Goal: Task Accomplishment & Management: Use online tool/utility

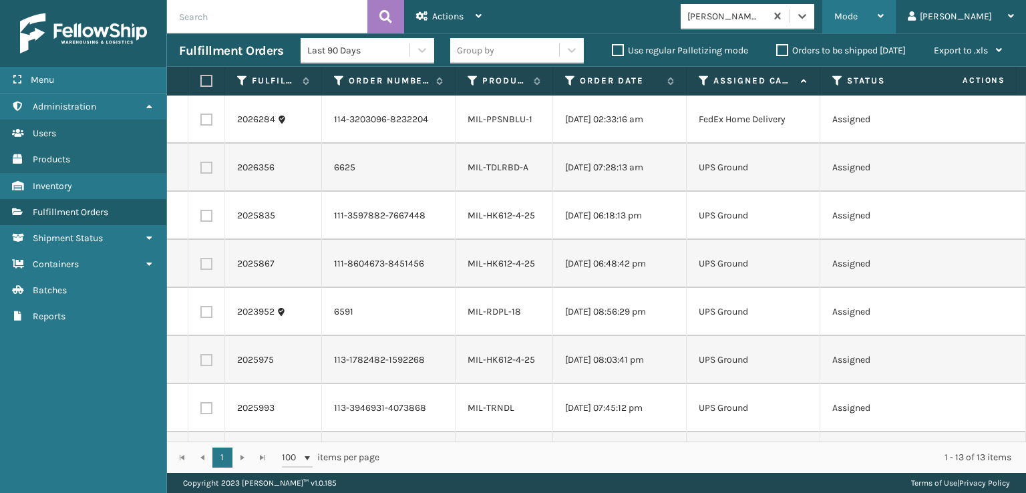
click at [857, 19] on span "Mode" at bounding box center [845, 16] width 23 height 11
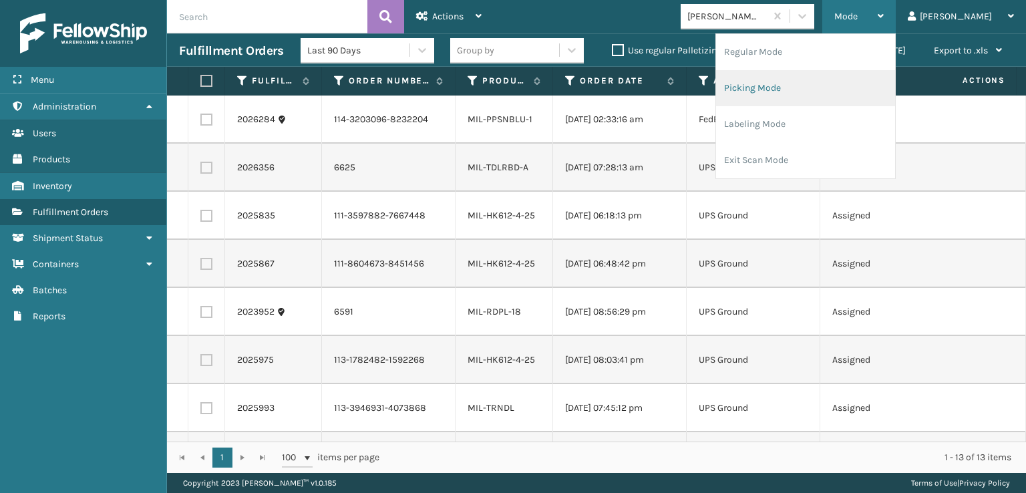
click at [795, 88] on li "Picking Mode" at bounding box center [805, 88] width 179 height 36
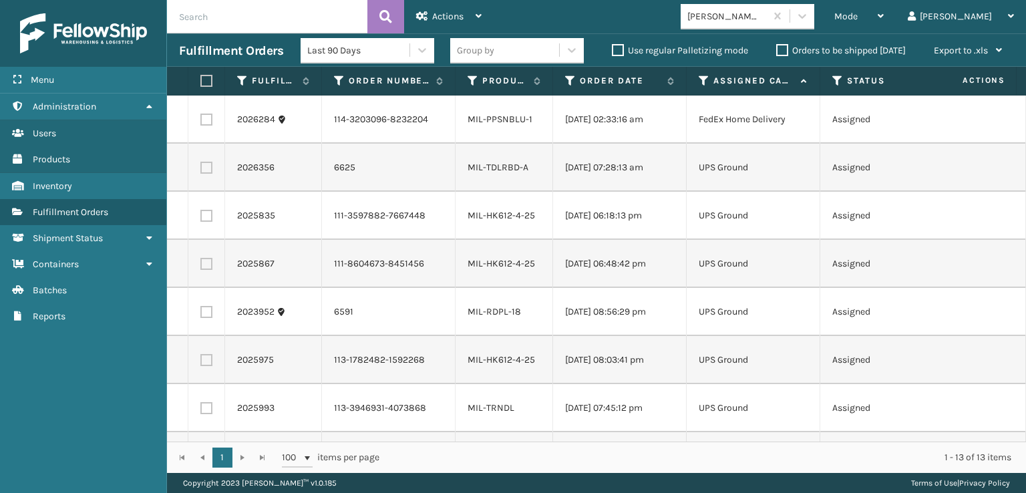
click at [205, 77] on label at bounding box center [204, 81] width 8 height 12
click at [201, 77] on input "checkbox" at bounding box center [200, 81] width 1 height 9
checkbox input "true"
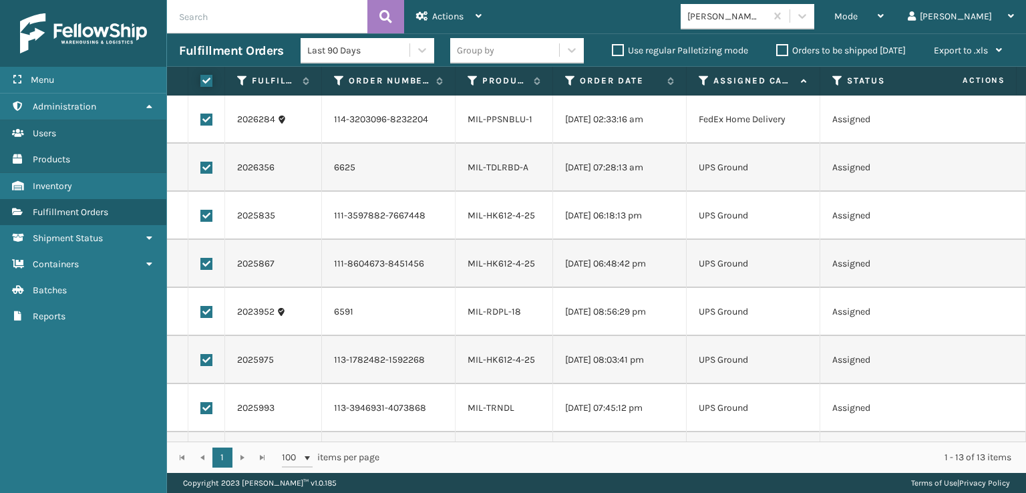
checkbox input "true"
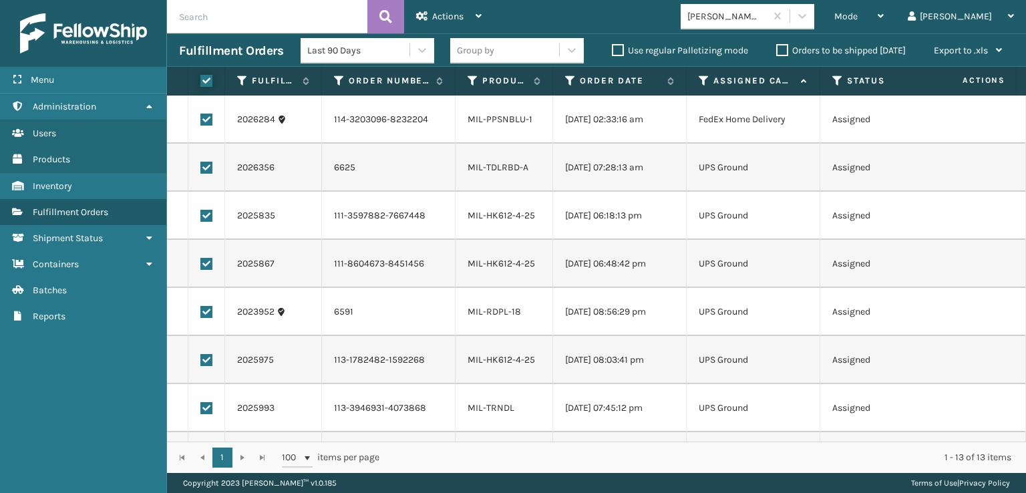
checkbox input "true"
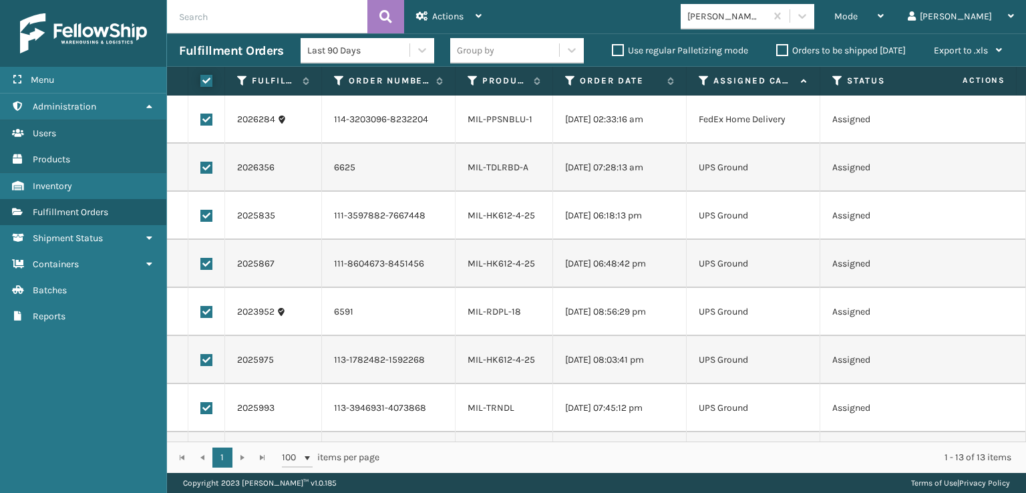
checkbox input "true"
click at [206, 118] on label at bounding box center [206, 120] width 12 height 12
click at [201, 118] on input "checkbox" at bounding box center [200, 118] width 1 height 9
checkbox input "false"
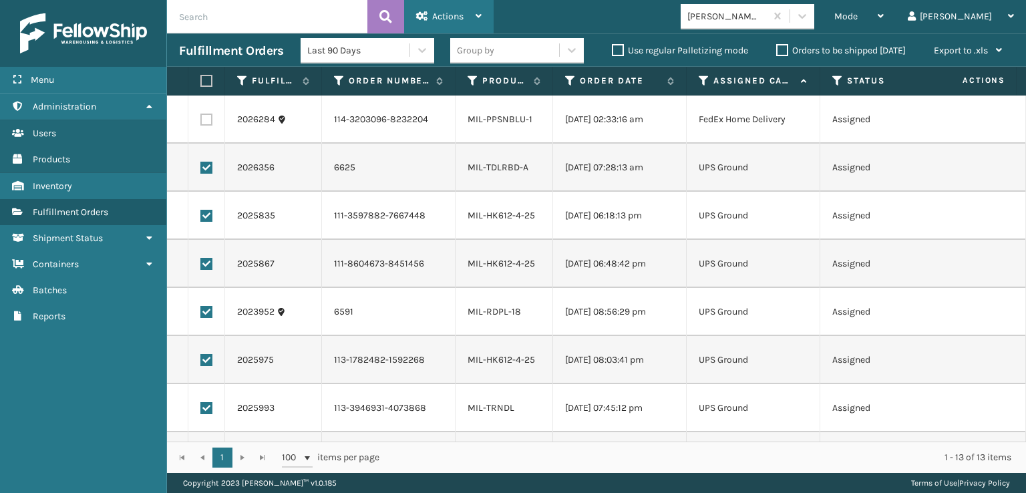
click at [443, 11] on span "Actions" at bounding box center [447, 16] width 31 height 11
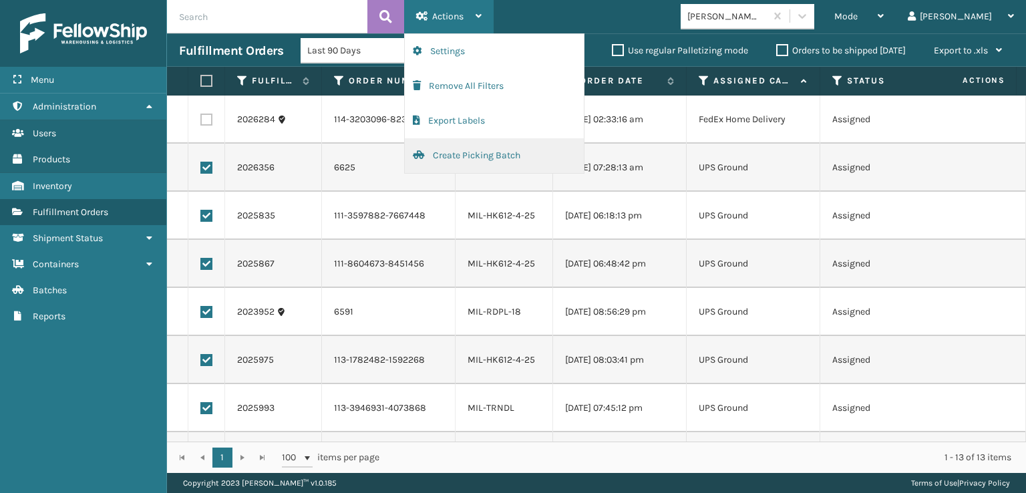
click at [462, 153] on button "Create Picking Batch" at bounding box center [494, 155] width 179 height 35
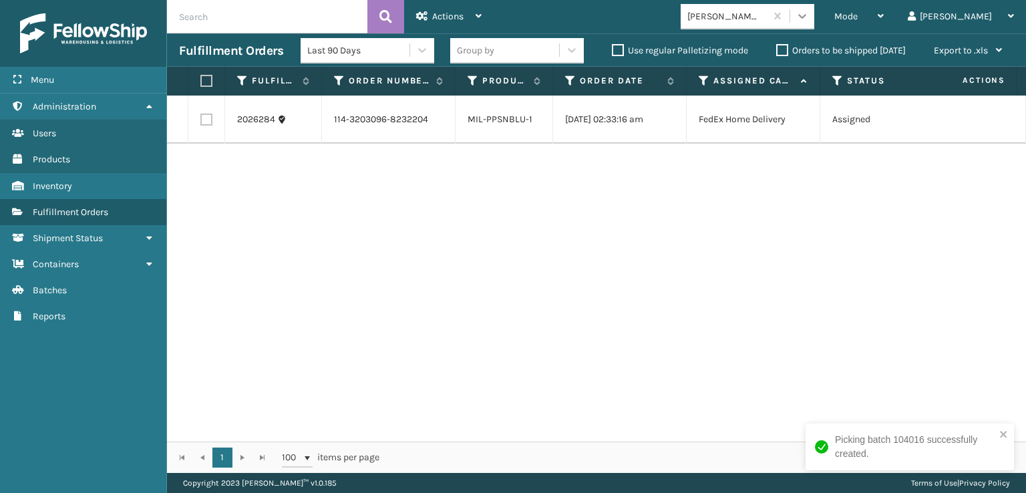
click at [809, 10] on icon at bounding box center [801, 15] width 13 height 13
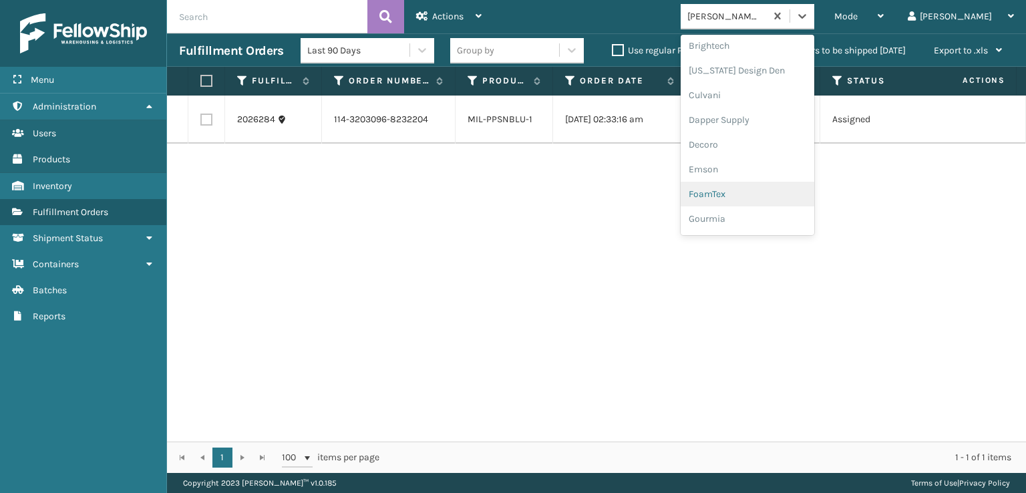
scroll to position [200, 0]
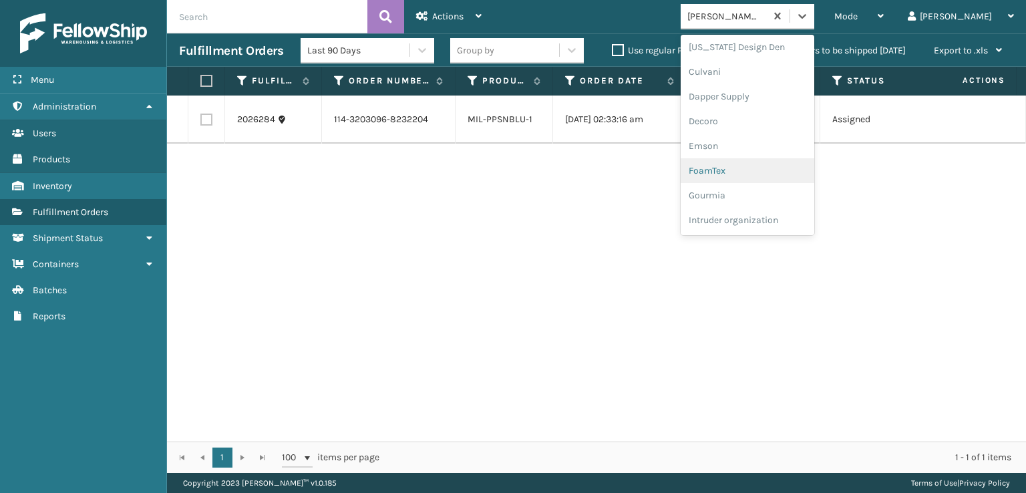
click at [761, 166] on div "FoamTex" at bounding box center [747, 170] width 134 height 25
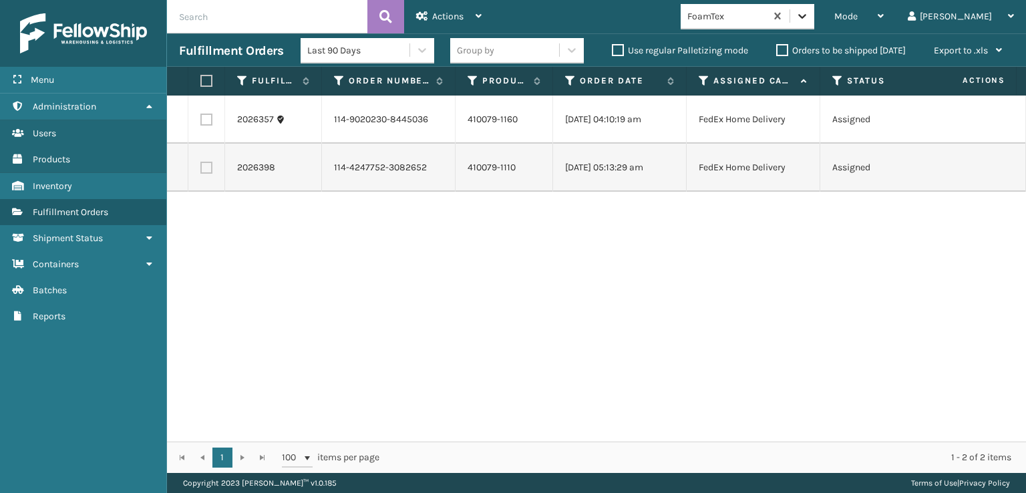
click at [809, 22] on icon at bounding box center [801, 15] width 13 height 13
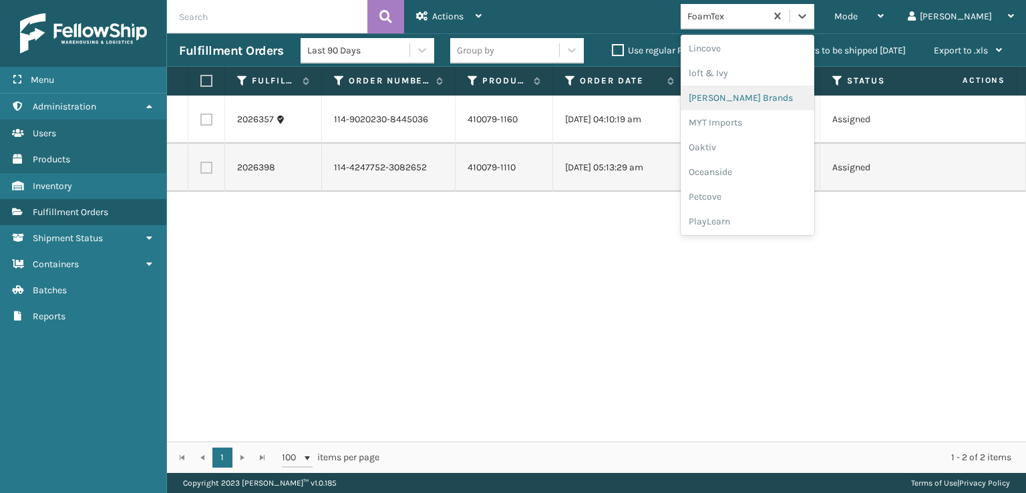
scroll to position [645, 0]
click at [760, 190] on div "SleepGeekz" at bounding box center [747, 195] width 134 height 25
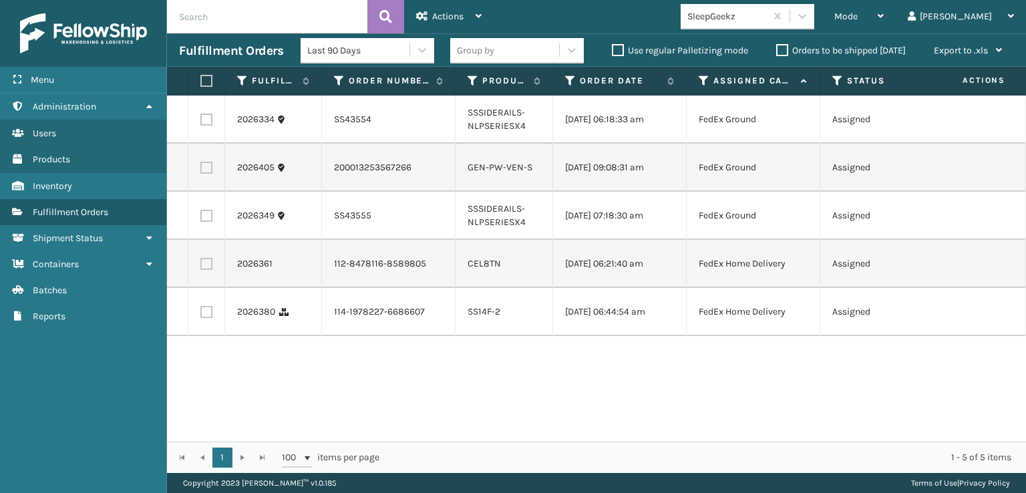
click at [197, 21] on input "text" at bounding box center [267, 16] width 200 height 33
type input "392203415556"
click at [386, 19] on icon at bounding box center [385, 17] width 13 height 20
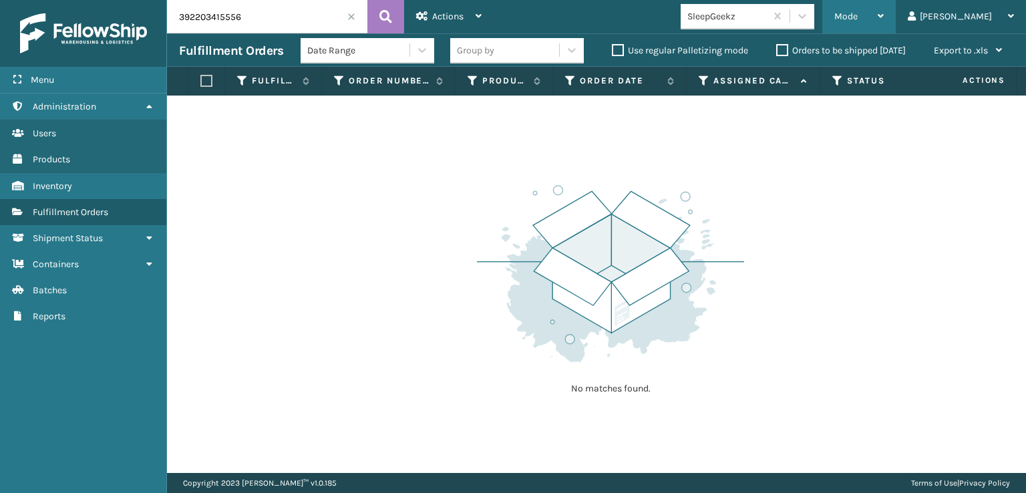
click at [857, 15] on span "Mode" at bounding box center [845, 16] width 23 height 11
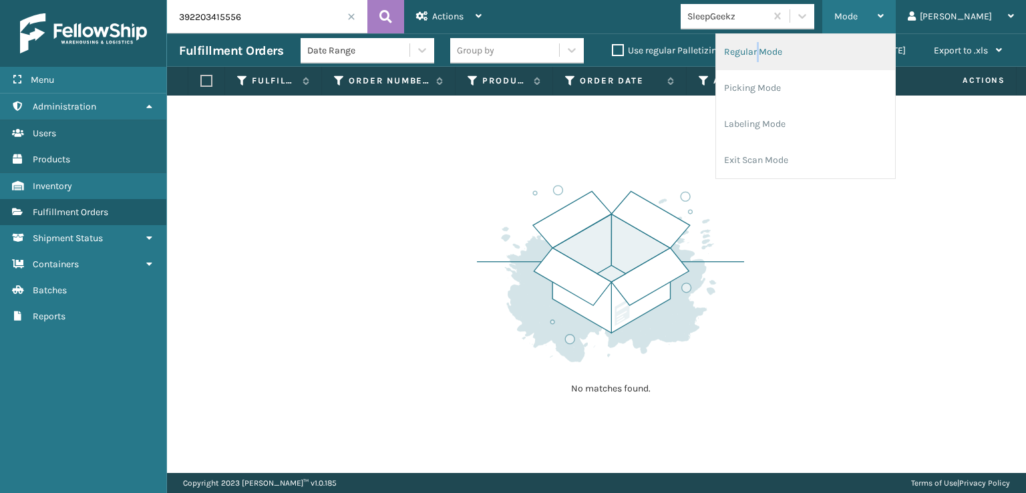
click at [813, 51] on li "Regular Mode" at bounding box center [805, 52] width 179 height 36
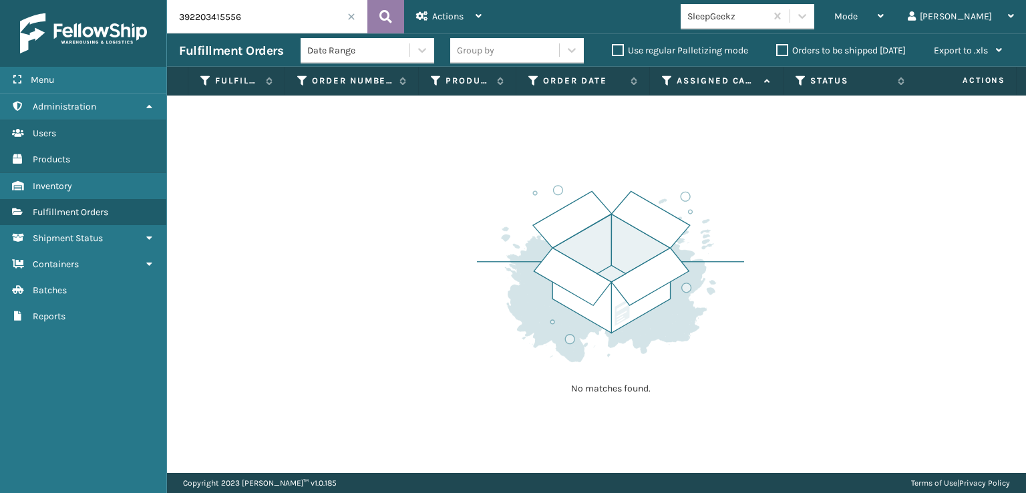
click at [383, 15] on icon at bounding box center [385, 17] width 13 height 20
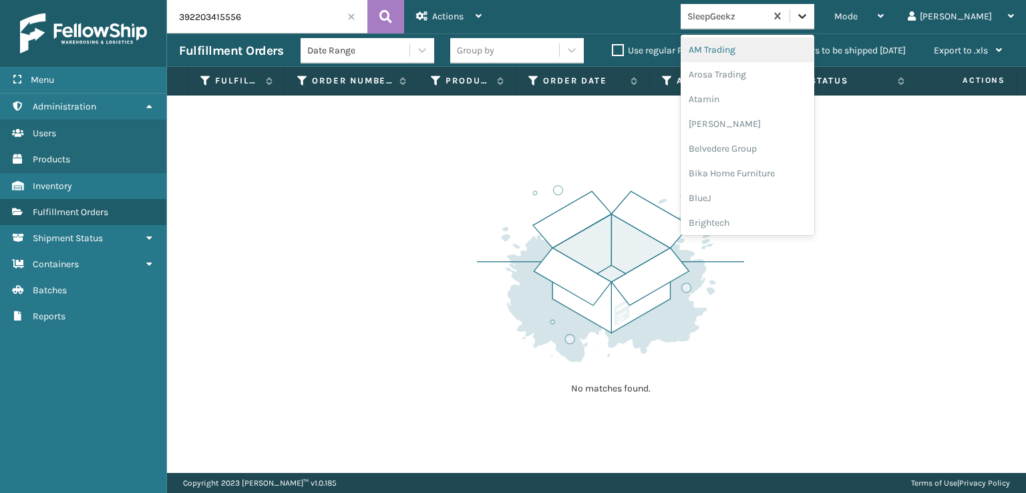
click at [809, 14] on icon at bounding box center [801, 15] width 13 height 13
click at [774, 173] on div "FoamTex" at bounding box center [747, 170] width 134 height 25
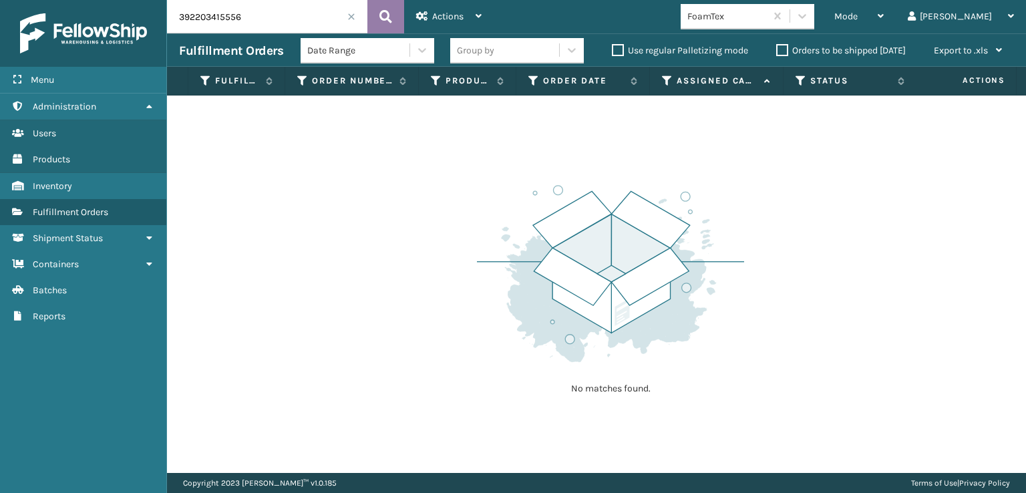
click at [386, 14] on icon at bounding box center [385, 17] width 13 height 20
click at [857, 15] on span "Mode" at bounding box center [845, 16] width 23 height 11
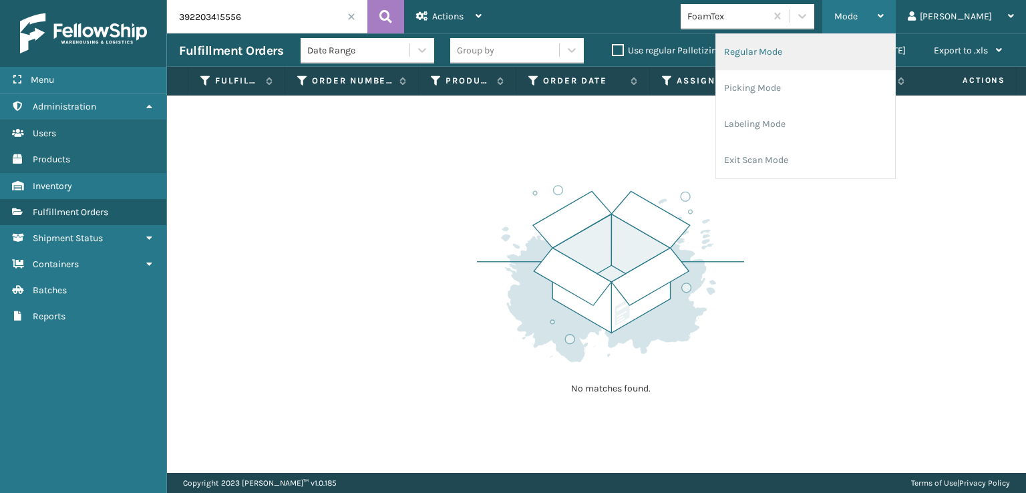
click at [807, 51] on li "Regular Mode" at bounding box center [805, 52] width 179 height 36
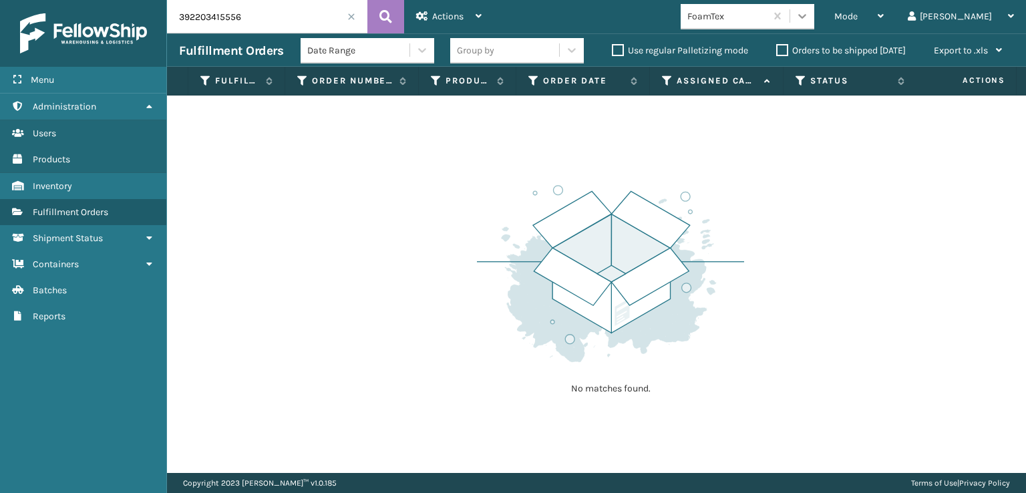
click at [809, 14] on icon at bounding box center [801, 15] width 13 height 13
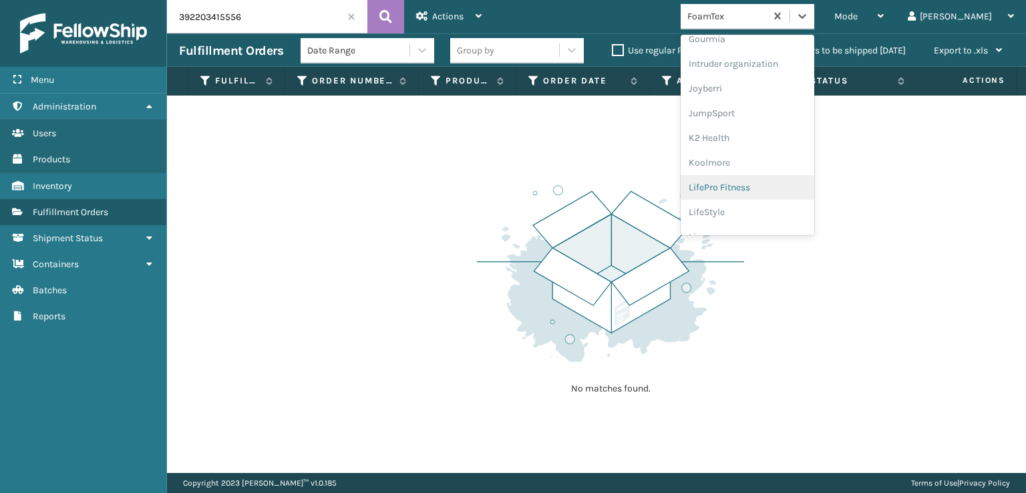
scroll to position [422, 0]
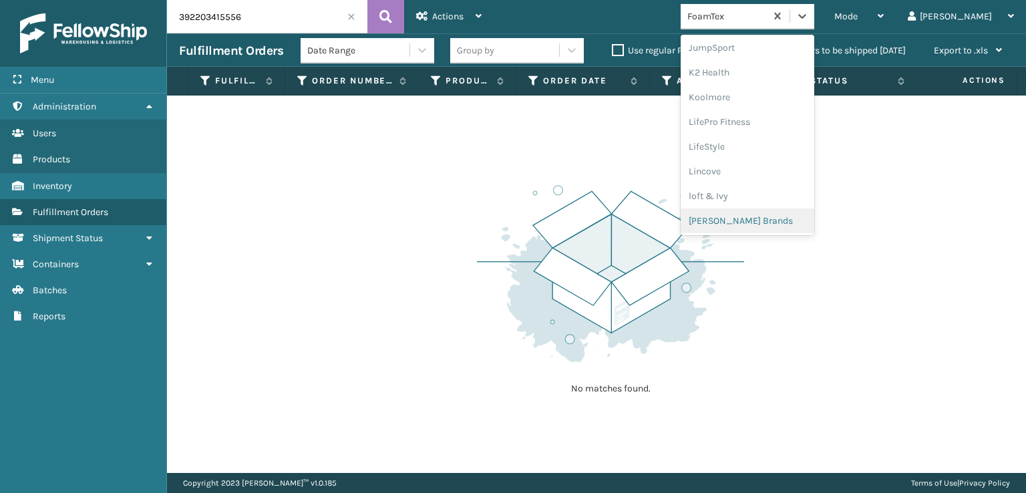
click at [775, 220] on div "[PERSON_NAME] Brands" at bounding box center [747, 220] width 134 height 25
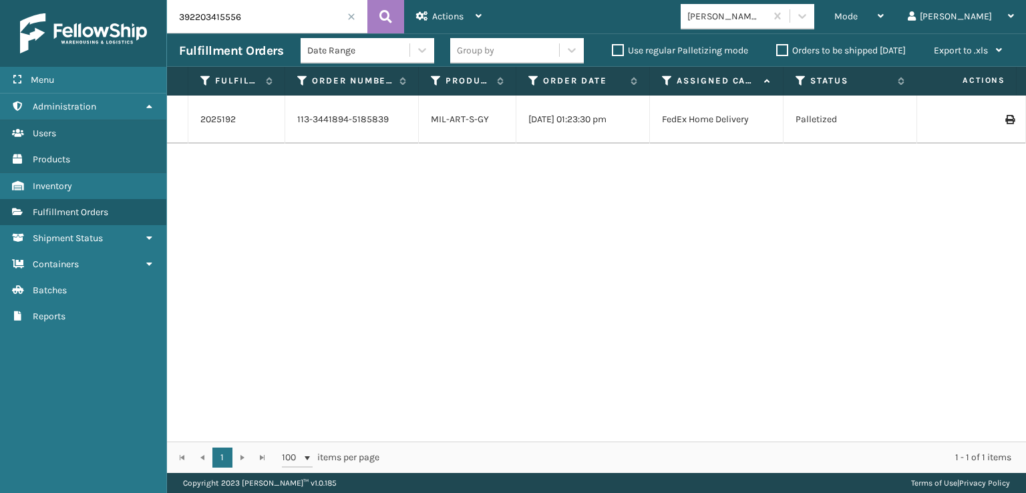
click at [1005, 118] on icon at bounding box center [1009, 119] width 8 height 9
click at [352, 17] on span at bounding box center [351, 17] width 8 height 8
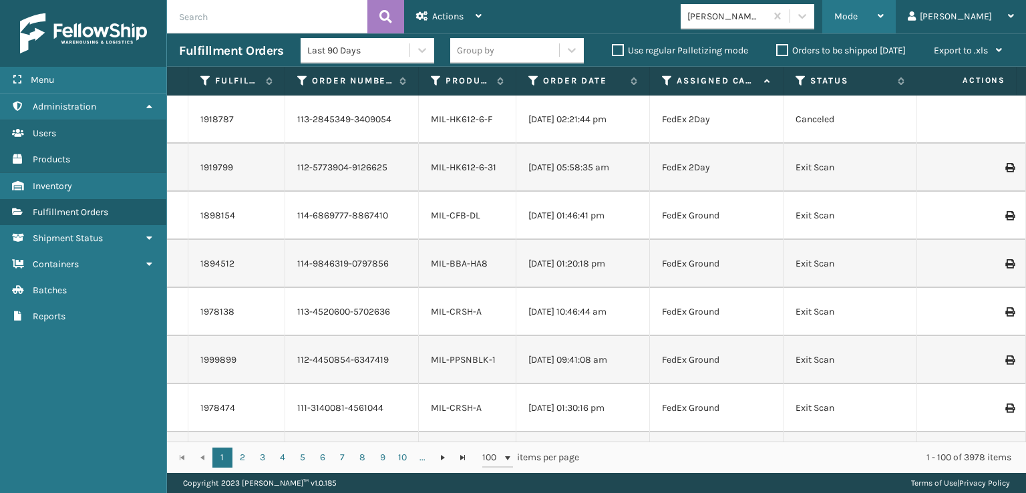
click at [857, 21] on span "Mode" at bounding box center [845, 16] width 23 height 11
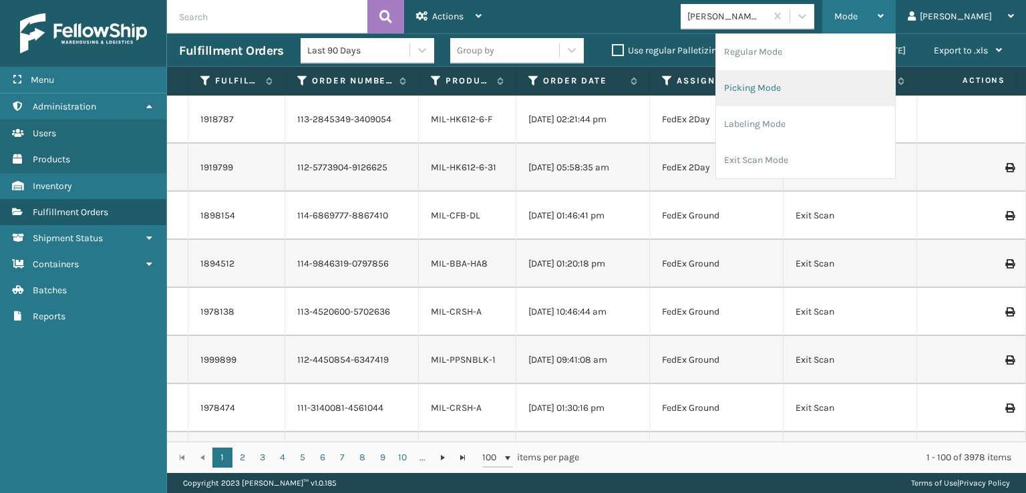
click at [795, 81] on li "Picking Mode" at bounding box center [805, 88] width 179 height 36
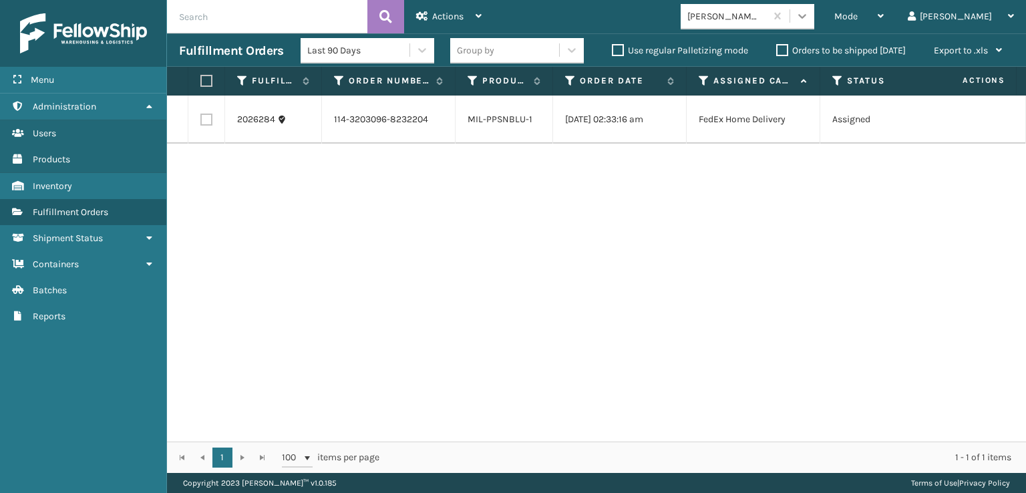
click at [806, 17] on icon at bounding box center [802, 16] width 8 height 5
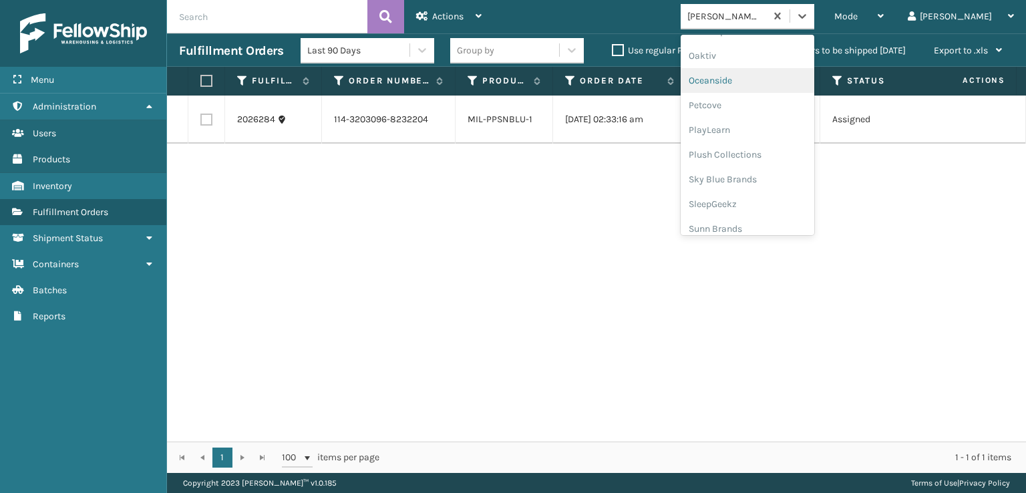
scroll to position [645, 0]
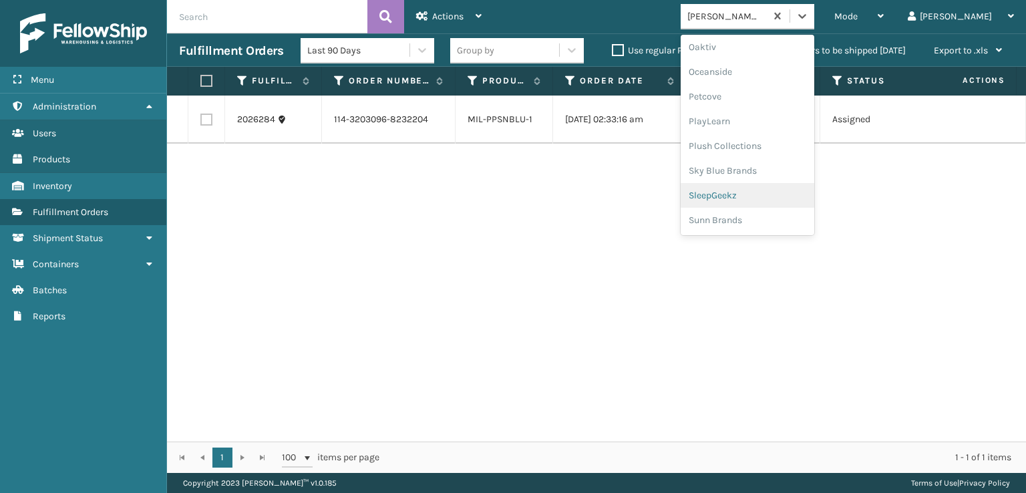
click at [769, 198] on div "SleepGeekz" at bounding box center [747, 195] width 134 height 25
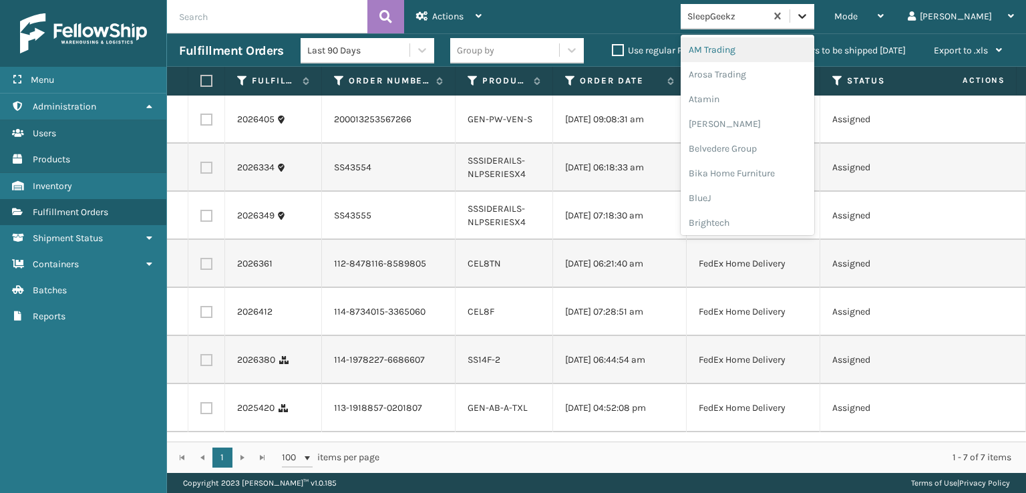
click at [809, 22] on icon at bounding box center [801, 15] width 13 height 13
click at [748, 36] on div "FoamTex" at bounding box center [747, 37] width 134 height 25
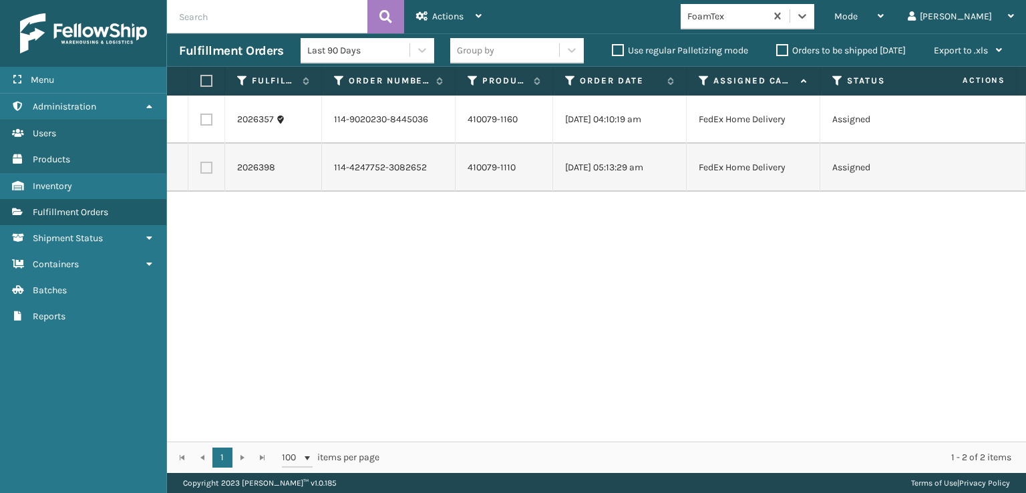
drag, startPoint x: 858, startPoint y: 15, endPoint x: 859, endPoint y: 33, distance: 18.0
click at [806, 16] on icon at bounding box center [802, 16] width 8 height 5
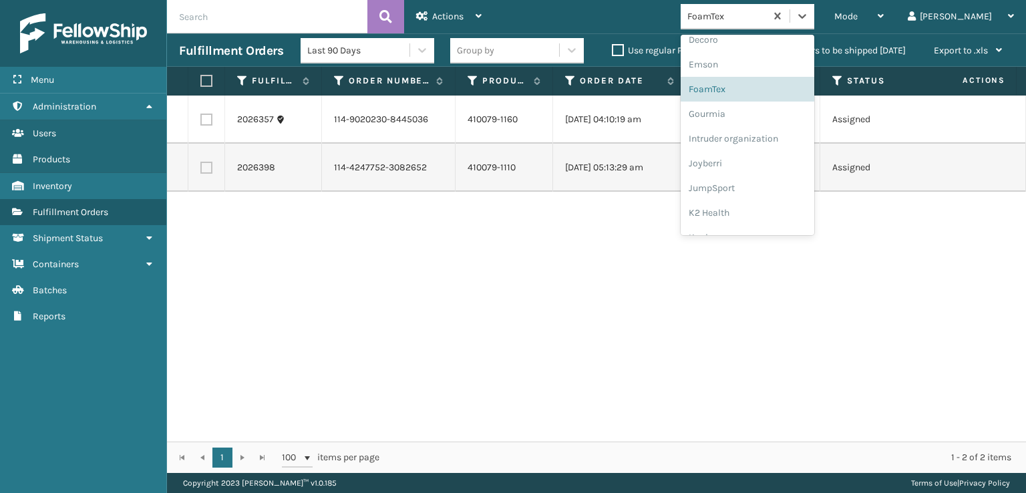
scroll to position [422, 0]
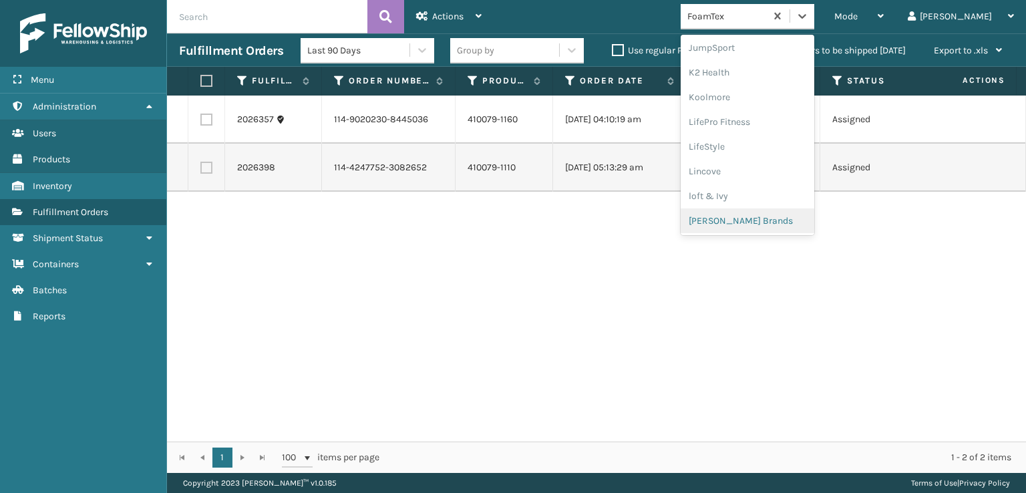
click at [765, 220] on div "[PERSON_NAME] Brands" at bounding box center [747, 220] width 134 height 25
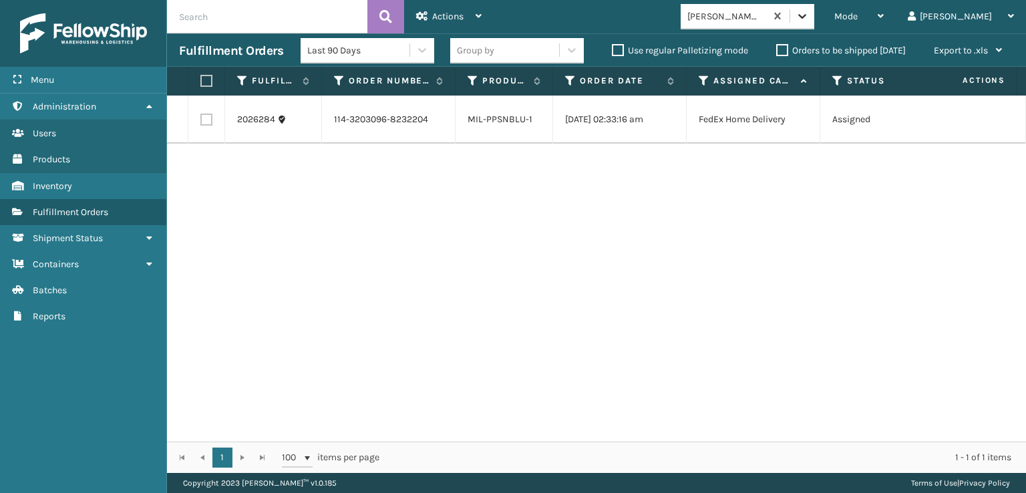
click at [814, 20] on div at bounding box center [802, 16] width 24 height 24
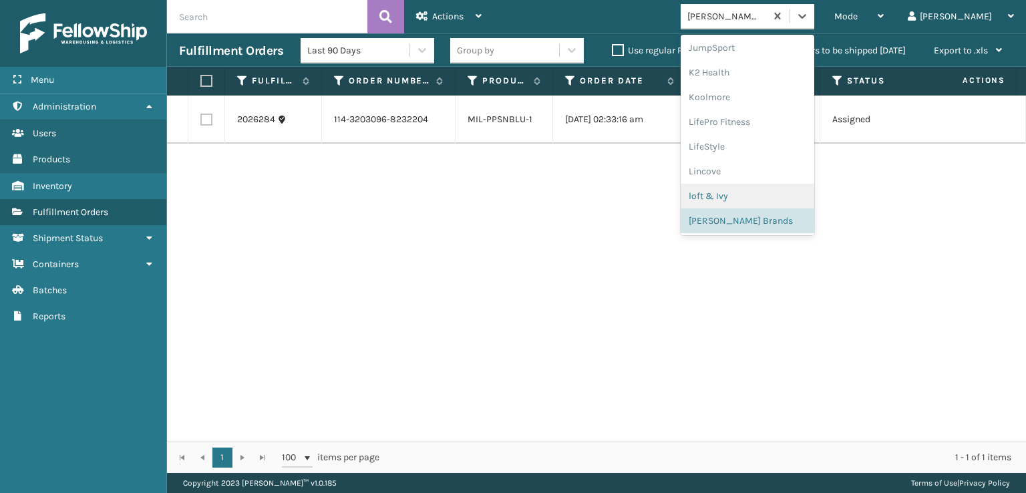
scroll to position [645, 0]
click at [773, 192] on div "SleepGeekz" at bounding box center [747, 195] width 134 height 25
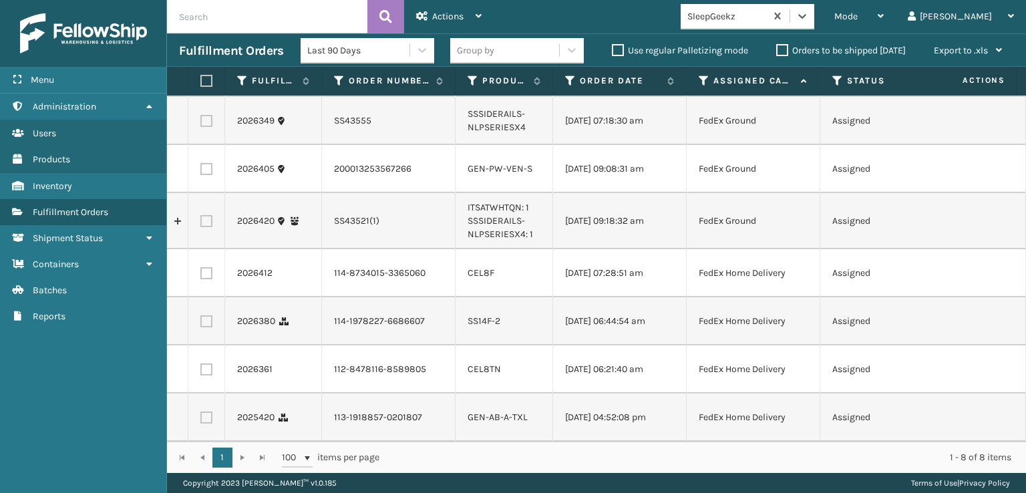
scroll to position [88, 0]
click at [883, 9] on div "Mode" at bounding box center [858, 16] width 49 height 33
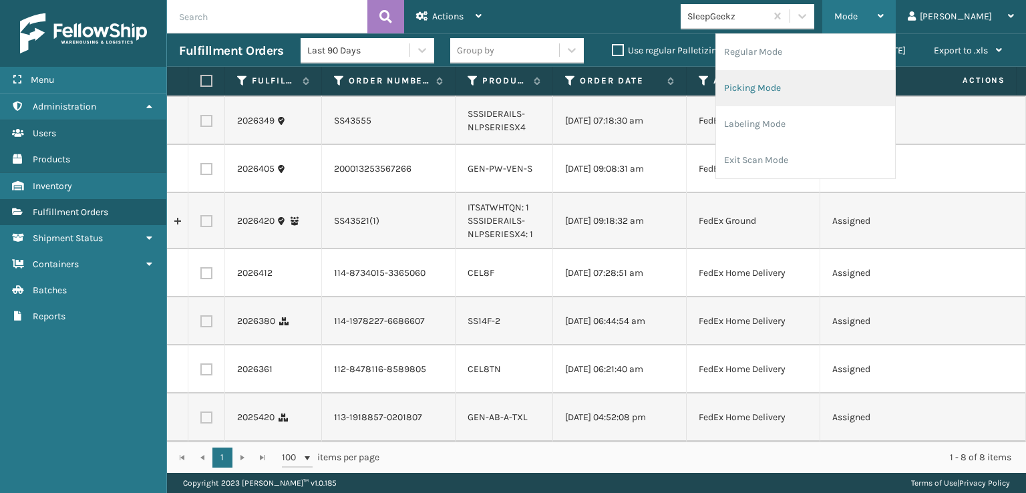
click at [794, 89] on li "Picking Mode" at bounding box center [805, 88] width 179 height 36
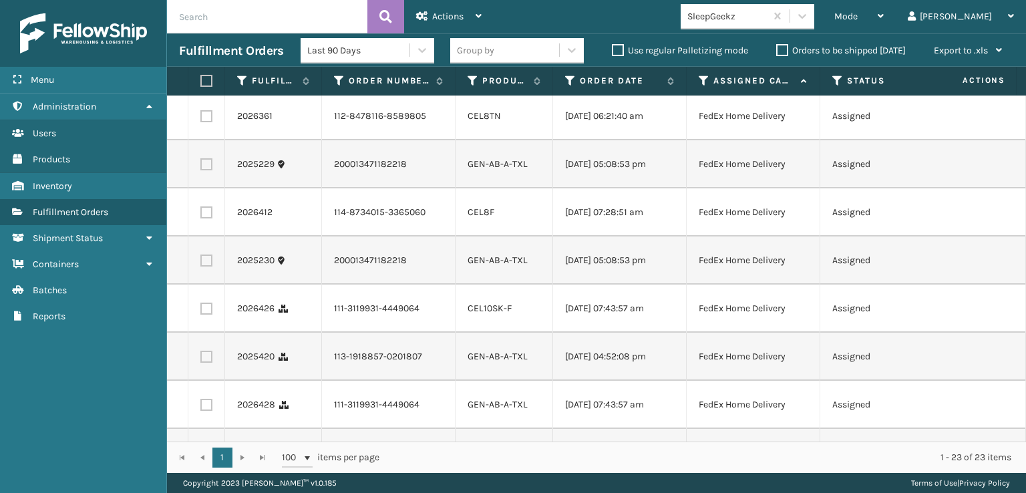
scroll to position [857, 0]
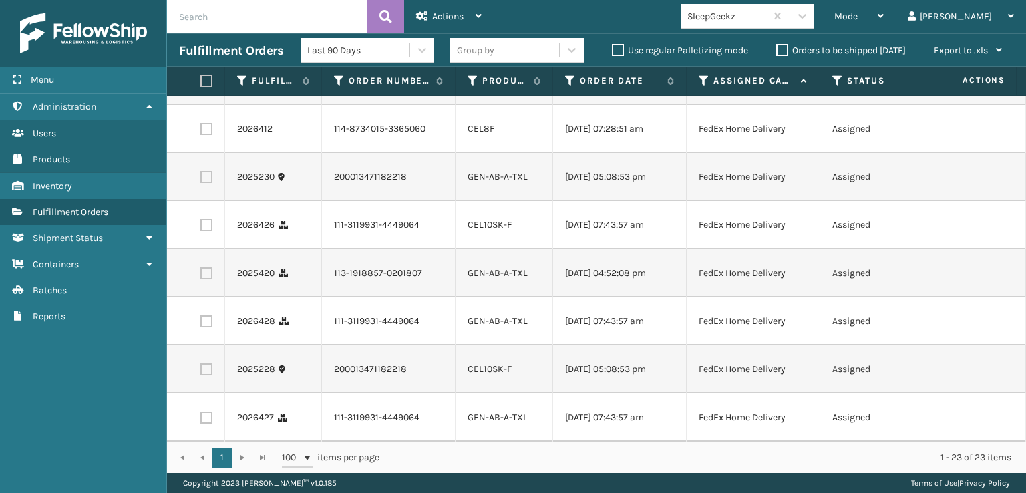
click at [205, 411] on label at bounding box center [206, 417] width 12 height 12
click at [201, 411] on input "checkbox" at bounding box center [200, 415] width 1 height 9
click at [208, 411] on label at bounding box center [206, 417] width 12 height 12
click at [201, 411] on input "checkbox" at bounding box center [200, 415] width 1 height 9
checkbox input "false"
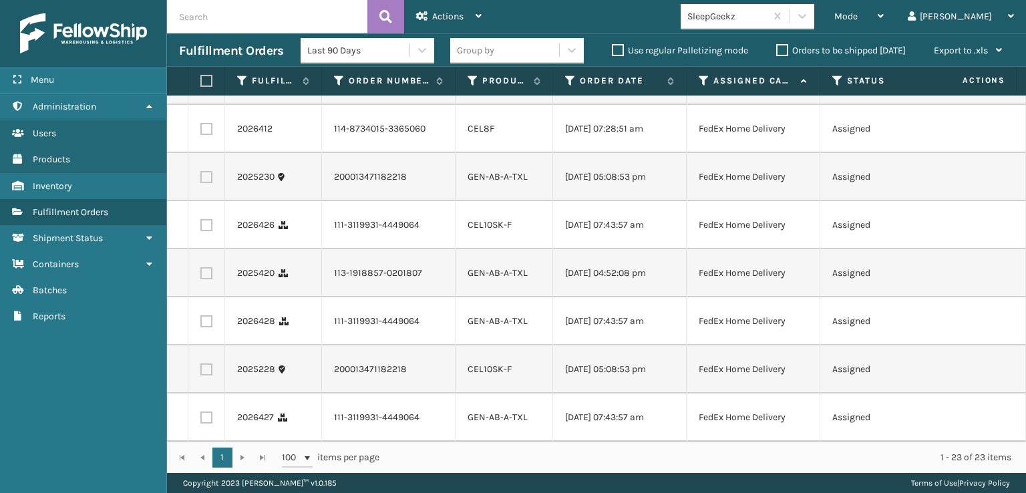
click at [216, 23] on input "text" at bounding box center [267, 16] width 200 height 33
paste input "114-0903089-9153815"
click at [857, 18] on span "Mode" at bounding box center [845, 16] width 23 height 11
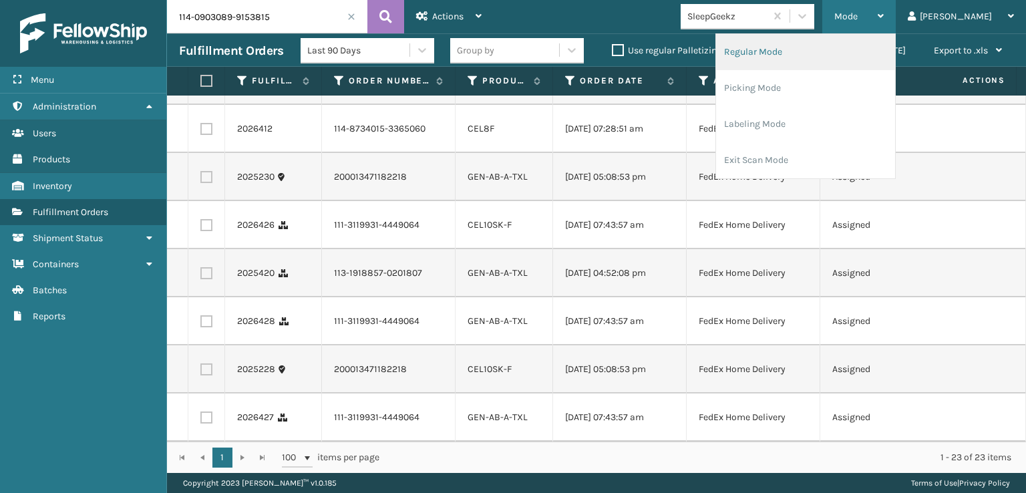
click at [821, 52] on li "Regular Mode" at bounding box center [805, 52] width 179 height 36
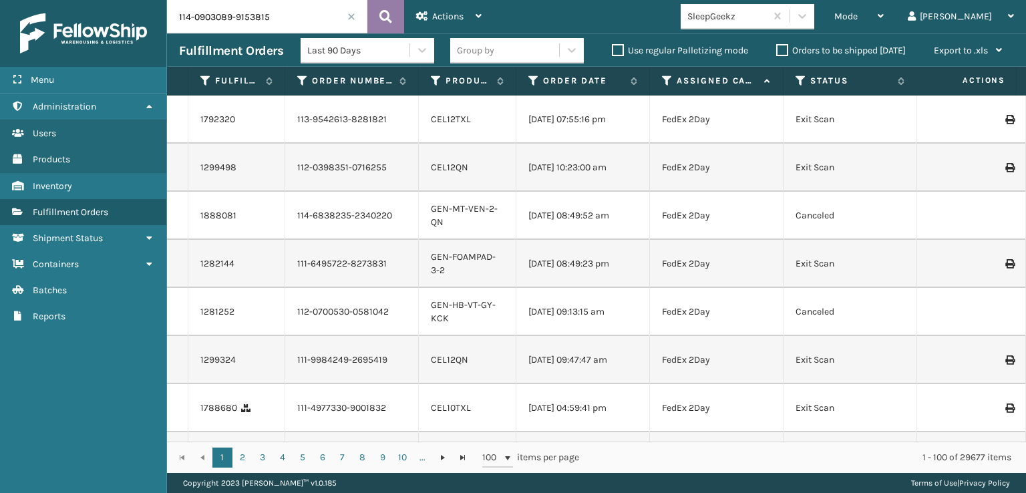
click at [388, 18] on icon at bounding box center [385, 17] width 13 height 20
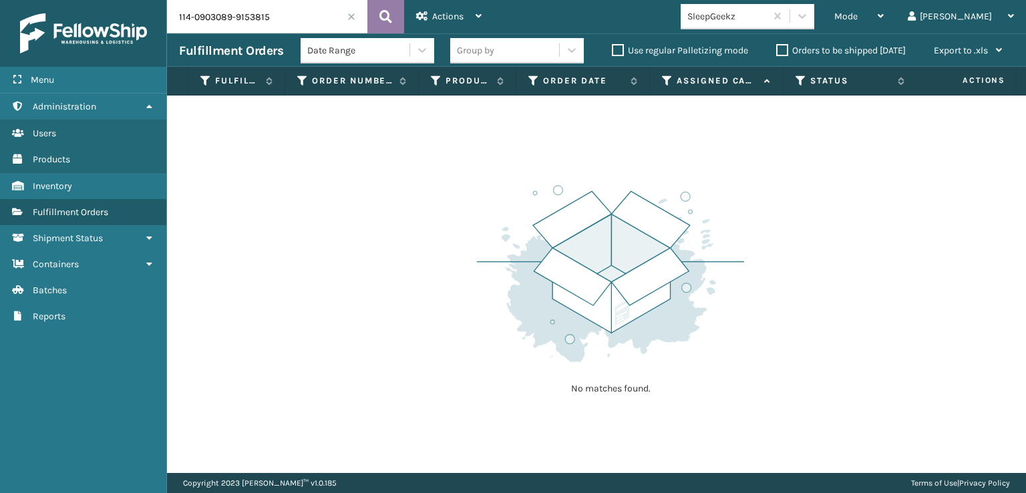
click at [388, 17] on icon at bounding box center [385, 17] width 13 height 20
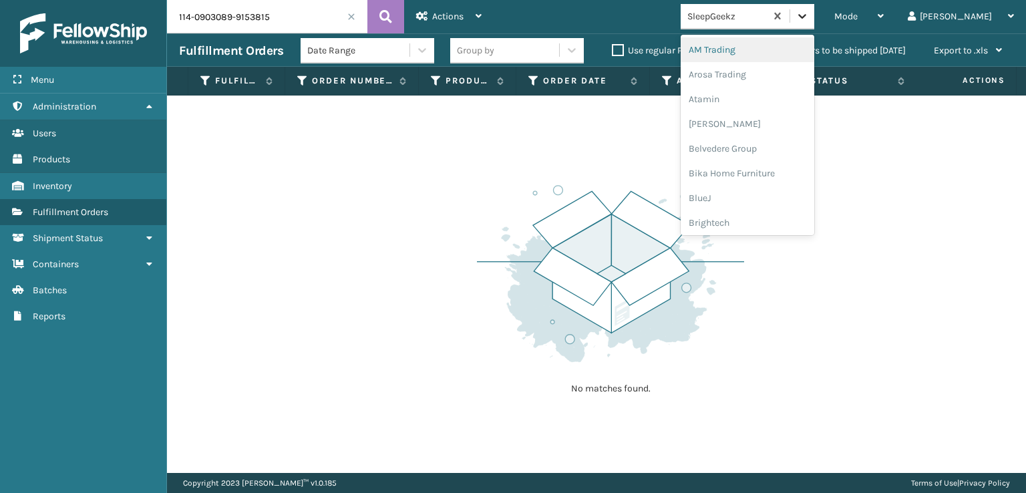
click at [809, 19] on icon at bounding box center [801, 15] width 13 height 13
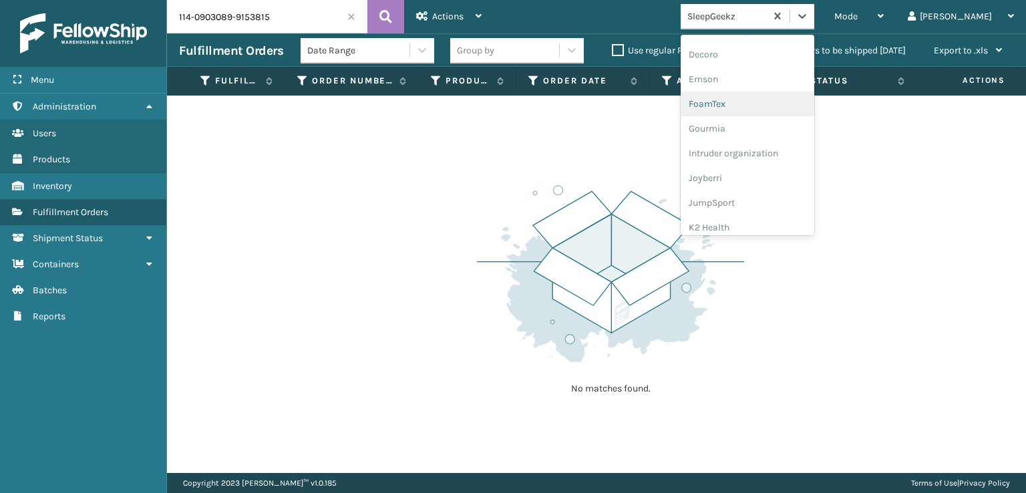
click at [769, 105] on div "FoamTex" at bounding box center [747, 103] width 134 height 25
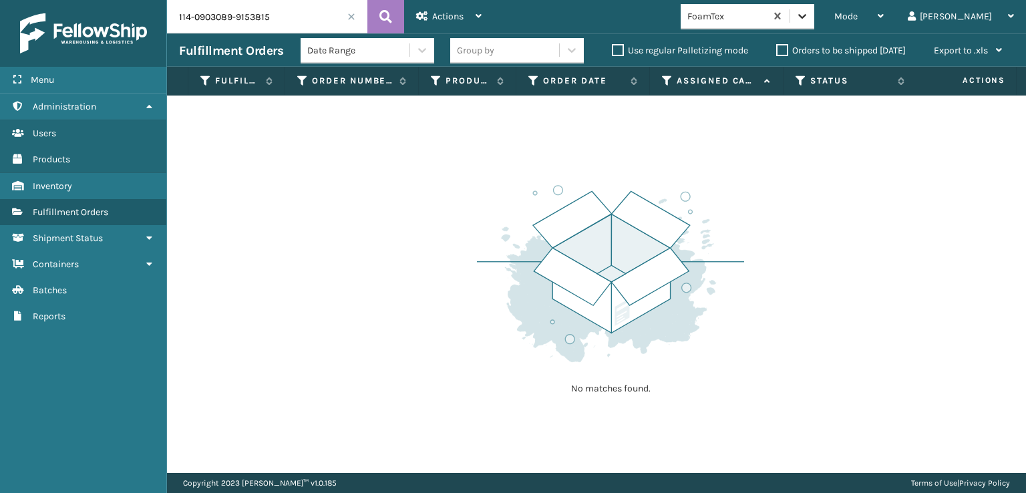
click at [809, 17] on icon at bounding box center [801, 15] width 13 height 13
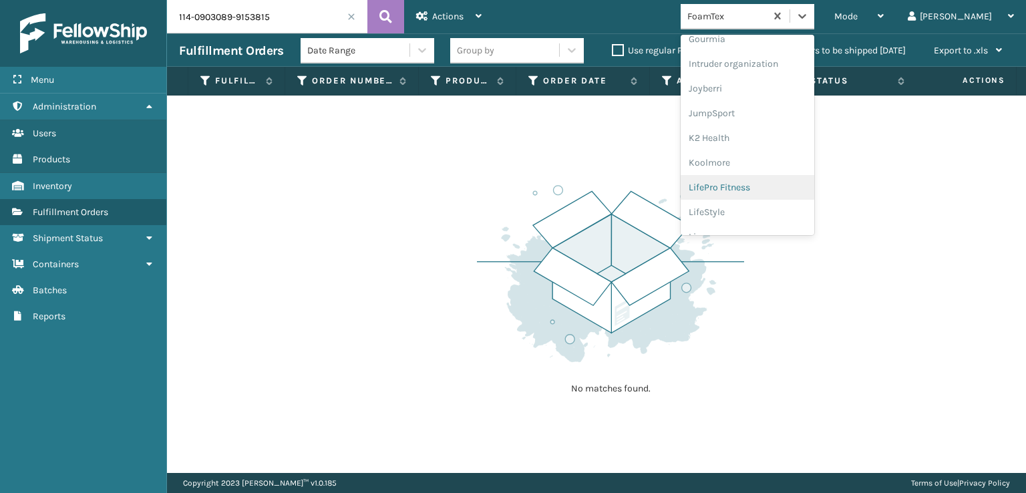
scroll to position [422, 0]
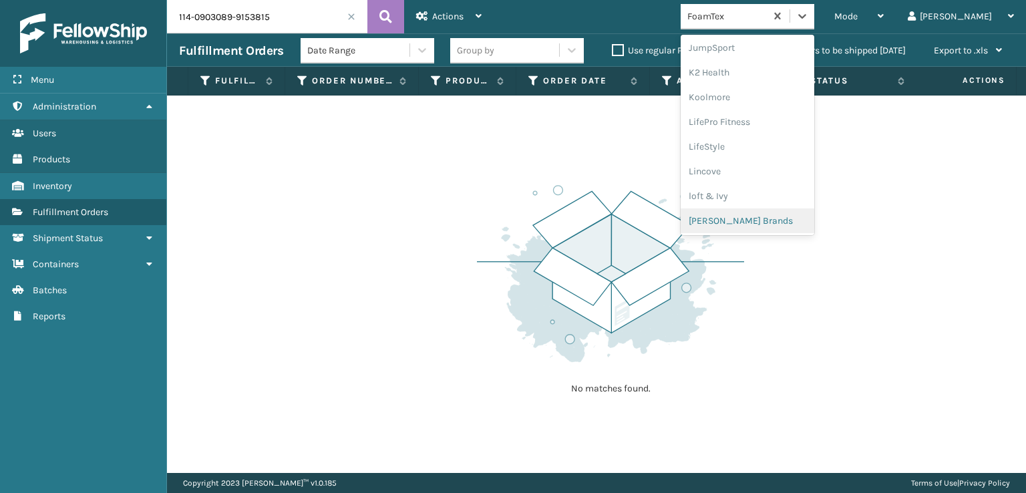
click at [765, 221] on div "[PERSON_NAME] Brands" at bounding box center [747, 220] width 134 height 25
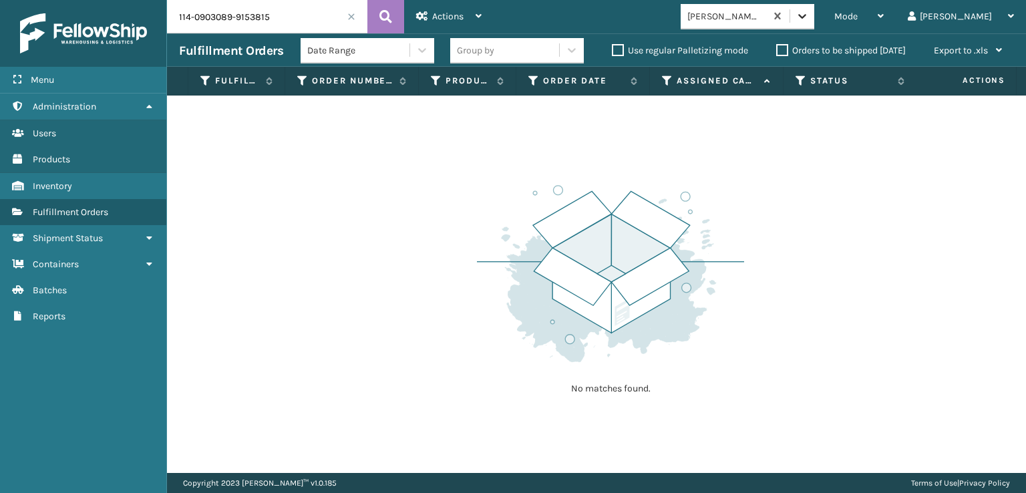
click at [814, 6] on div at bounding box center [802, 16] width 24 height 24
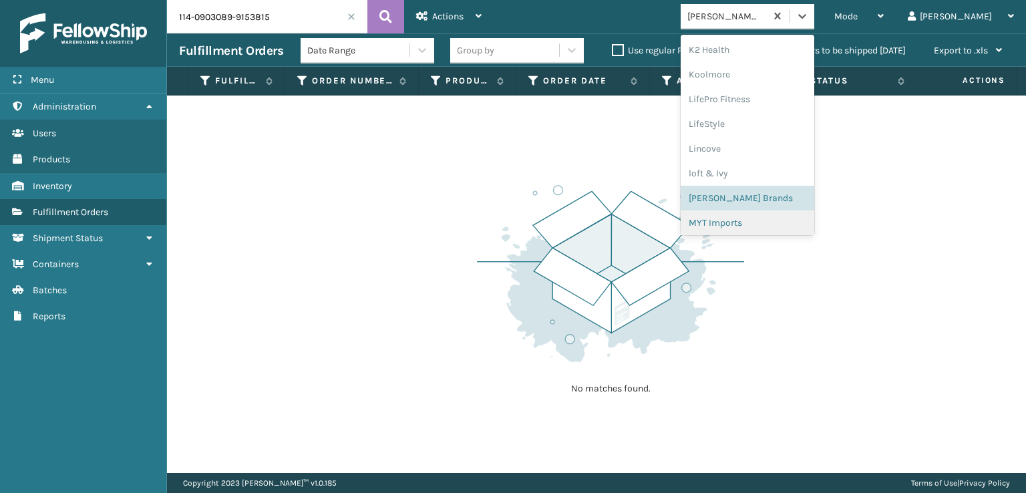
scroll to position [645, 0]
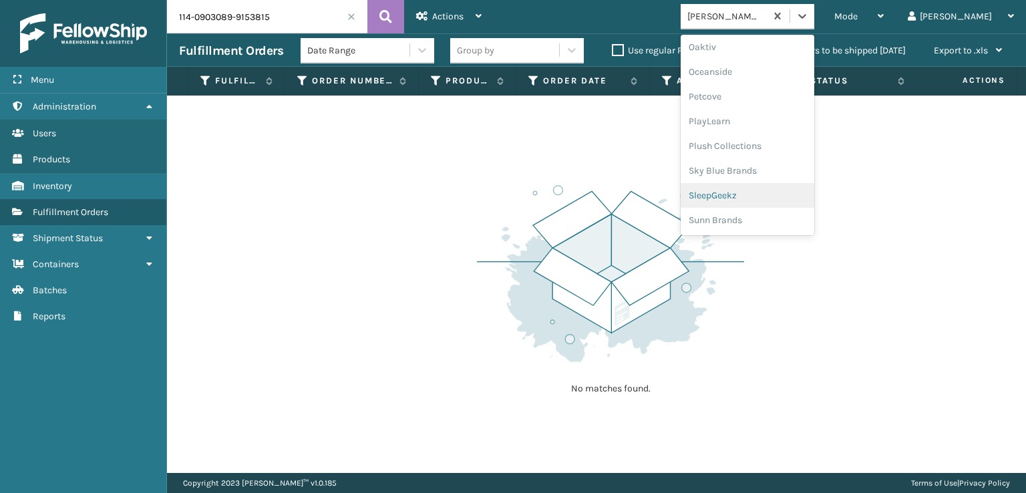
click at [757, 196] on div "SleepGeekz" at bounding box center [747, 195] width 134 height 25
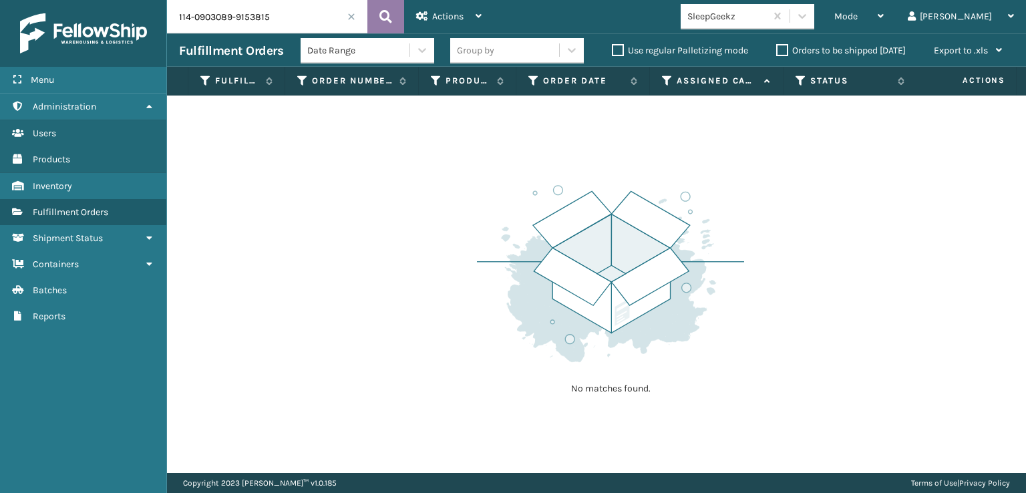
click at [384, 18] on icon at bounding box center [385, 17] width 13 height 20
click at [385, 11] on icon at bounding box center [385, 17] width 13 height 20
click at [297, 21] on input "114-0903089-9153815" at bounding box center [267, 16] width 200 height 33
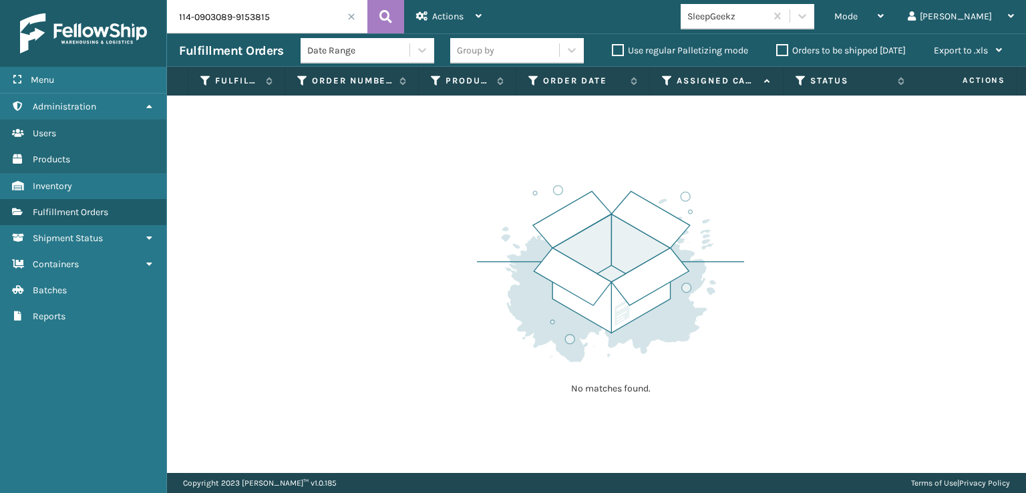
paste input "[US_VEHICLE_IDENTIFICATION_NUMBER]"
click at [395, 14] on button at bounding box center [385, 16] width 37 height 33
click at [385, 19] on icon at bounding box center [385, 17] width 13 height 20
click at [288, 15] on input "1ZEF42840397160139" at bounding box center [267, 16] width 200 height 33
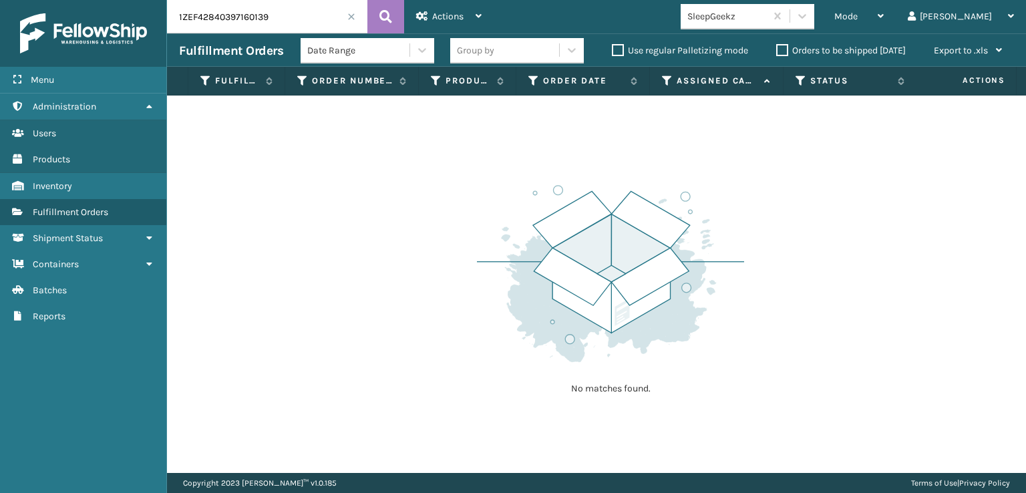
paste input "392170195310"
type input "392170195310"
click at [379, 25] on button at bounding box center [385, 16] width 37 height 33
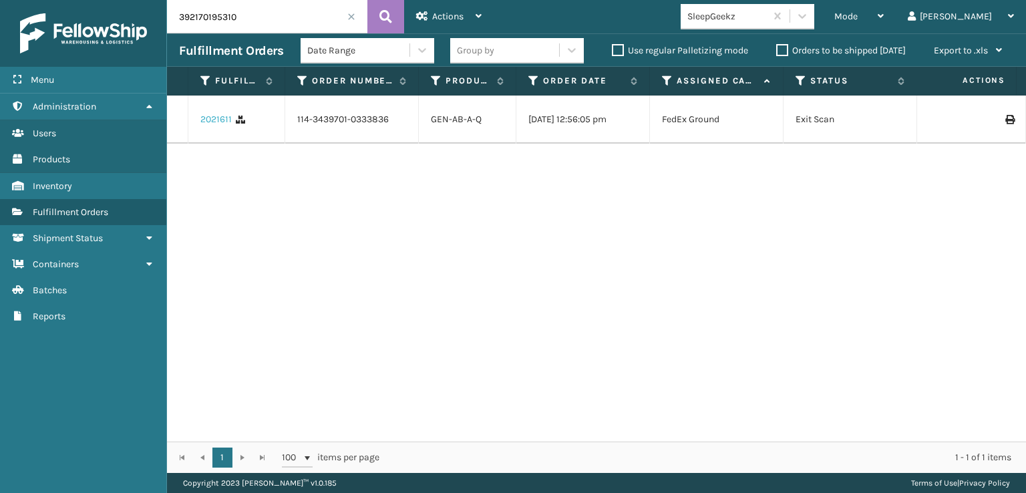
click at [209, 124] on link "2021611" at bounding box center [215, 119] width 31 height 13
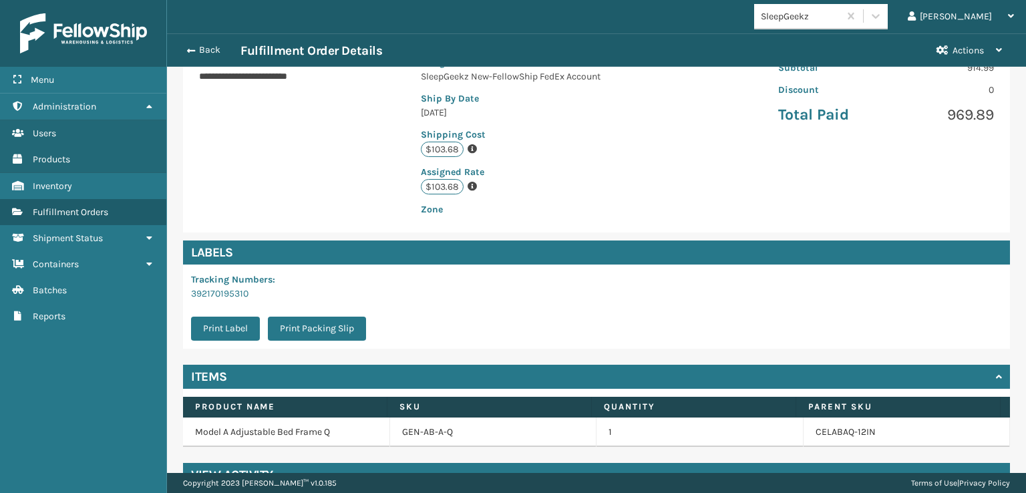
scroll to position [323, 0]
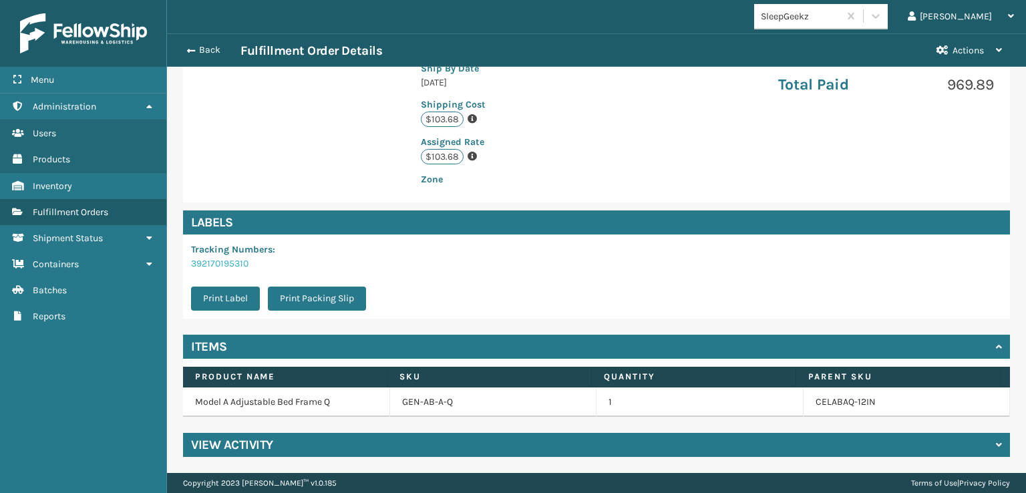
click at [225, 260] on link "392170195310" at bounding box center [219, 263] width 57 height 11
click at [211, 47] on button "Back" at bounding box center [209, 50] width 61 height 12
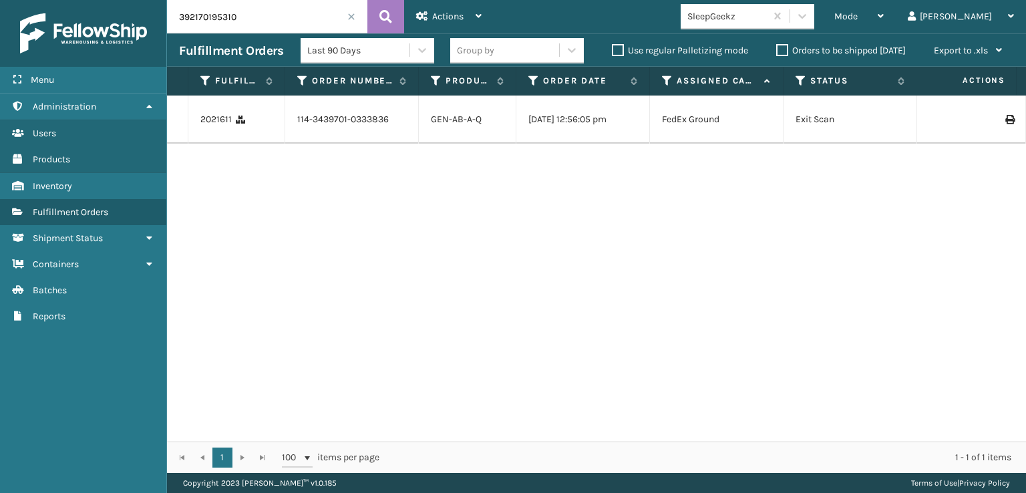
click at [244, 23] on input "392170195310" at bounding box center [267, 16] width 200 height 33
paste input "93013102"
type input "392193013102"
click at [390, 11] on icon at bounding box center [385, 17] width 13 height 20
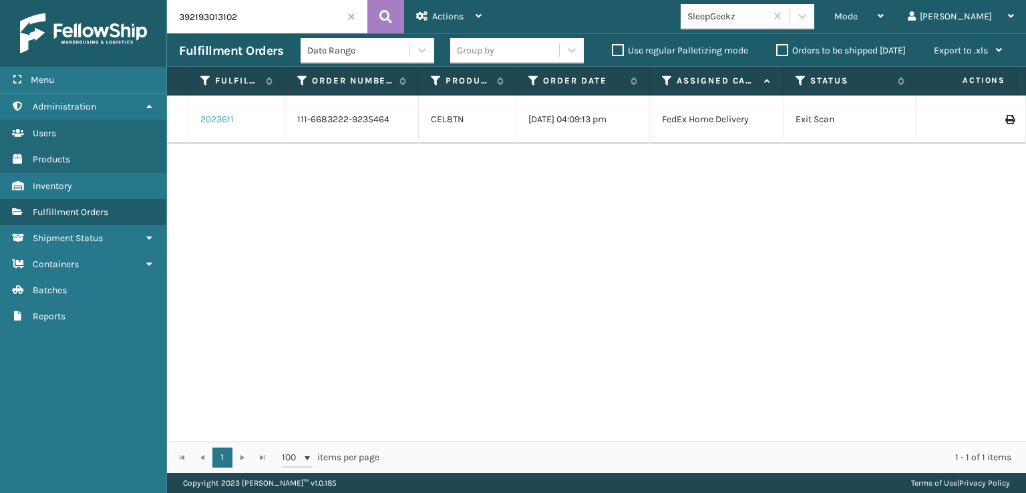
click at [216, 121] on link "2023611" at bounding box center [216, 119] width 33 height 13
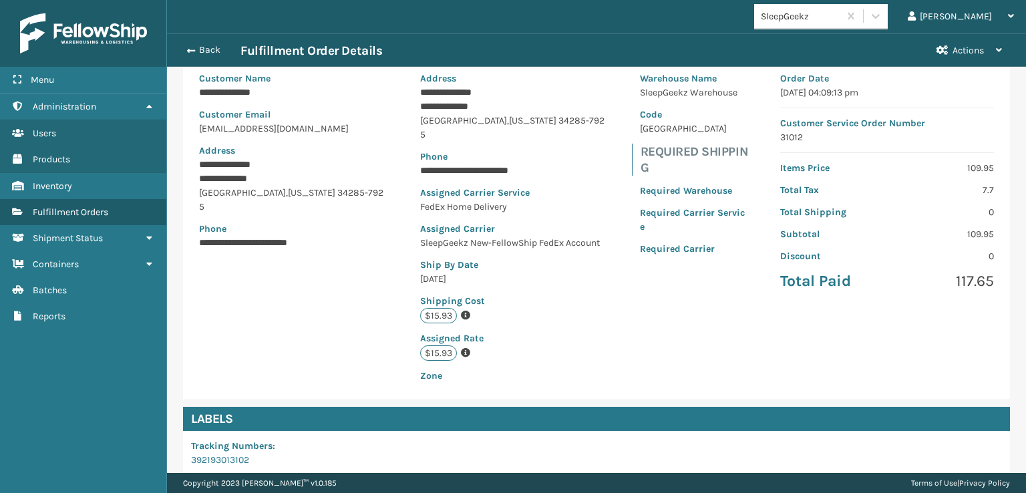
scroll to position [267, 0]
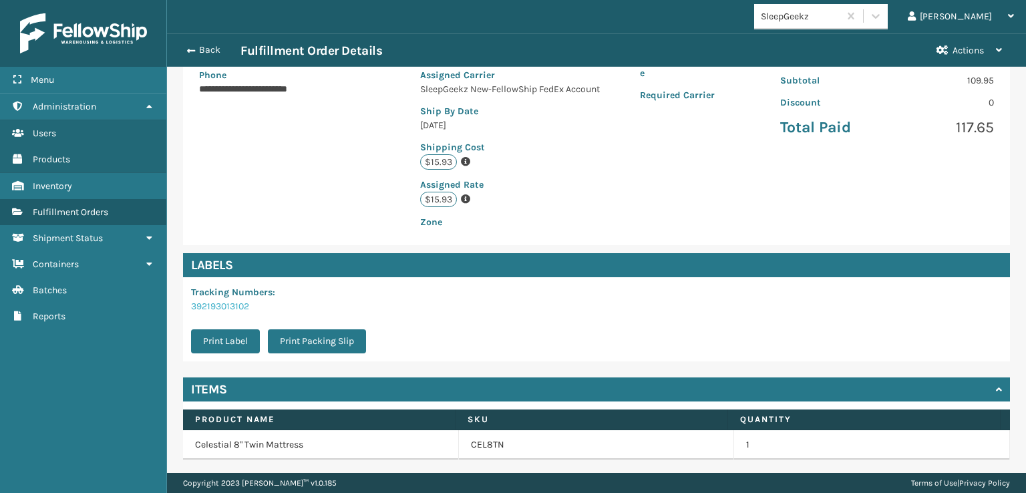
click at [222, 307] on link "392193013102" at bounding box center [220, 306] width 58 height 11
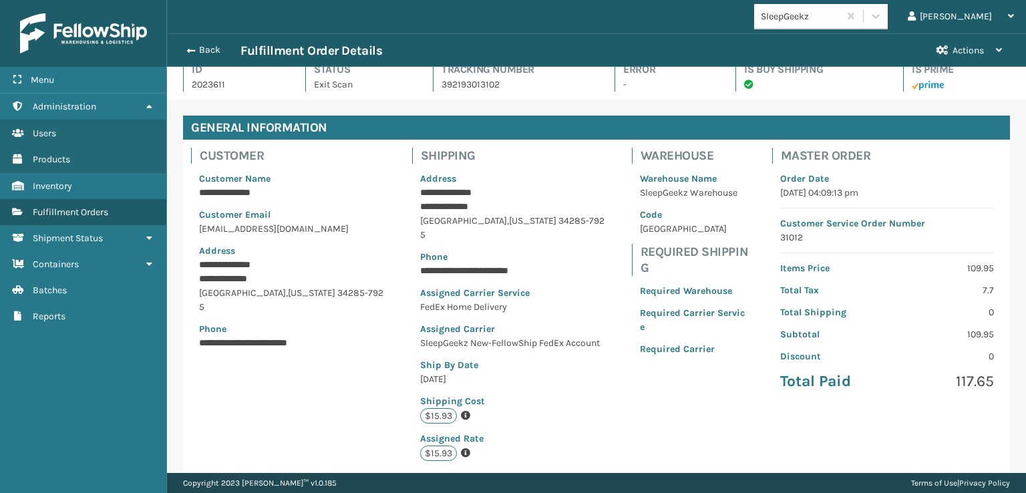
scroll to position [0, 0]
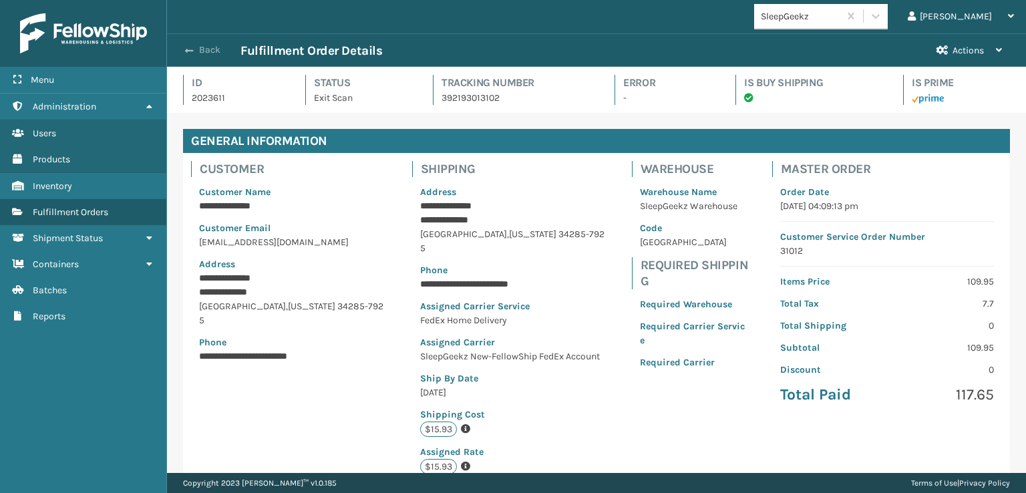
click at [194, 54] on button "Back" at bounding box center [209, 50] width 61 height 12
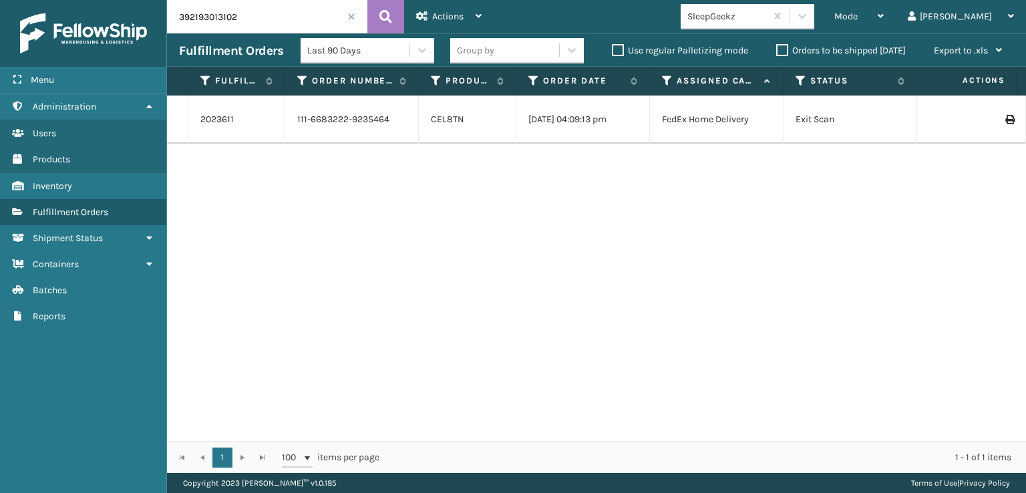
click at [248, 17] on input "392193013102" at bounding box center [267, 16] width 200 height 33
paste input "883614662359"
type input "883614662359"
click at [391, 23] on icon at bounding box center [385, 17] width 13 height 20
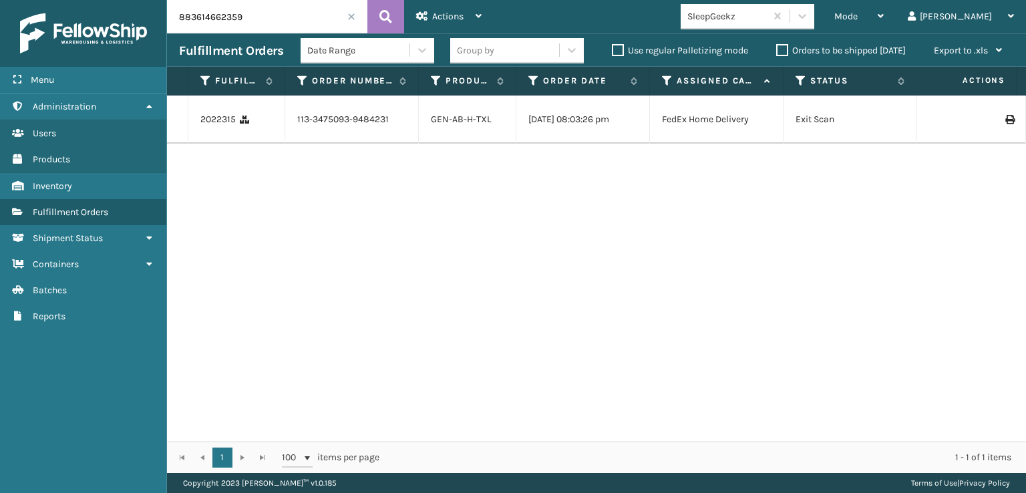
click at [1005, 120] on icon at bounding box center [1009, 119] width 8 height 9
click at [213, 116] on td "2022315" at bounding box center [236, 119] width 97 height 48
click at [216, 125] on link "2022315" at bounding box center [217, 119] width 35 height 13
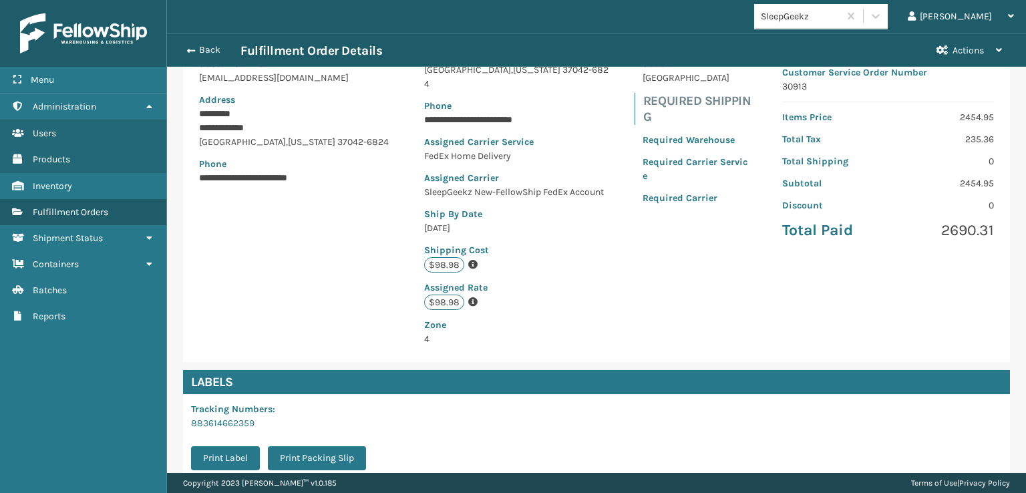
scroll to position [267, 0]
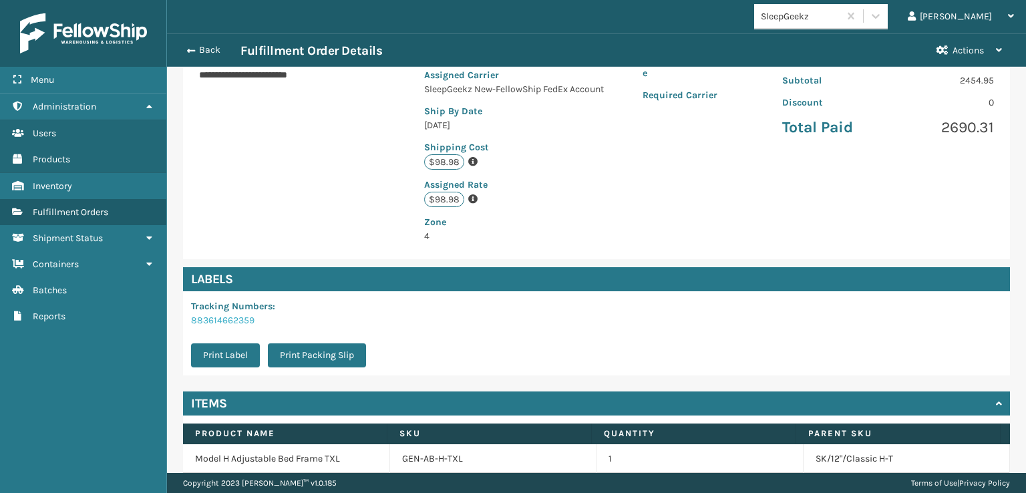
click at [215, 317] on link "883614662359" at bounding box center [222, 320] width 63 height 11
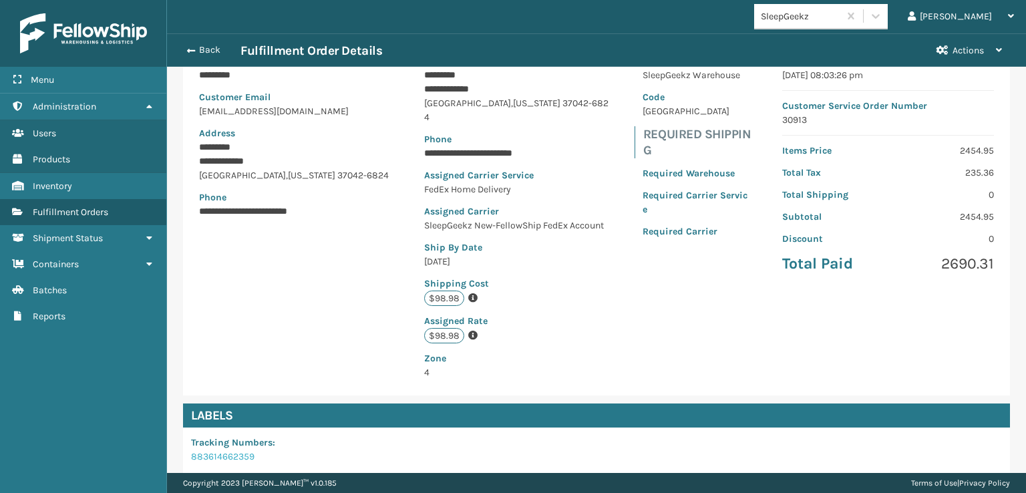
scroll to position [0, 0]
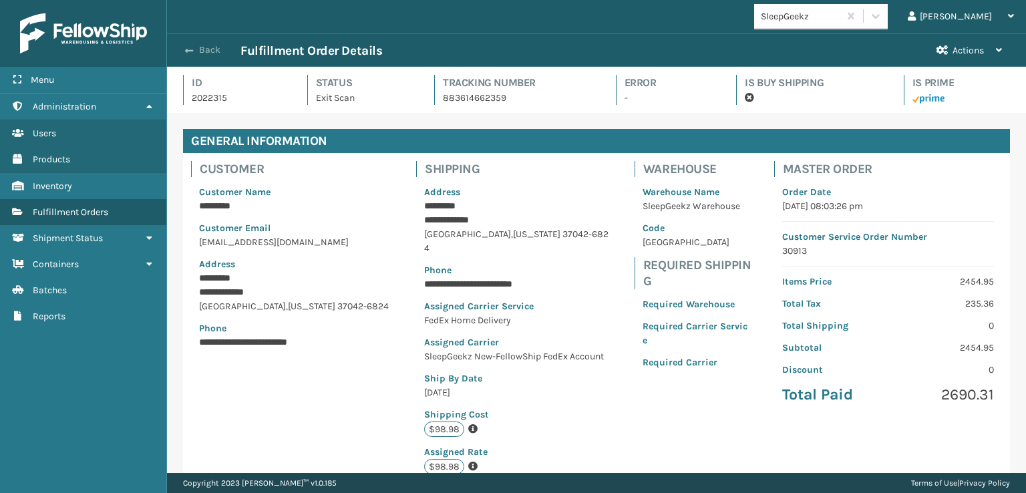
click at [190, 50] on span "button" at bounding box center [189, 50] width 8 height 9
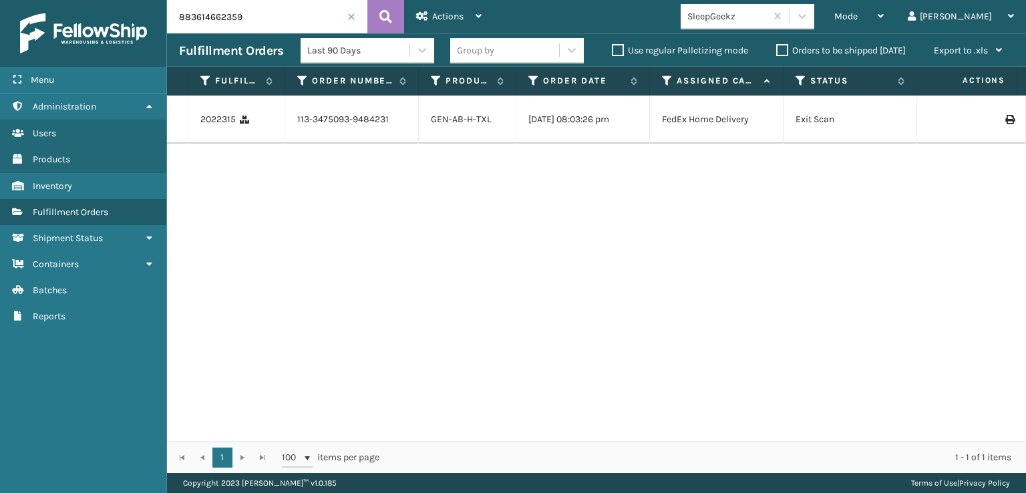
click at [268, 9] on input "883614662359" at bounding box center [267, 16] width 200 height 33
paste input "114-0903089-9153815"
click at [383, 15] on icon at bounding box center [385, 17] width 13 height 20
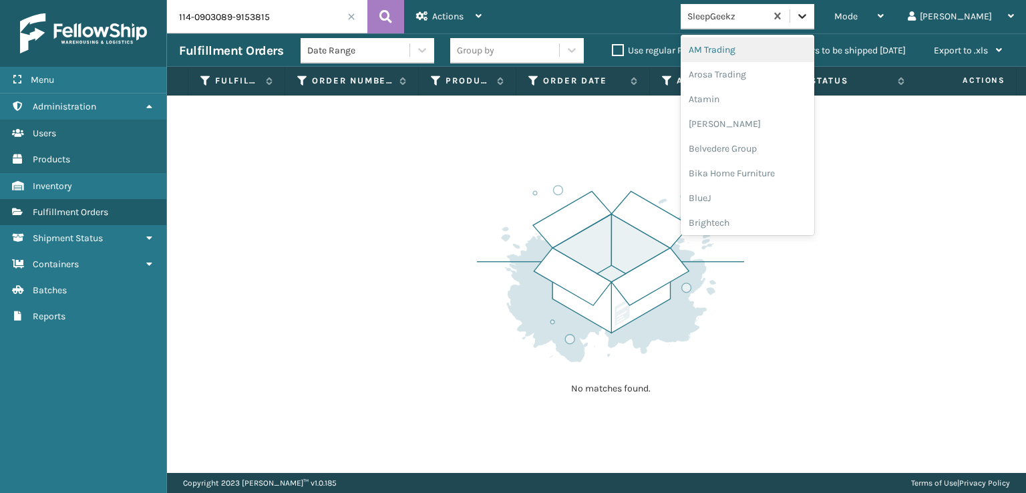
click at [809, 14] on icon at bounding box center [801, 15] width 13 height 13
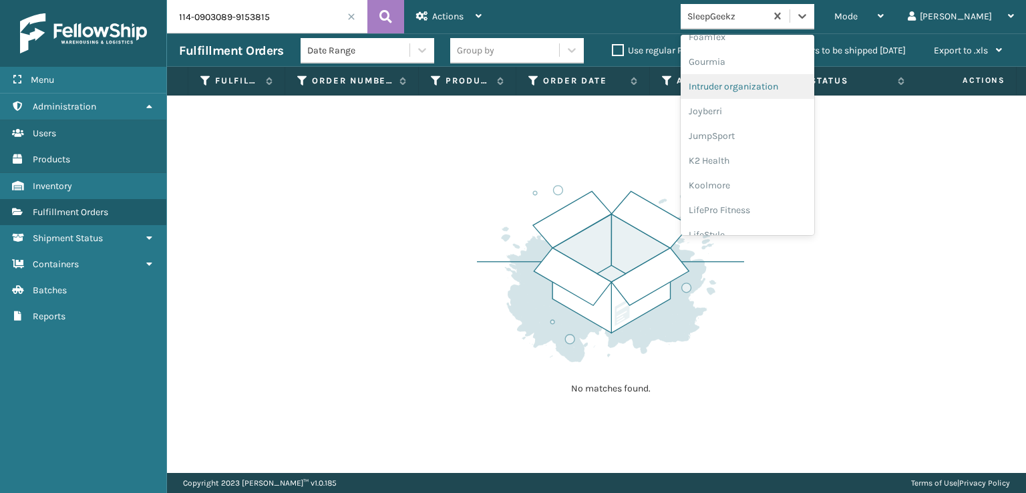
scroll to position [267, 0]
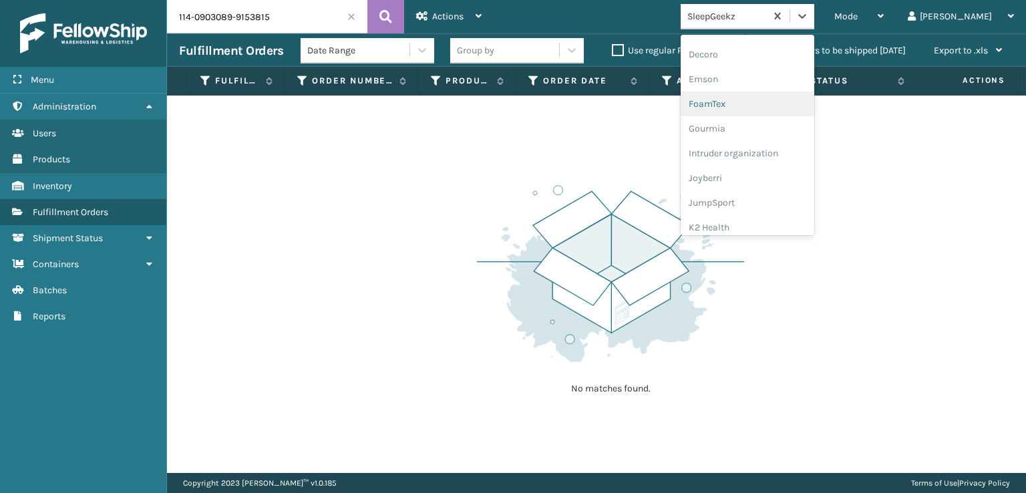
click at [763, 99] on div "FoamTex" at bounding box center [747, 103] width 134 height 25
click at [814, 13] on div at bounding box center [802, 16] width 24 height 24
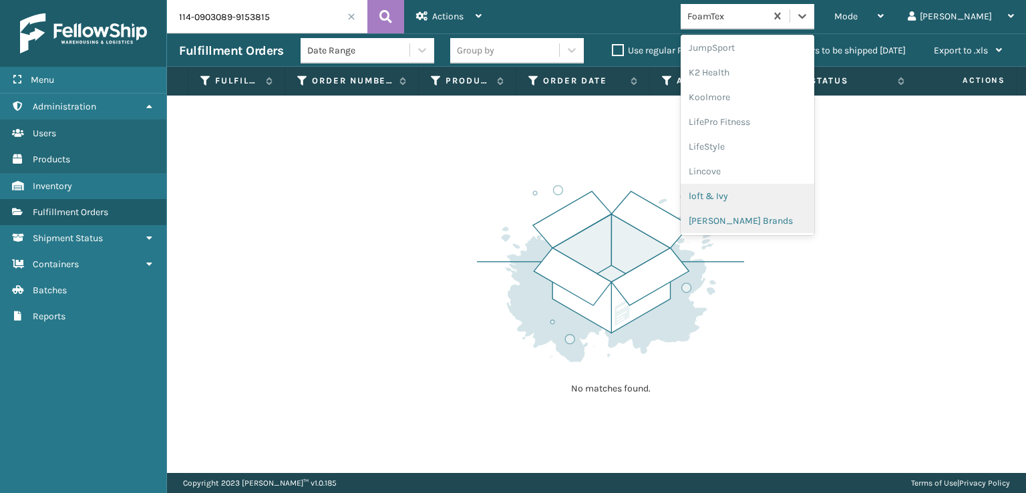
scroll to position [645, 0]
click at [783, 199] on div "SleepGeekz" at bounding box center [747, 195] width 134 height 25
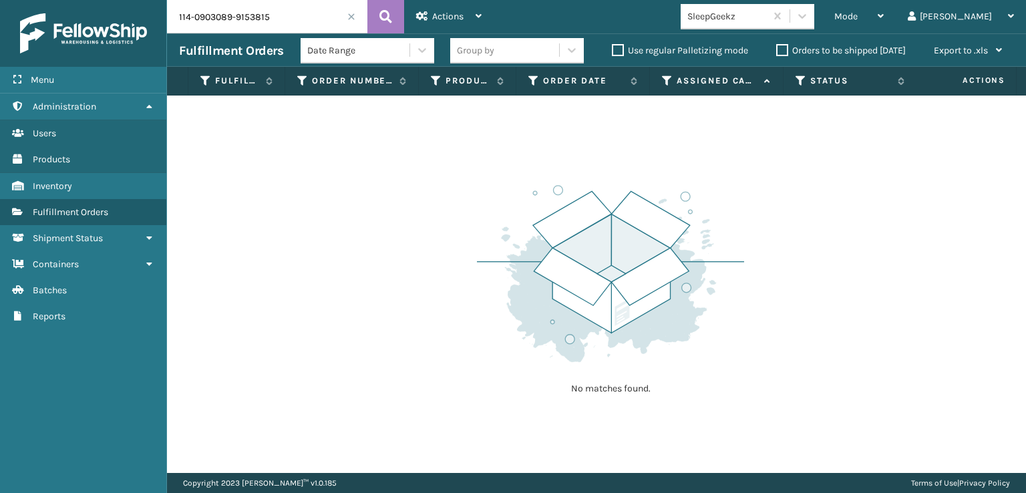
click at [282, 18] on input "114-0903089-9153815" at bounding box center [267, 16] width 200 height 33
click at [286, 19] on input "114-0903089-9153815" at bounding box center [267, 16] width 200 height 33
paste input "200013814514611"
type input "200013814514611"
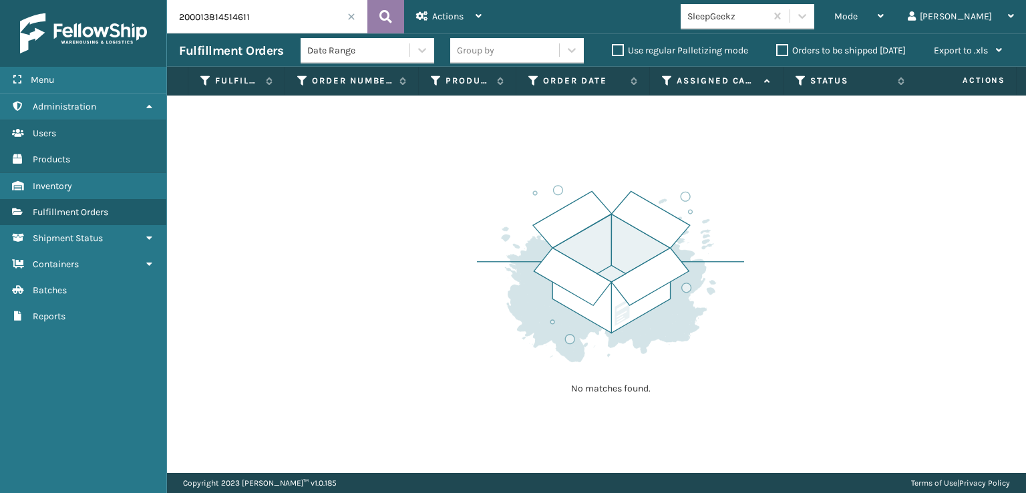
click at [380, 19] on icon at bounding box center [385, 17] width 13 height 20
click at [857, 19] on span "Mode" at bounding box center [845, 16] width 23 height 11
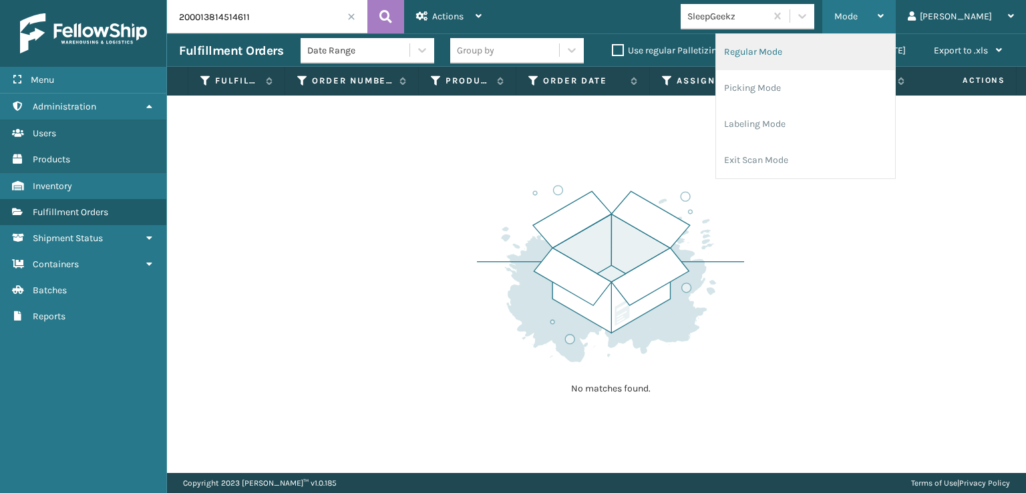
click at [812, 53] on li "Regular Mode" at bounding box center [805, 52] width 179 height 36
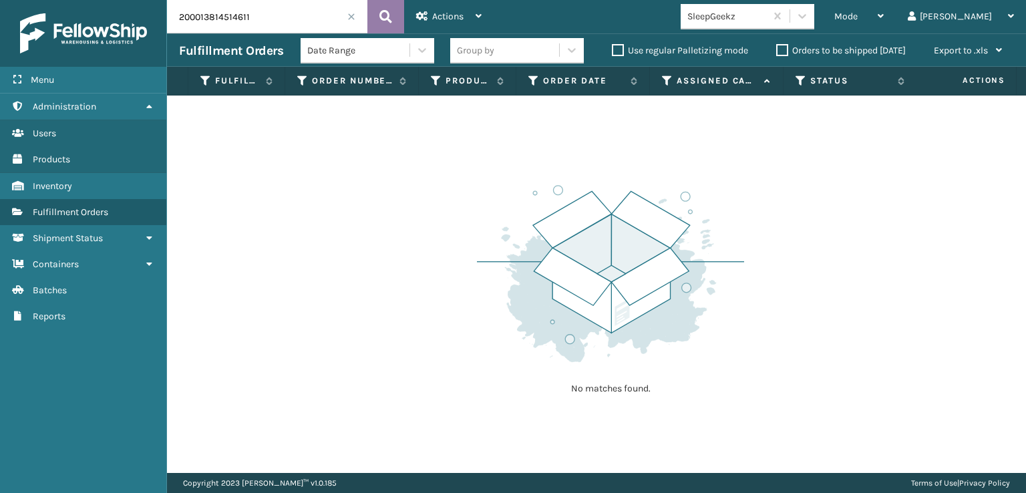
click at [386, 15] on icon at bounding box center [385, 17] width 13 height 20
click at [619, 50] on label "Use regular Palletizing mode" at bounding box center [680, 50] width 136 height 11
click at [612, 50] on input "Use regular Palletizing mode" at bounding box center [612, 47] width 1 height 9
click at [619, 50] on label "Use regular Palletizing mode" at bounding box center [680, 50] width 136 height 11
click at [612, 50] on input "Use regular Palletizing mode" at bounding box center [612, 47] width 1 height 9
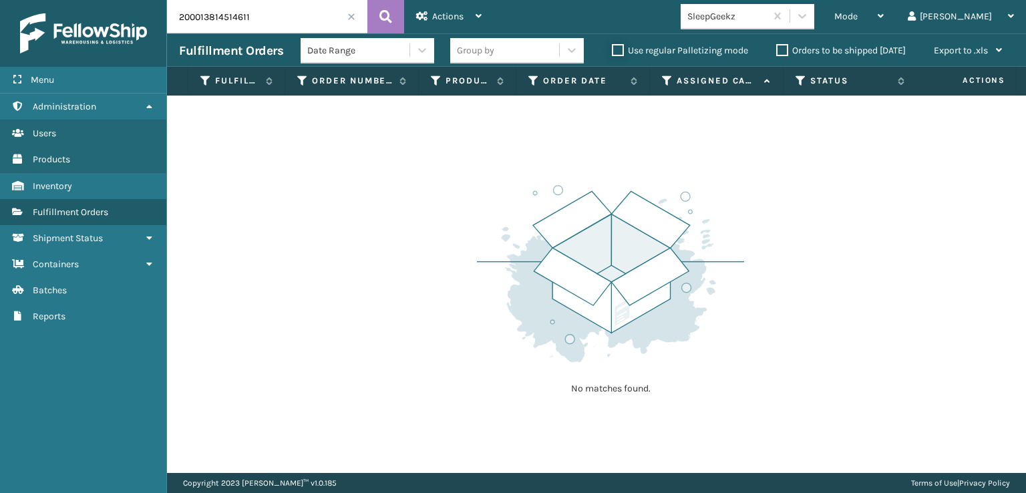
checkbox input "false"
click at [302, 79] on icon at bounding box center [302, 81] width 11 height 12
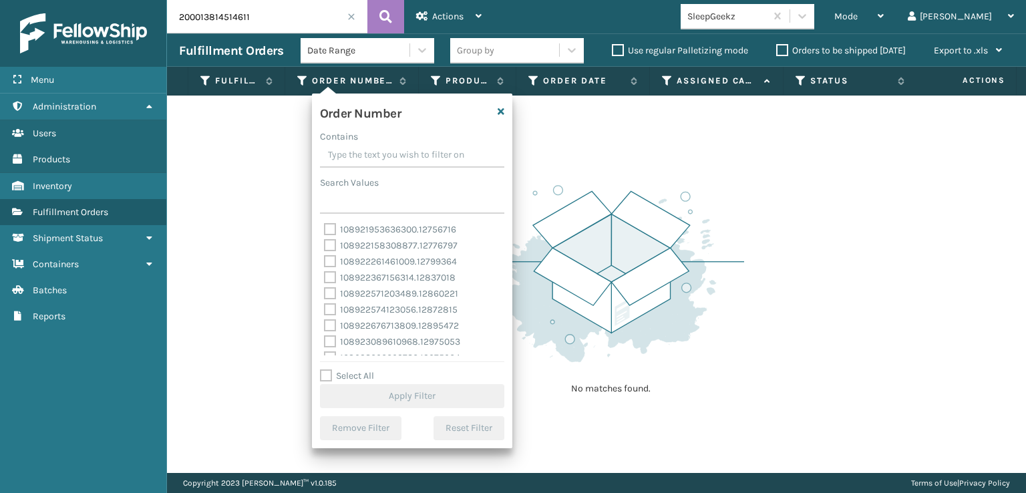
click at [341, 156] on input "Contains" at bounding box center [412, 156] width 184 height 24
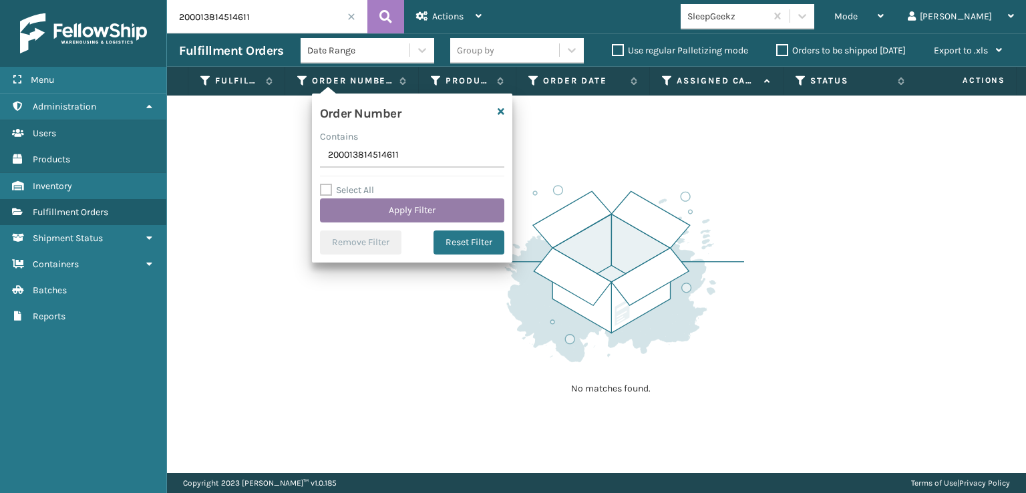
type input "200013814514611"
click at [390, 202] on button "Apply Filter" at bounding box center [412, 210] width 184 height 24
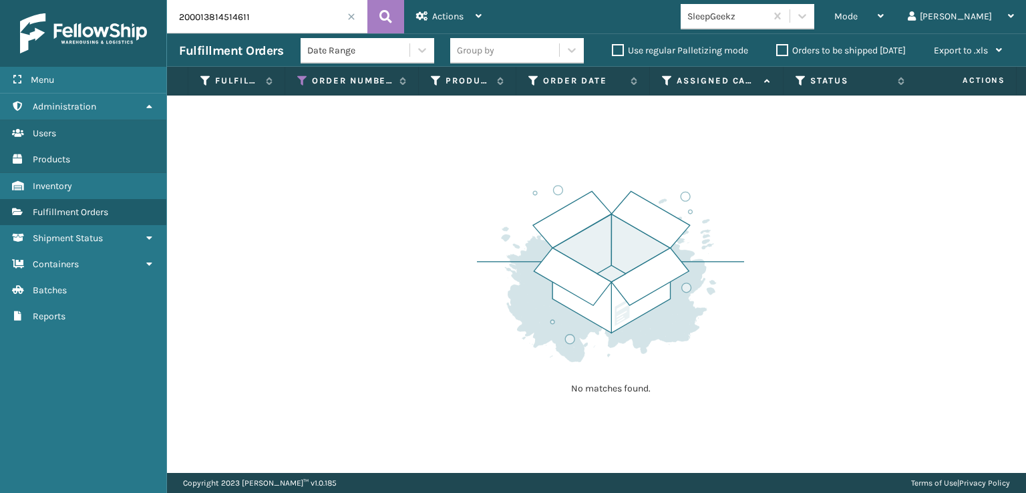
click at [352, 14] on span at bounding box center [351, 17] width 8 height 8
click at [75, 236] on span "Shipment Status" at bounding box center [68, 237] width 70 height 11
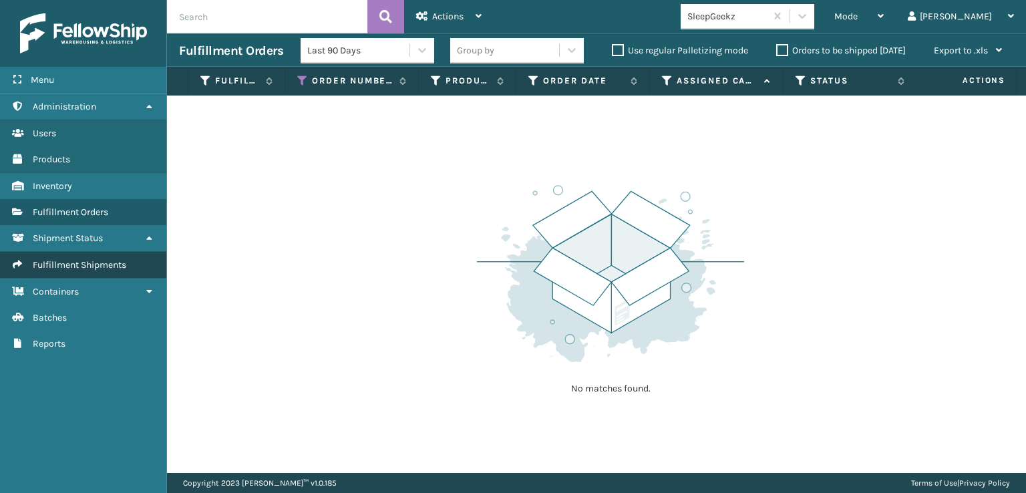
click at [77, 262] on span "Fulfillment Shipments" at bounding box center [79, 264] width 93 height 11
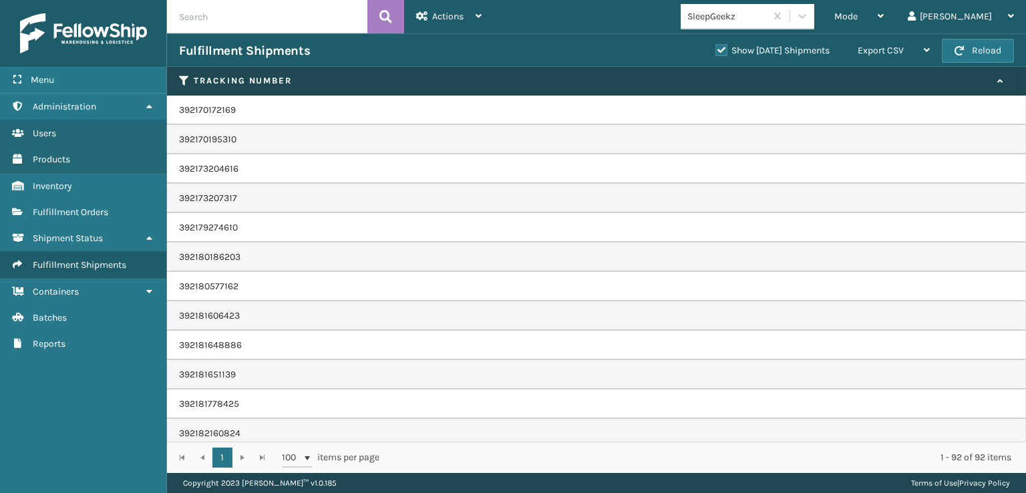
click at [226, 11] on input "text" at bounding box center [267, 16] width 200 height 33
paste input "200013814514611"
type input "200013814514611"
click at [379, 17] on icon at bounding box center [385, 17] width 13 height 20
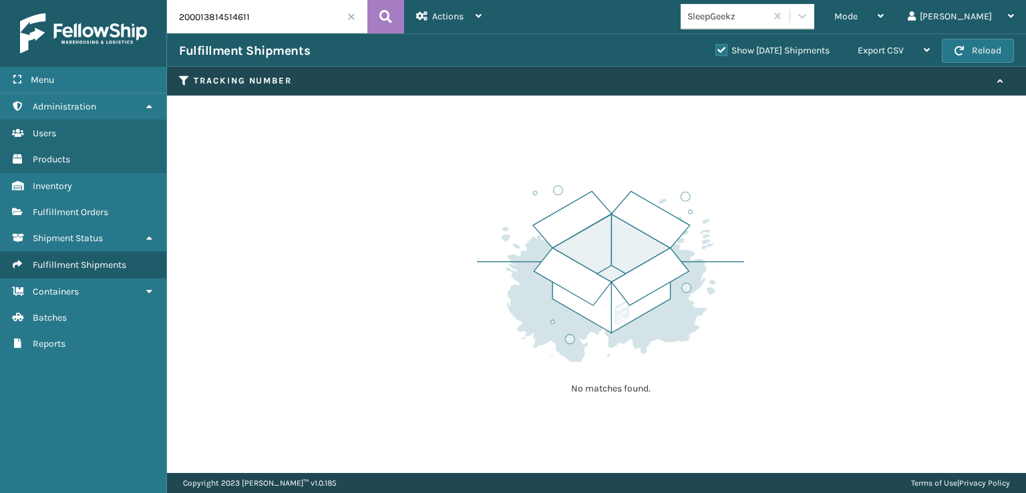
click at [715, 51] on label "Show [DATE] Shipments" at bounding box center [772, 50] width 114 height 11
click at [715, 51] on input "Show [DATE] Shipments" at bounding box center [715, 47] width 1 height 9
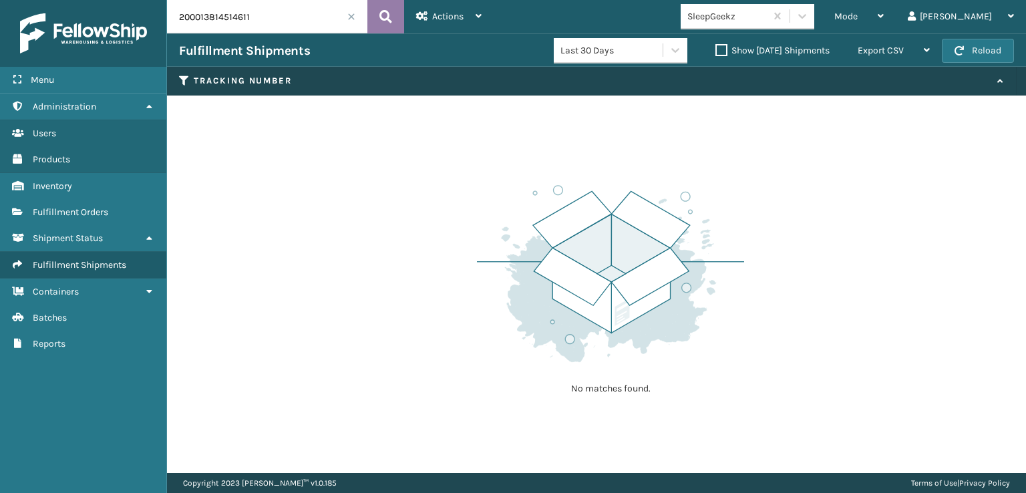
click at [390, 12] on icon at bounding box center [385, 17] width 13 height 20
click at [458, 21] on span "Actions" at bounding box center [447, 16] width 31 height 11
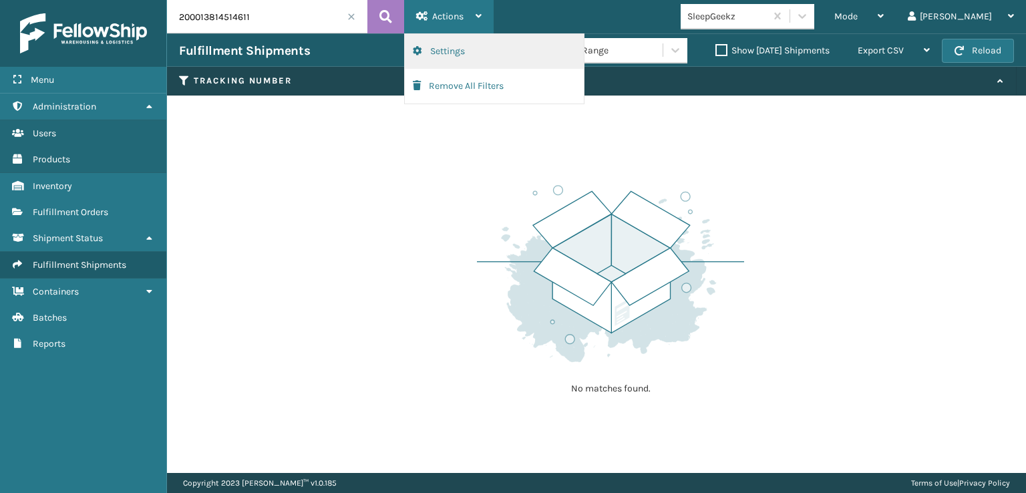
click at [454, 46] on button "Settings" at bounding box center [494, 51] width 179 height 35
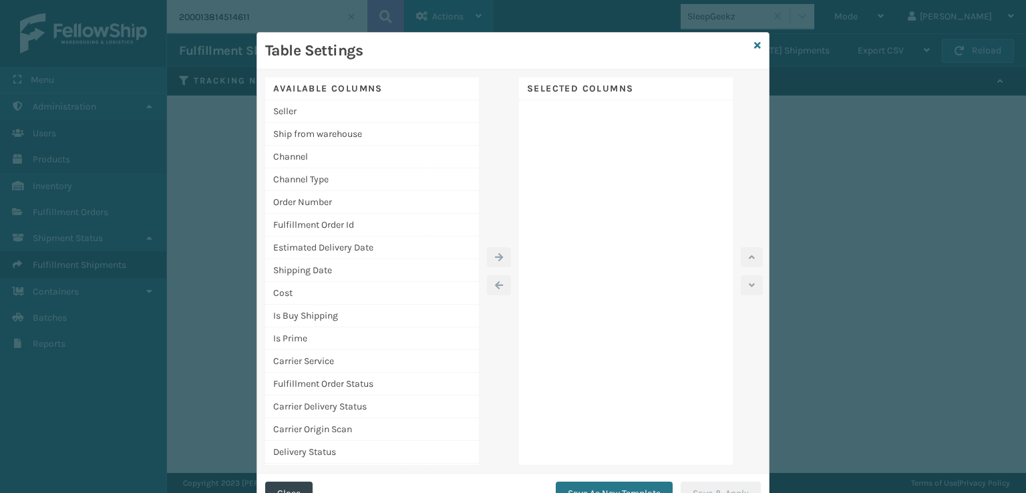
scroll to position [21, 0]
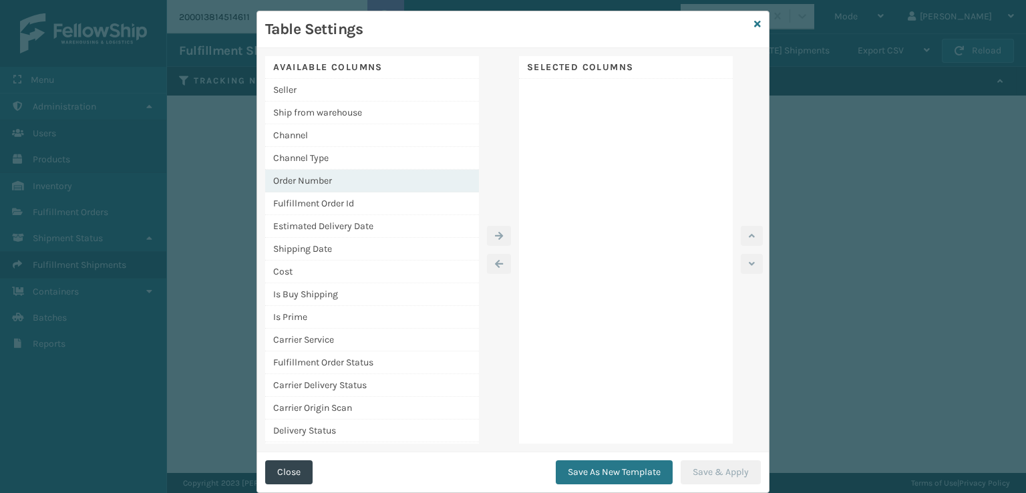
click at [300, 182] on div "Order Number" at bounding box center [372, 181] width 214 height 23
click at [495, 231] on icon "button" at bounding box center [499, 235] width 8 height 9
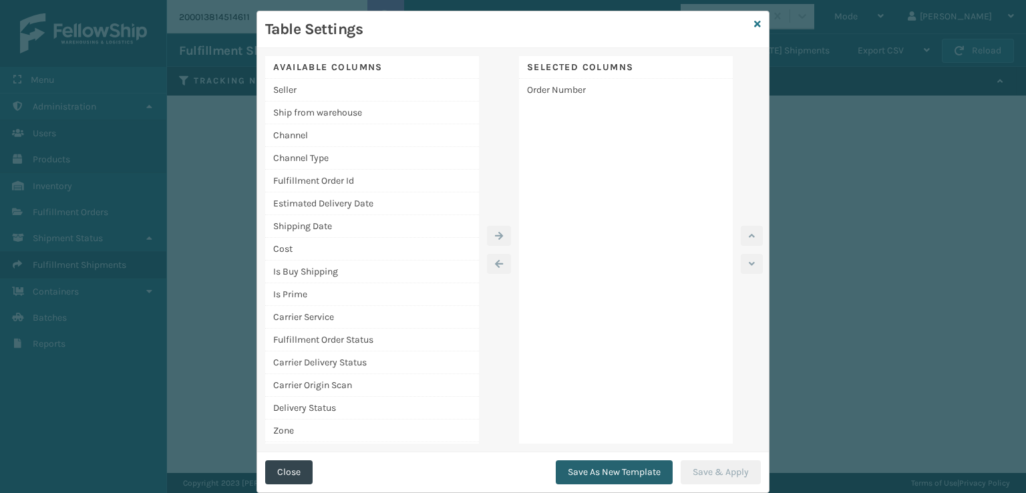
click at [626, 465] on button "Save As New Template" at bounding box center [614, 472] width 117 height 24
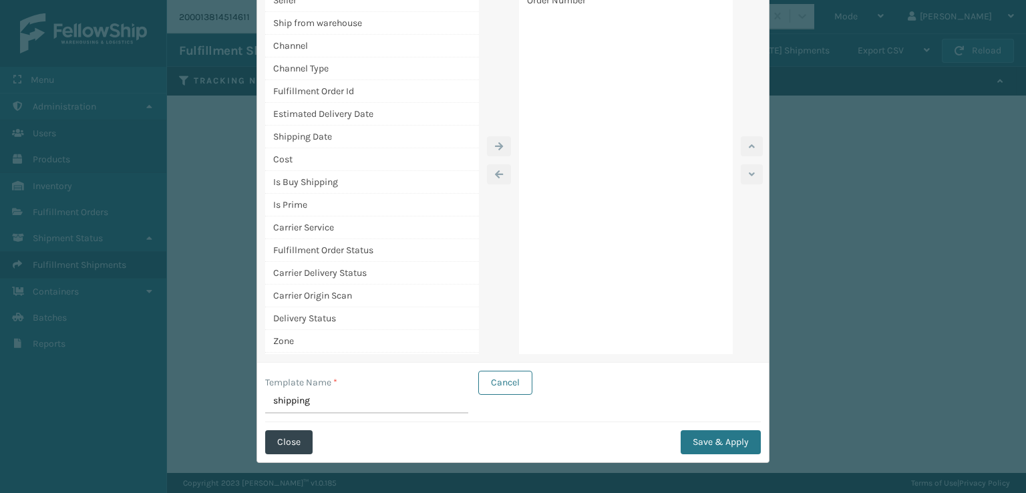
scroll to position [112, 0]
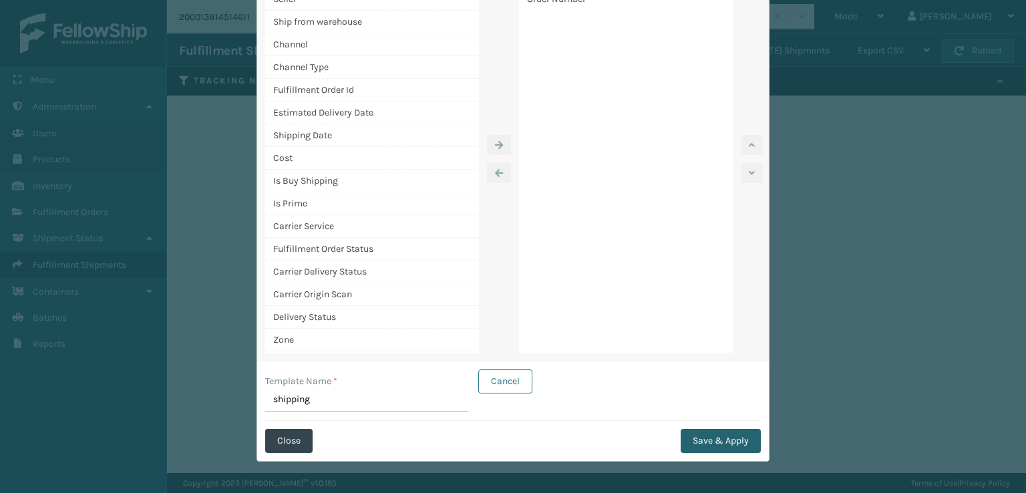
type input "shipping"
click at [702, 443] on button "Save & Apply" at bounding box center [720, 441] width 80 height 24
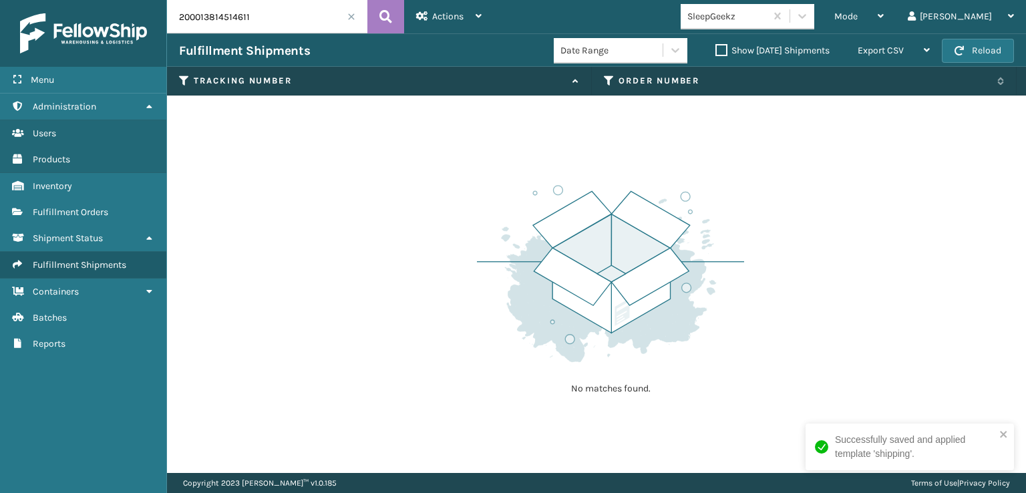
click at [349, 18] on span at bounding box center [351, 17] width 8 height 8
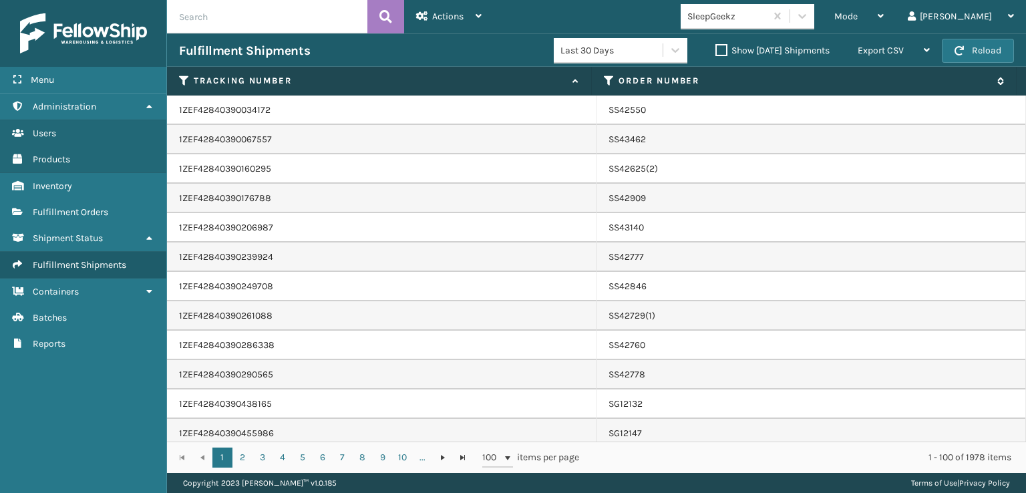
click at [610, 81] on icon at bounding box center [609, 81] width 11 height 12
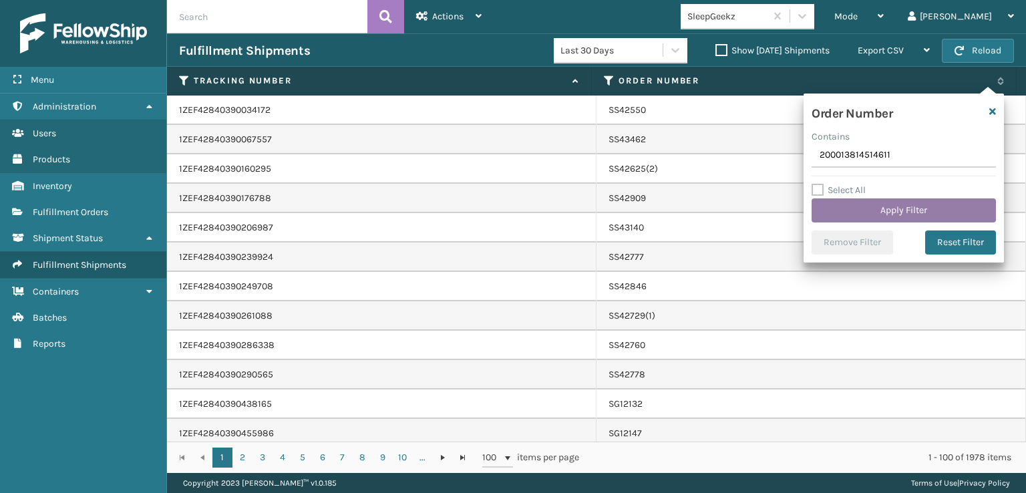
type input "200013814514611"
click at [891, 206] on button "Apply Filter" at bounding box center [903, 210] width 184 height 24
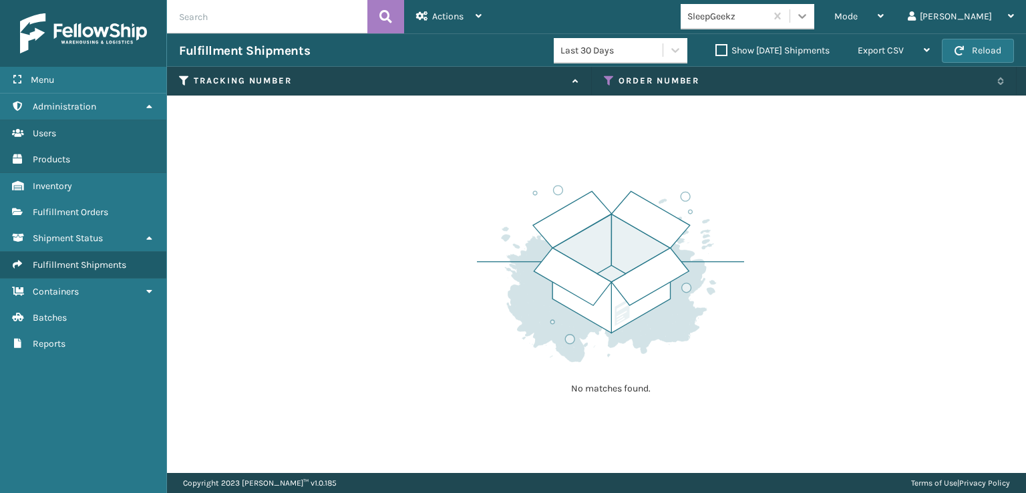
click at [814, 16] on div at bounding box center [802, 16] width 24 height 24
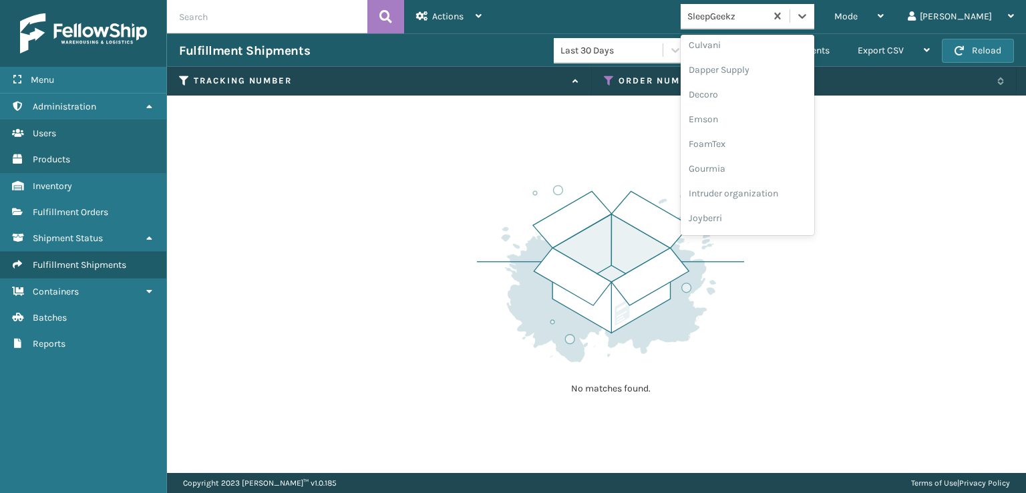
scroll to position [267, 0]
click at [547, 13] on div "Mode Regular Mode Picking Mode Labeling Mode Exit Scan Mode option Dapper Suppl…" at bounding box center [759, 16] width 532 height 33
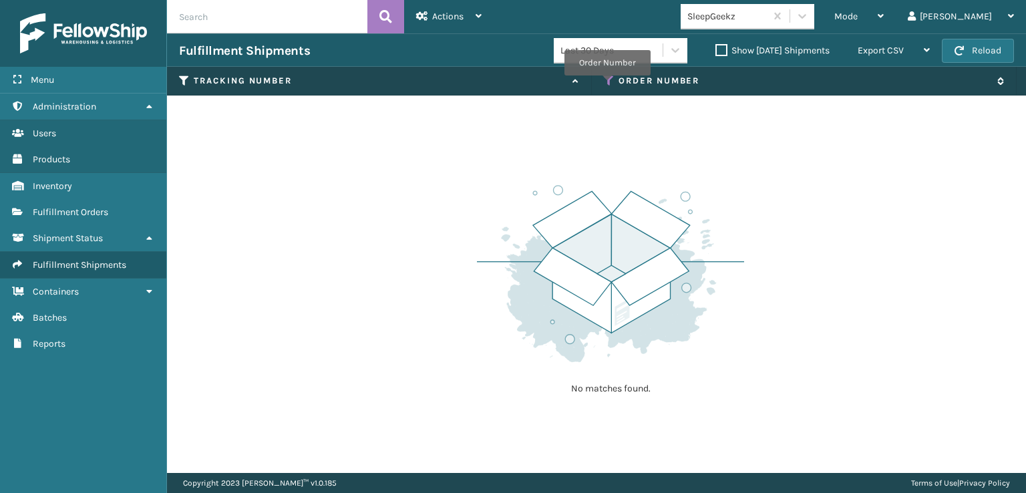
click at [606, 85] on icon at bounding box center [609, 81] width 11 height 12
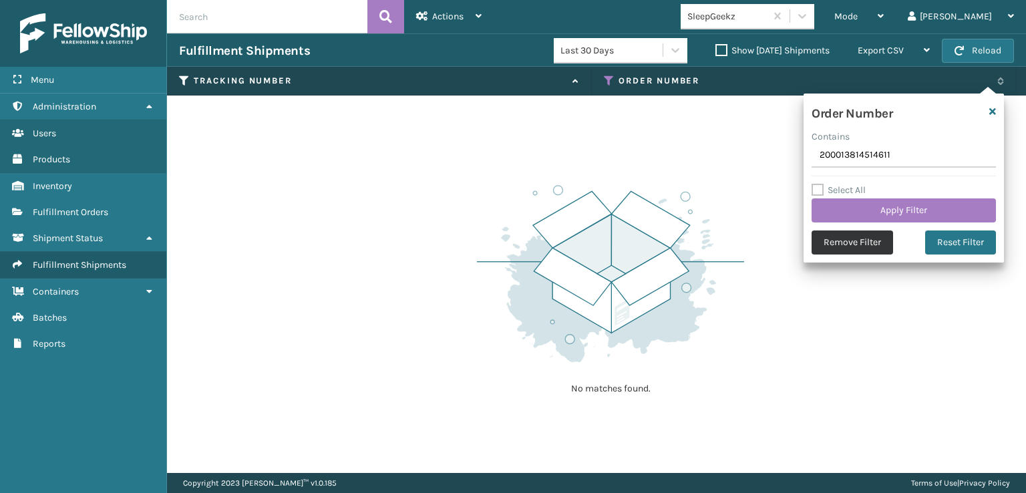
click at [862, 236] on button "Remove Filter" at bounding box center [851, 242] width 81 height 24
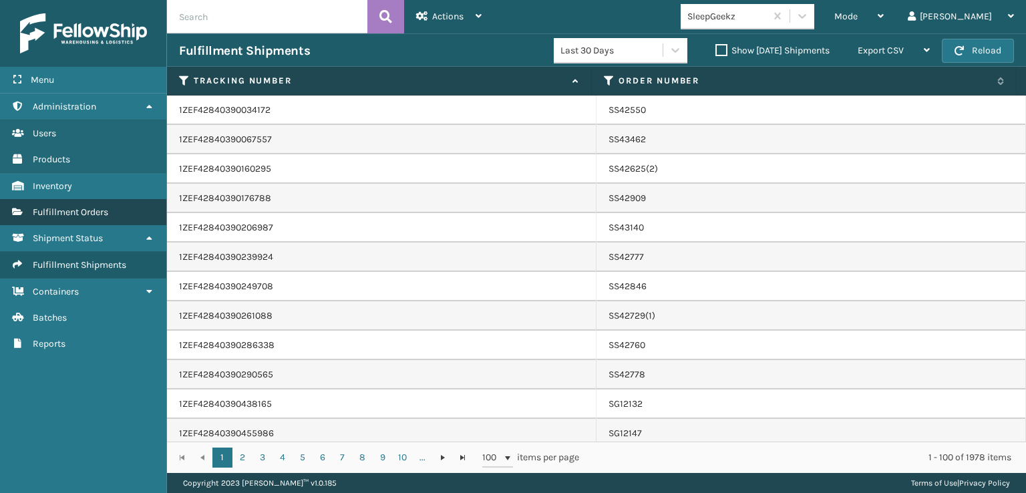
click at [66, 214] on span "Fulfillment Orders" at bounding box center [70, 211] width 75 height 11
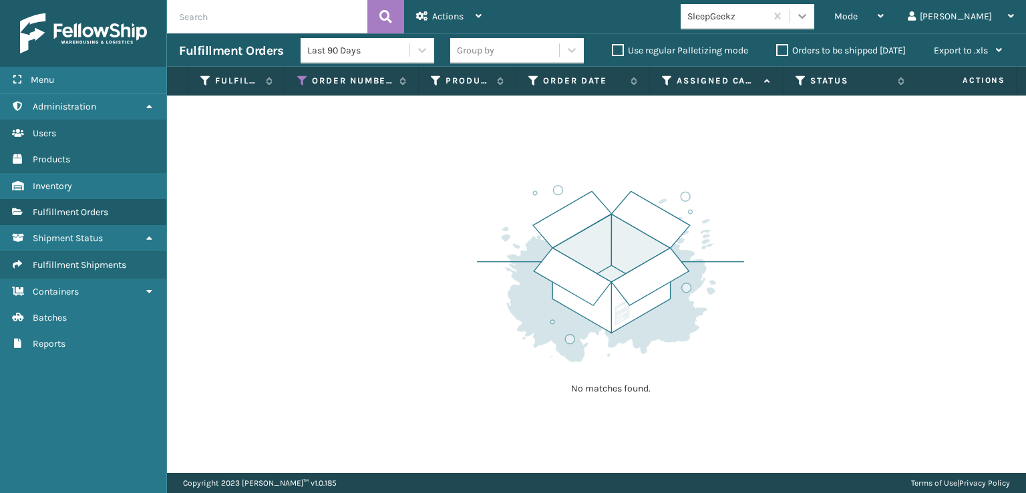
click at [814, 23] on div at bounding box center [802, 16] width 24 height 24
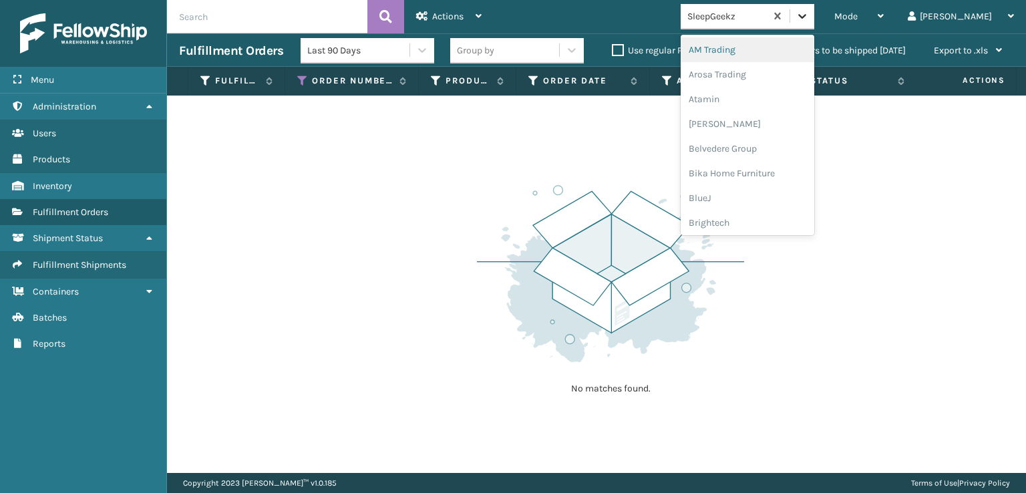
click at [814, 23] on div at bounding box center [802, 16] width 24 height 24
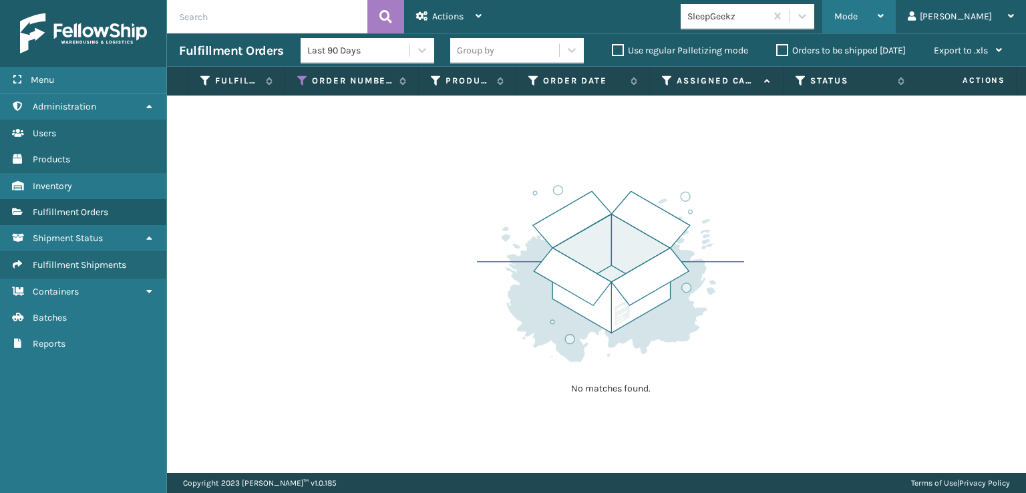
click at [885, 15] on div "Mode Regular Mode Picking Mode Labeling Mode Exit Scan Mode" at bounding box center [858, 16] width 73 height 33
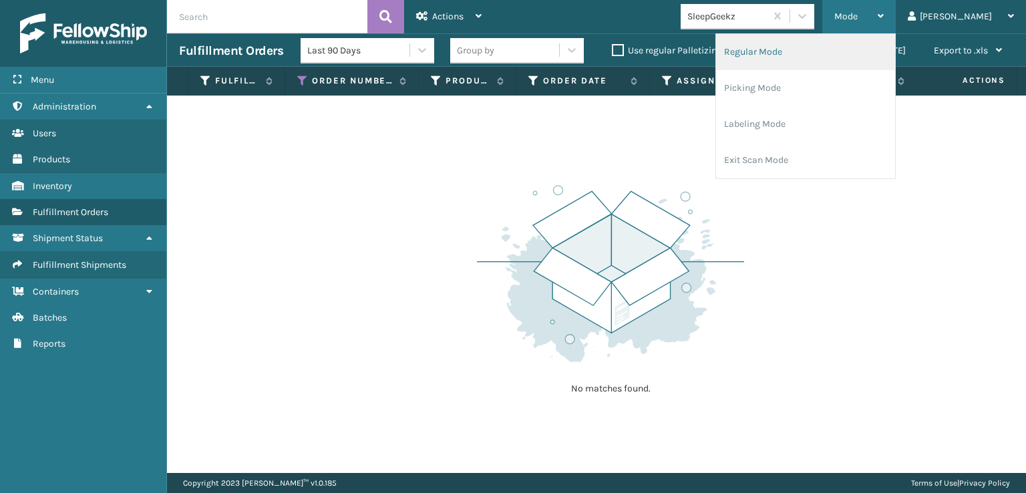
click at [839, 61] on li "Regular Mode" at bounding box center [805, 52] width 179 height 36
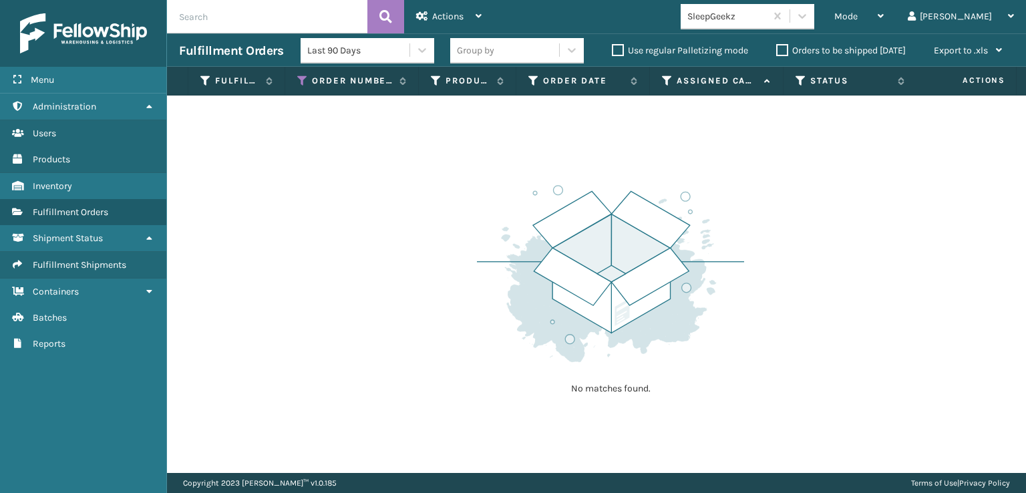
click at [211, 6] on input "text" at bounding box center [267, 16] width 200 height 33
paste input "114-6823710-1870655"
type input "114-6823710-1870655"
click at [301, 81] on icon at bounding box center [302, 81] width 11 height 12
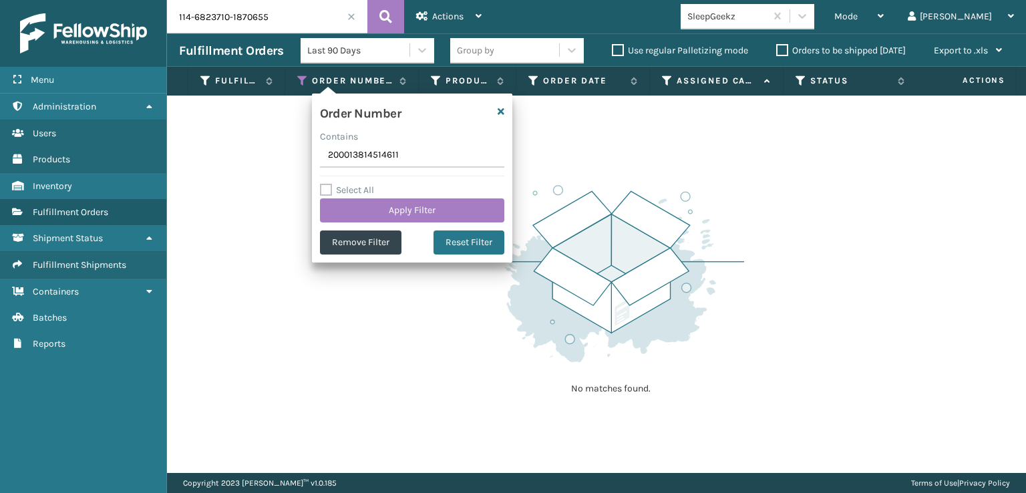
click at [407, 154] on input "200013814514611" at bounding box center [412, 156] width 184 height 24
type input "114-6823710-1870655"
click at [421, 211] on button "Apply Filter" at bounding box center [412, 210] width 184 height 24
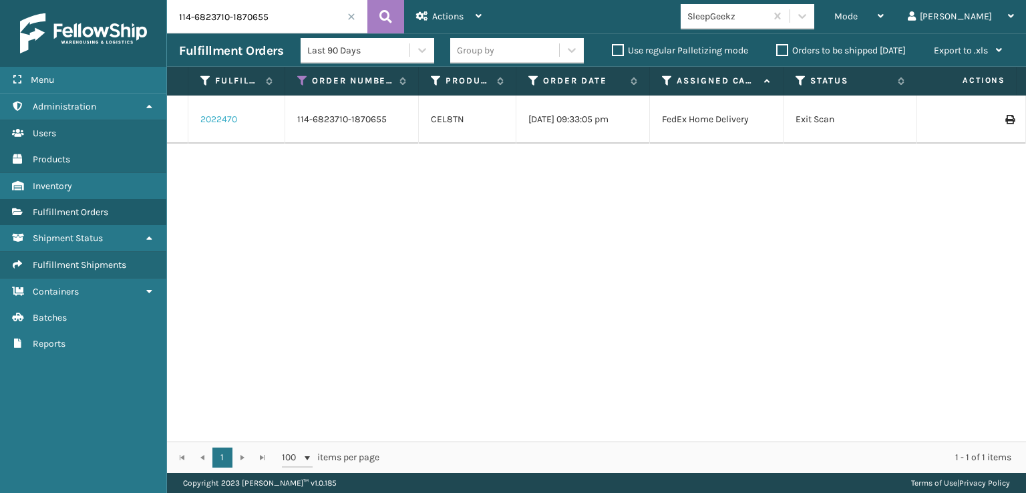
click at [223, 119] on link "2022470" at bounding box center [218, 119] width 37 height 13
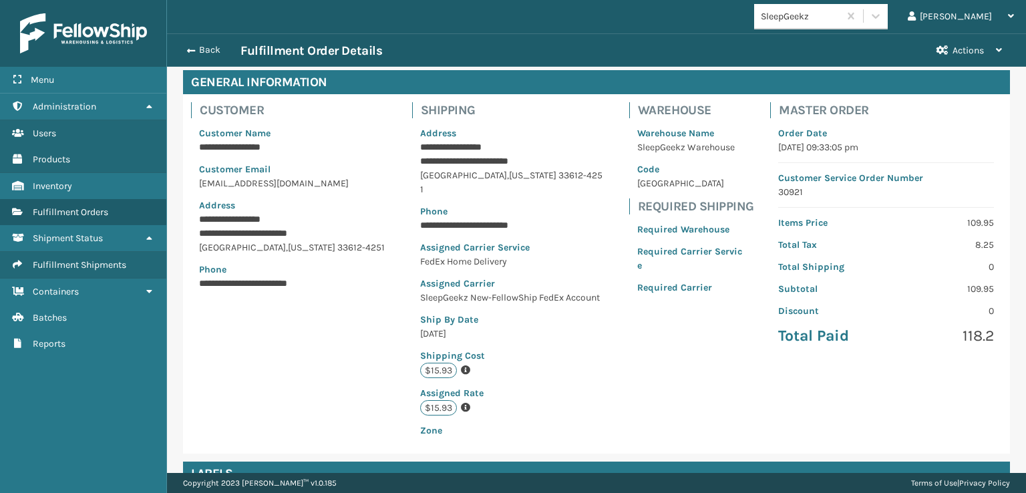
scroll to position [310, 0]
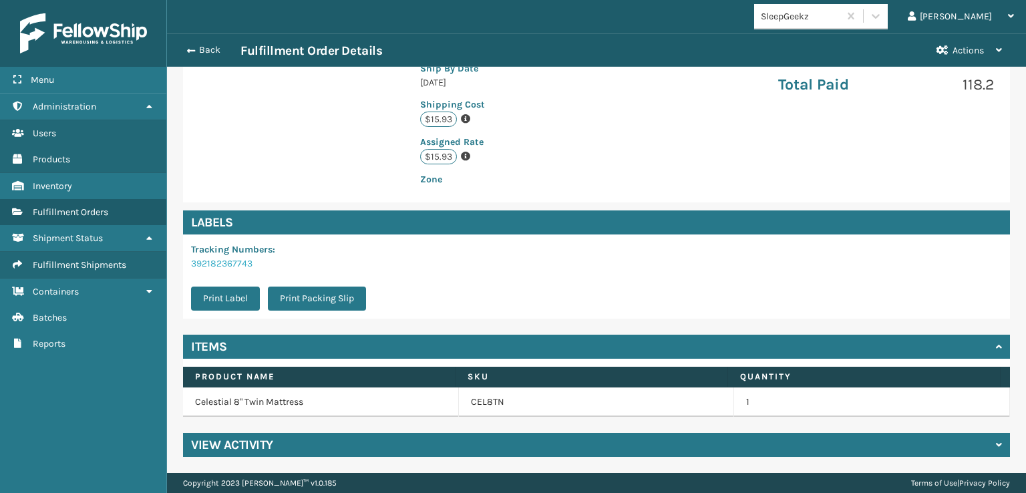
click at [228, 262] on link "392182367743" at bounding box center [221, 263] width 61 height 11
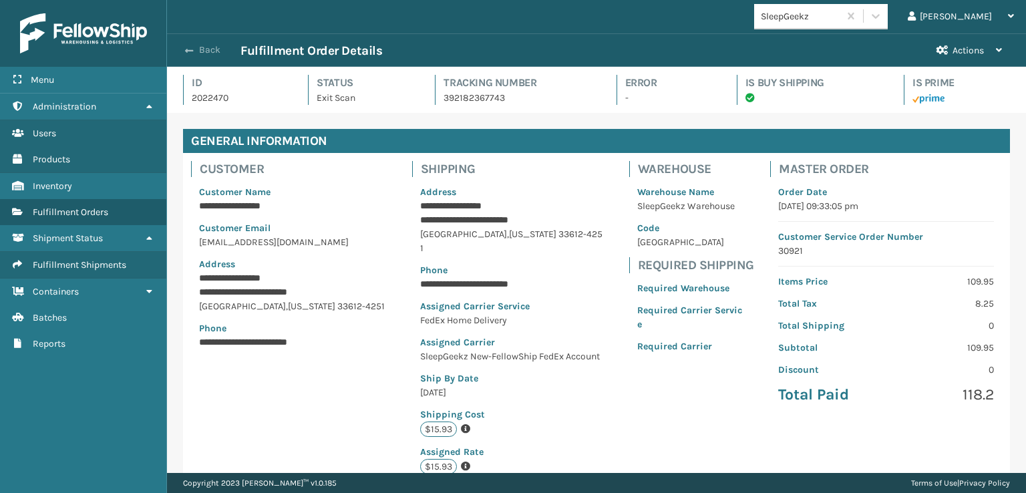
click at [204, 51] on button "Back" at bounding box center [209, 50] width 61 height 12
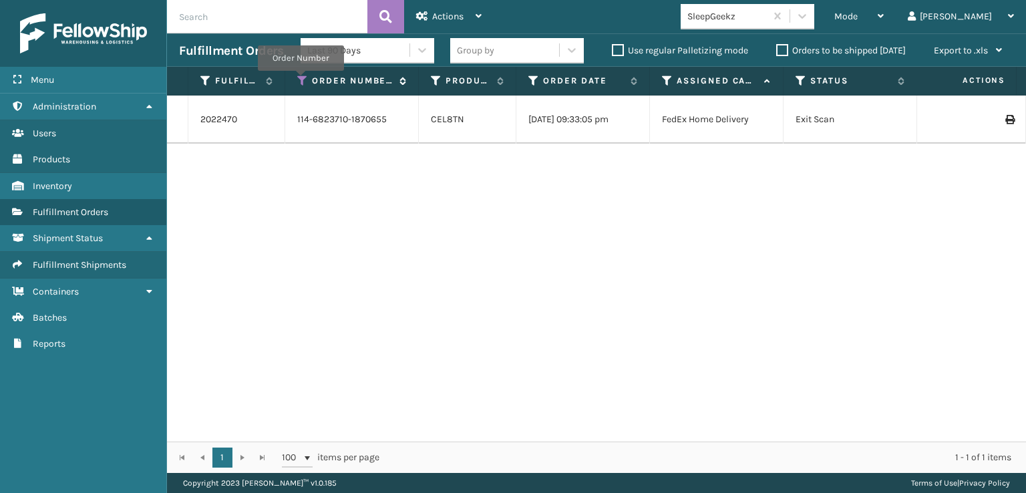
click at [300, 80] on icon at bounding box center [302, 81] width 11 height 12
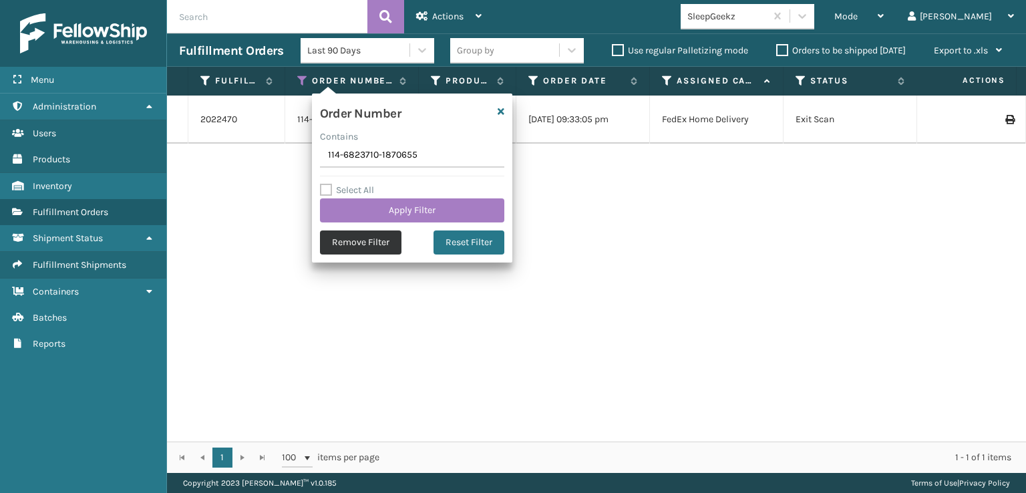
click at [359, 242] on button "Remove Filter" at bounding box center [360, 242] width 81 height 24
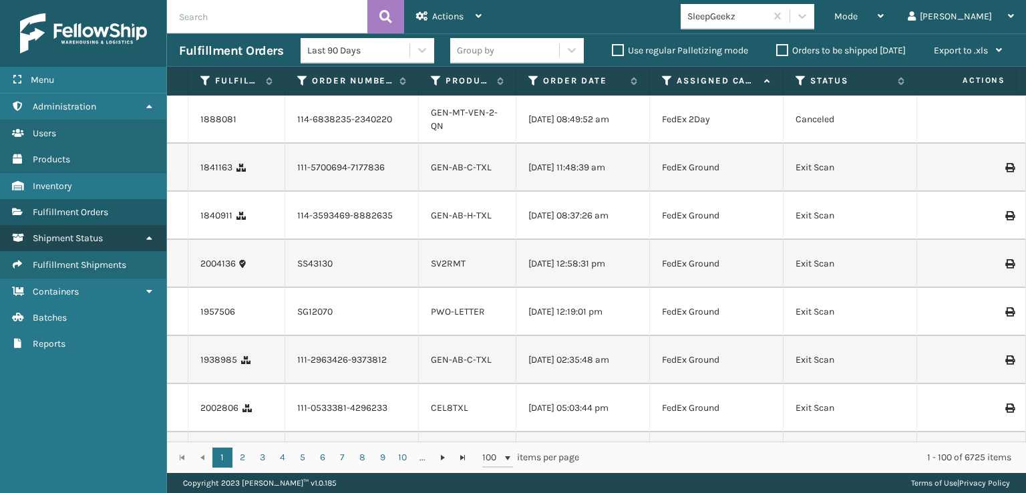
click at [147, 238] on icon at bounding box center [149, 237] width 11 height 9
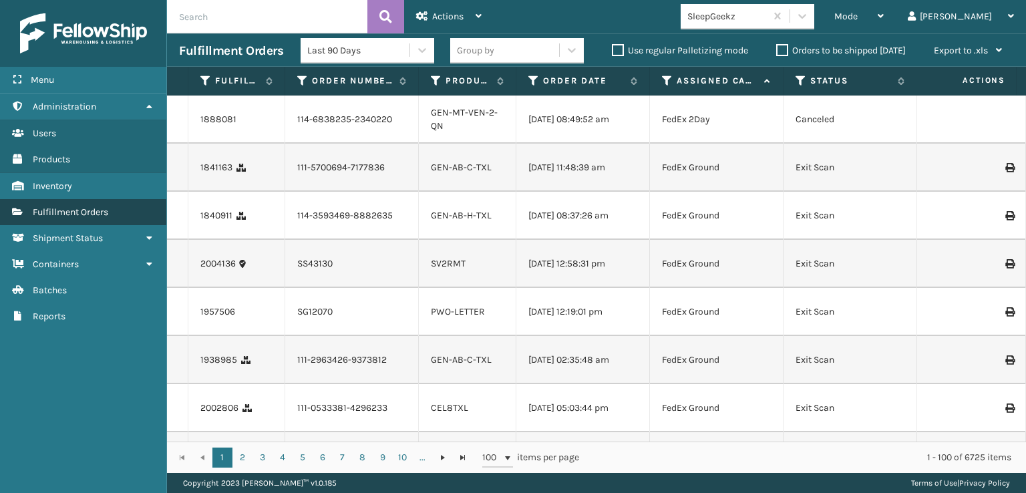
click at [81, 206] on span "Fulfillment Orders" at bounding box center [70, 211] width 75 height 11
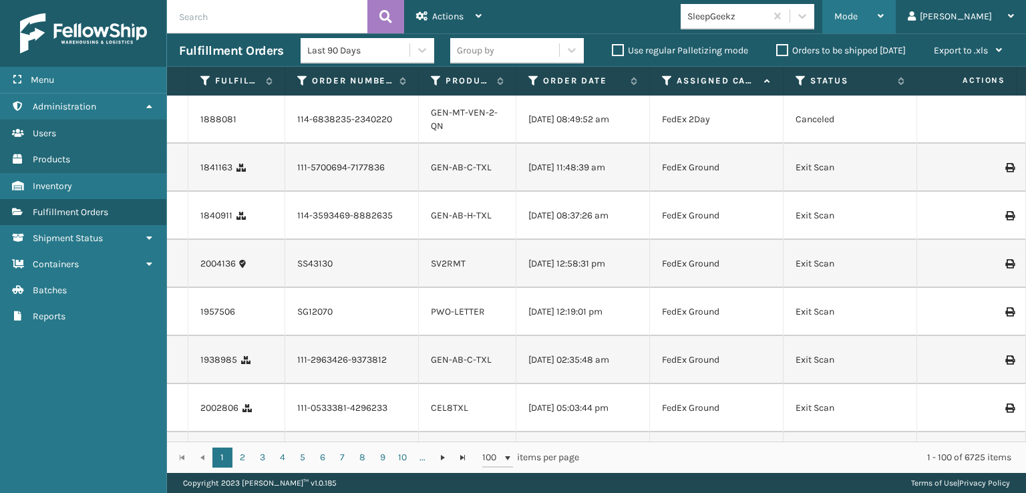
click at [857, 11] on span "Mode" at bounding box center [845, 16] width 23 height 11
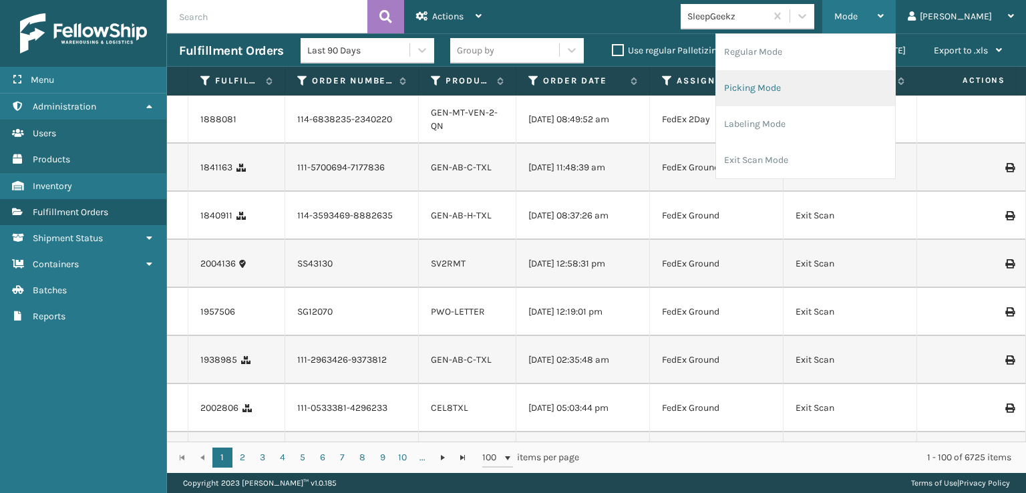
click at [801, 85] on li "Picking Mode" at bounding box center [805, 88] width 179 height 36
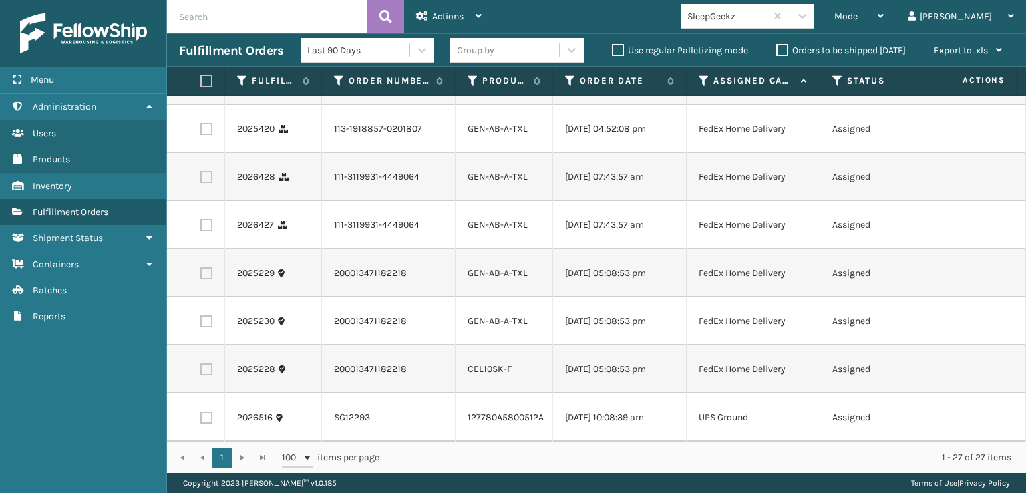
scroll to position [1058, 0]
click at [207, 363] on label at bounding box center [206, 369] width 12 height 12
click at [201, 363] on input "checkbox" at bounding box center [200, 367] width 1 height 9
checkbox input "true"
click at [206, 315] on label at bounding box center [206, 321] width 12 height 12
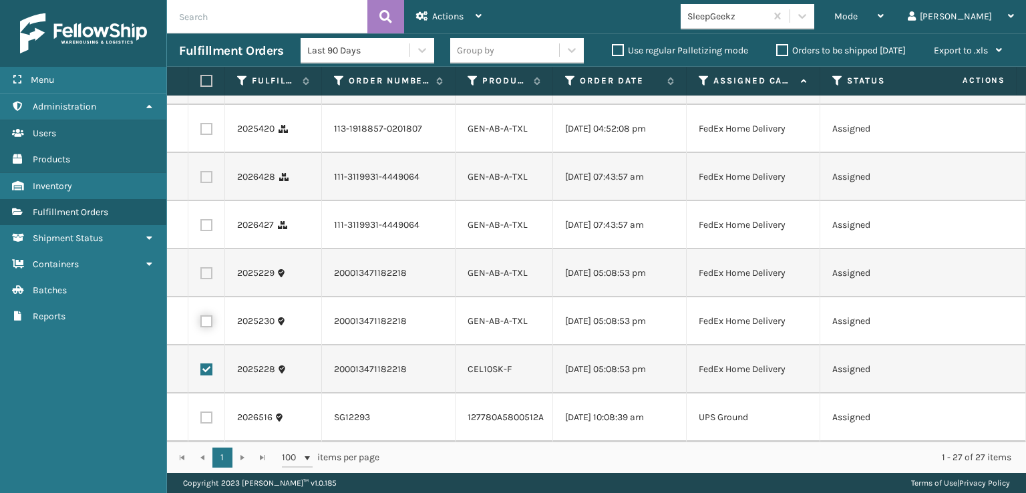
click at [201, 315] on input "checkbox" at bounding box center [200, 319] width 1 height 9
checkbox input "true"
click at [207, 267] on label at bounding box center [206, 273] width 12 height 12
click at [201, 267] on input "checkbox" at bounding box center [200, 271] width 1 height 9
checkbox input "true"
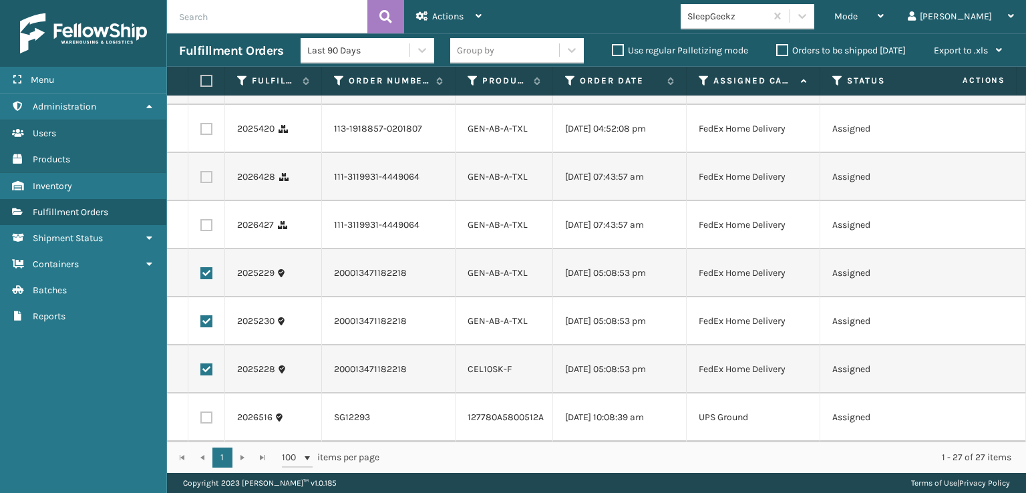
click at [208, 219] on label at bounding box center [206, 225] width 12 height 12
click at [201, 219] on input "checkbox" at bounding box center [200, 223] width 1 height 9
checkbox input "true"
click at [208, 171] on label at bounding box center [206, 177] width 12 height 12
click at [201, 171] on input "checkbox" at bounding box center [200, 175] width 1 height 9
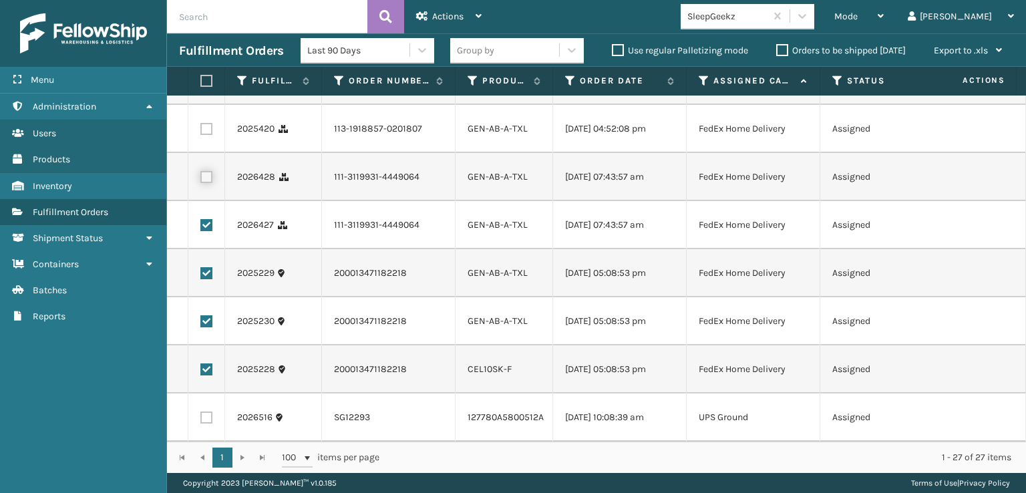
checkbox input "true"
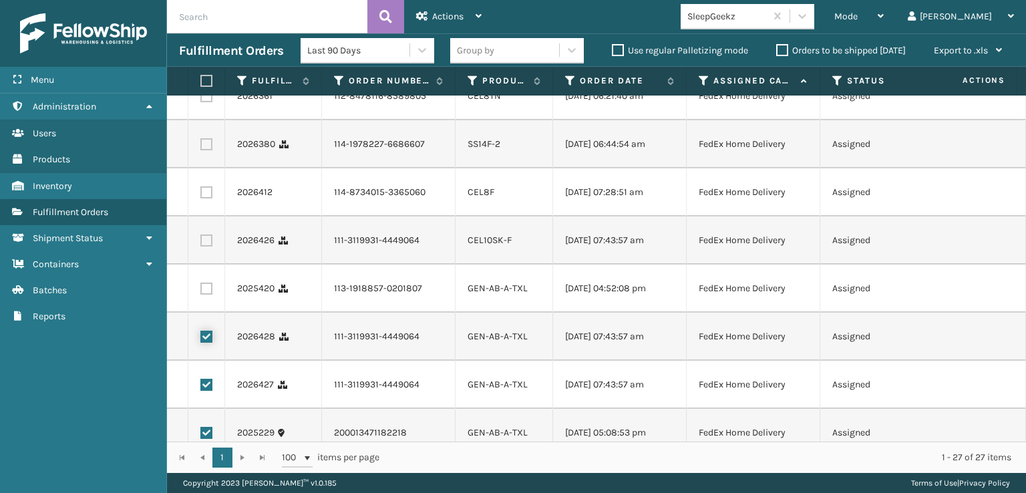
scroll to position [791, 0]
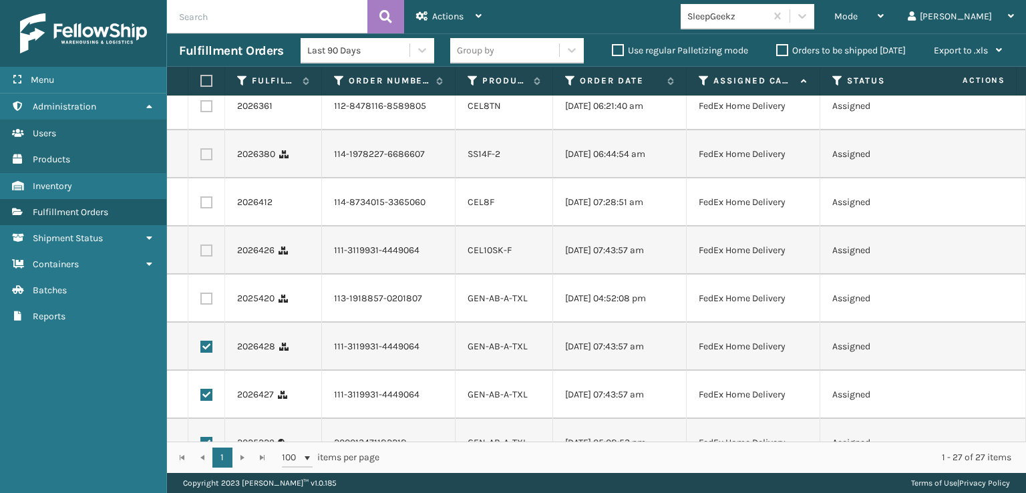
click at [205, 305] on label at bounding box center [206, 298] width 12 height 12
click at [201, 301] on input "checkbox" at bounding box center [200, 296] width 1 height 9
checkbox input "true"
click at [208, 256] on label at bounding box center [206, 250] width 12 height 12
click at [201, 253] on input "checkbox" at bounding box center [200, 248] width 1 height 9
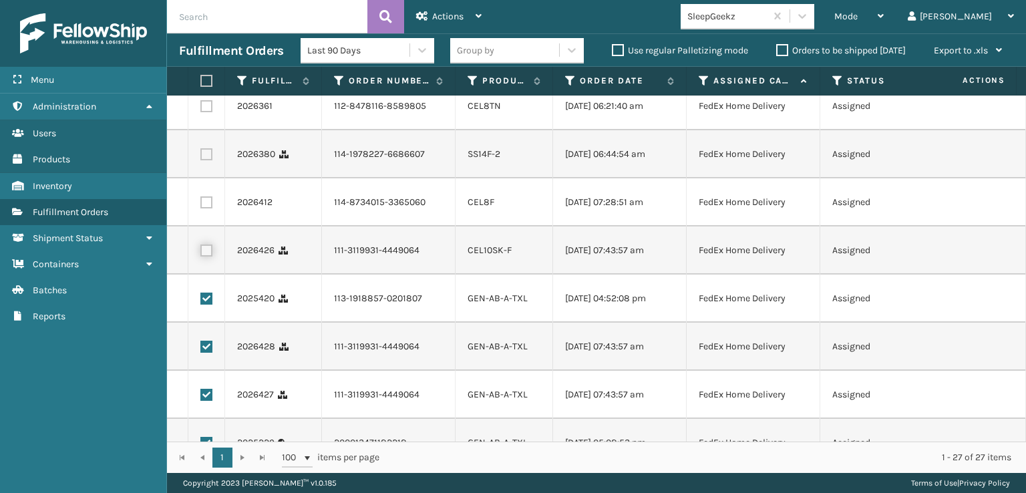
checkbox input "true"
click at [204, 208] on label at bounding box center [206, 202] width 12 height 12
click at [201, 205] on input "checkbox" at bounding box center [200, 200] width 1 height 9
checkbox input "true"
click at [204, 160] on label at bounding box center [206, 154] width 12 height 12
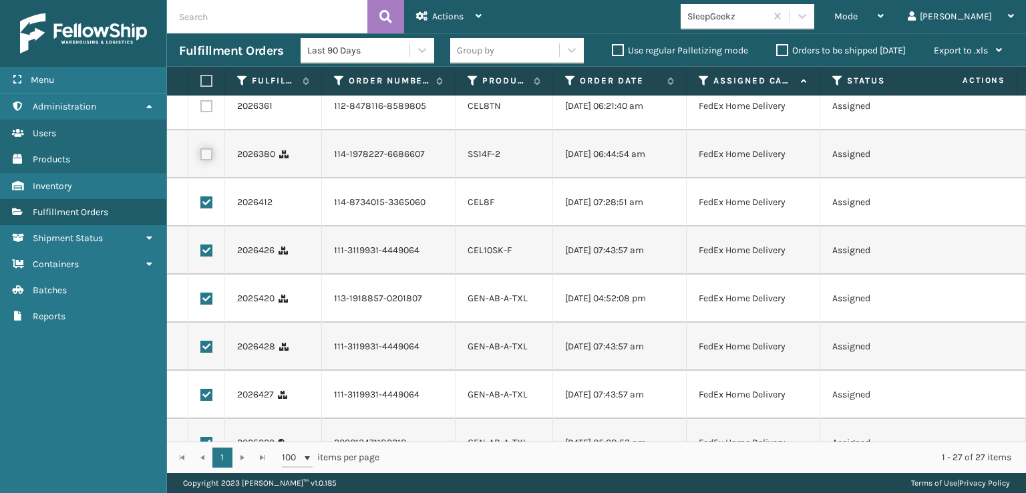
click at [201, 157] on input "checkbox" at bounding box center [200, 152] width 1 height 9
checkbox input "true"
click at [210, 112] on label at bounding box center [206, 106] width 12 height 12
click at [201, 109] on input "checkbox" at bounding box center [200, 104] width 1 height 9
checkbox input "true"
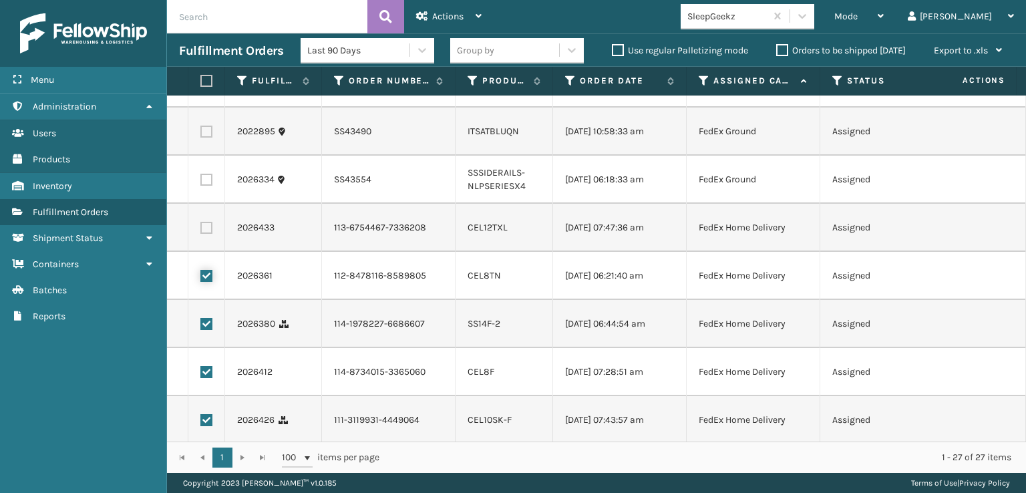
scroll to position [590, 0]
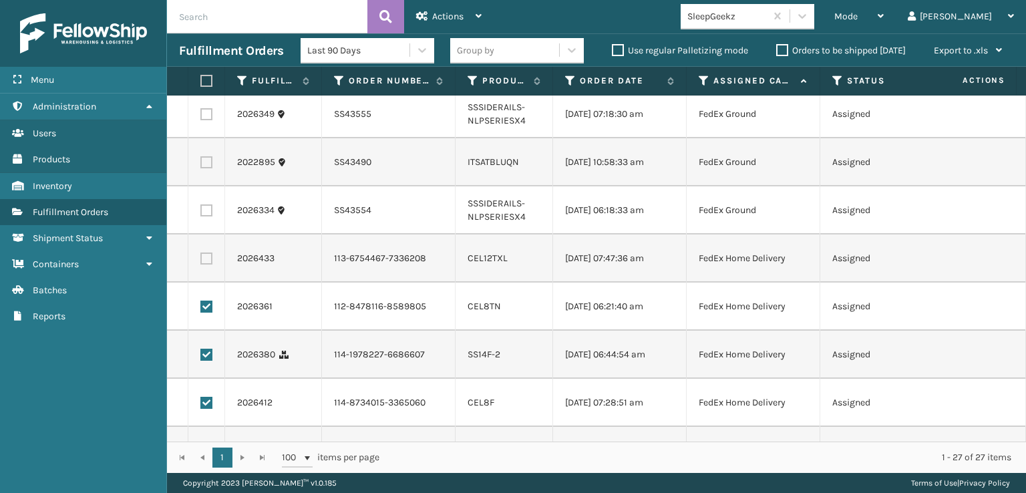
click at [204, 258] on label at bounding box center [206, 258] width 12 height 12
click at [201, 258] on input "checkbox" at bounding box center [200, 256] width 1 height 9
checkbox input "true"
click at [435, 10] on div "Actions" at bounding box center [448, 16] width 65 height 33
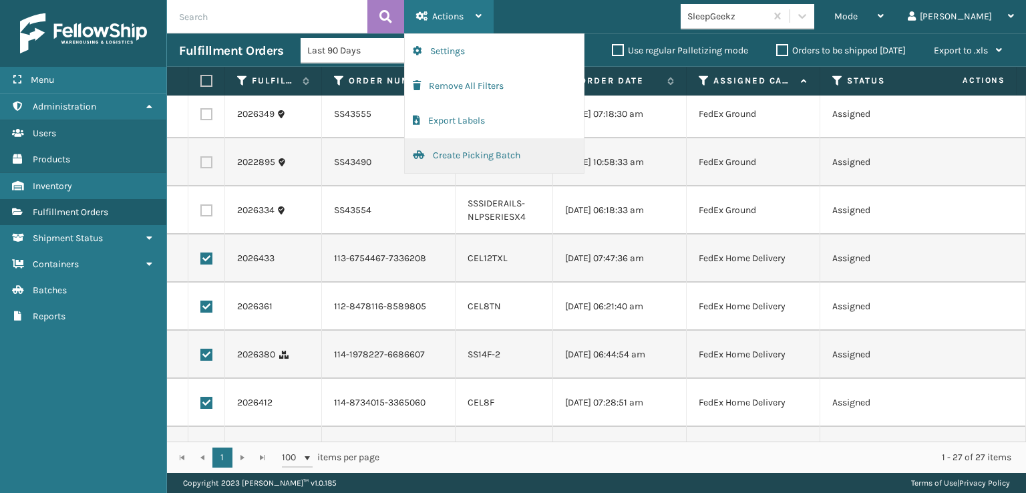
click at [457, 152] on button "Create Picking Batch" at bounding box center [494, 155] width 179 height 35
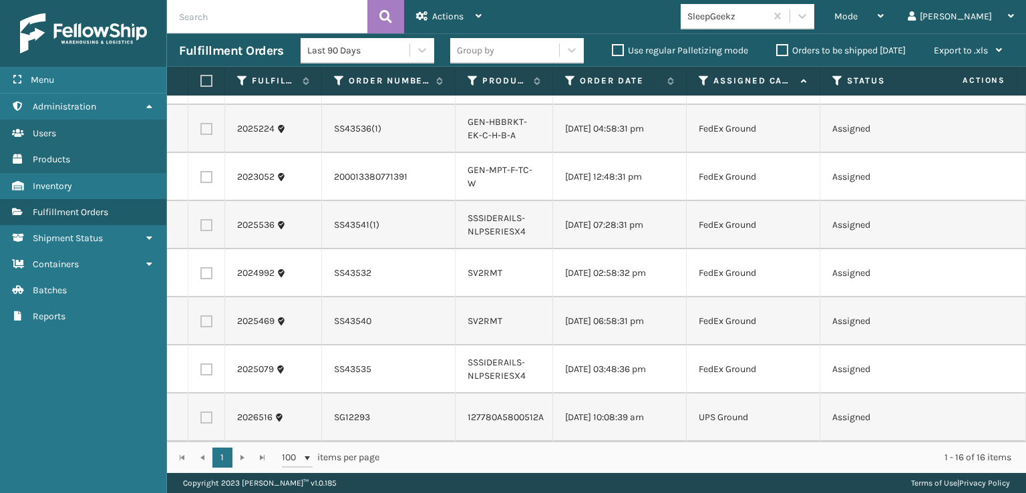
scroll to position [441, 0]
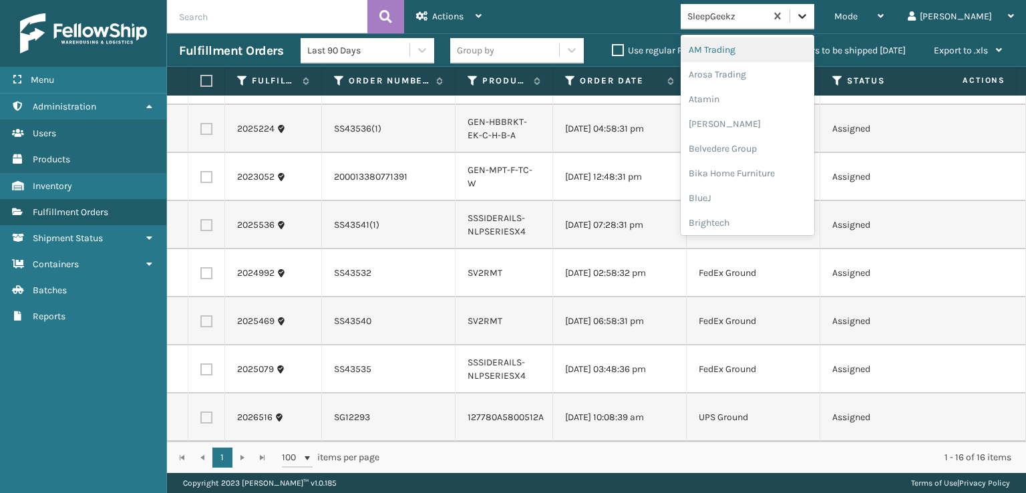
click at [809, 9] on icon at bounding box center [801, 15] width 13 height 13
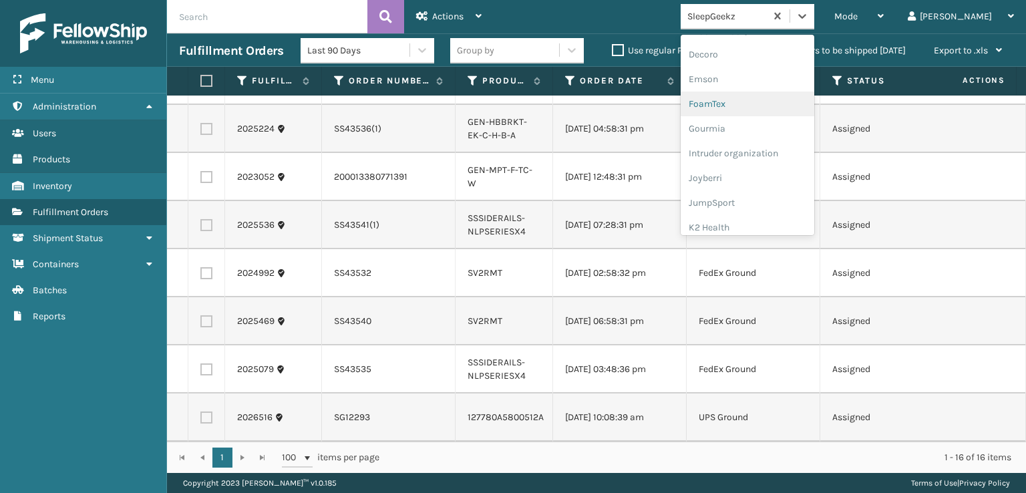
click at [761, 102] on div "FoamTex" at bounding box center [747, 103] width 134 height 25
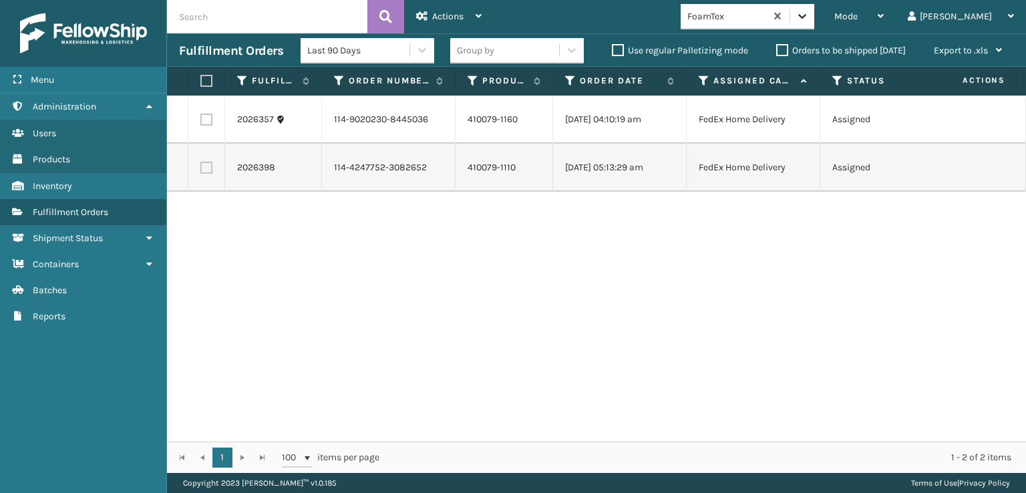
click at [809, 13] on icon at bounding box center [801, 15] width 13 height 13
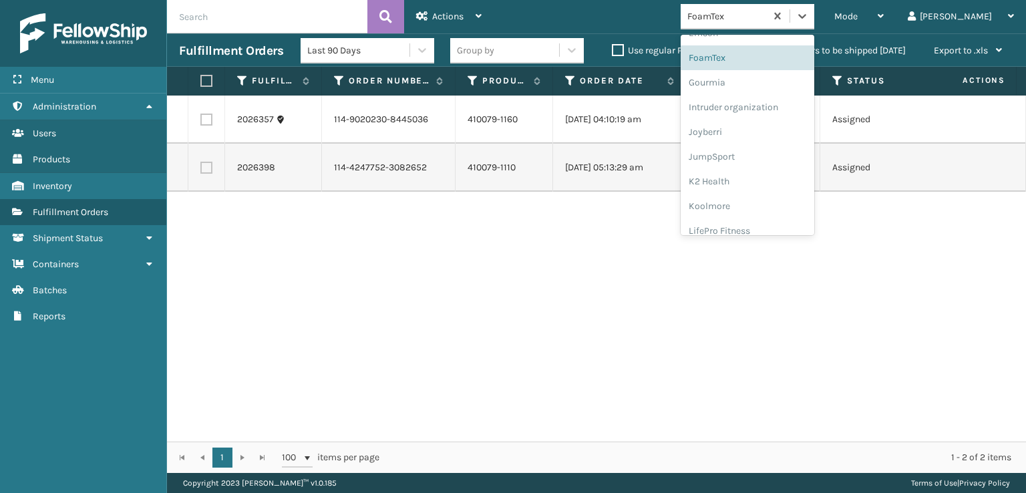
scroll to position [422, 0]
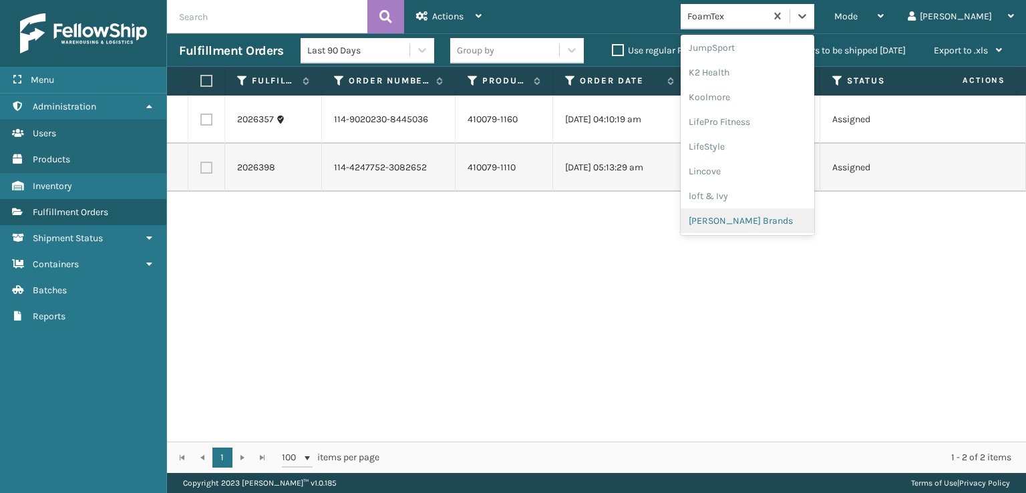
click at [774, 220] on div "[PERSON_NAME] Brands" at bounding box center [747, 220] width 134 height 25
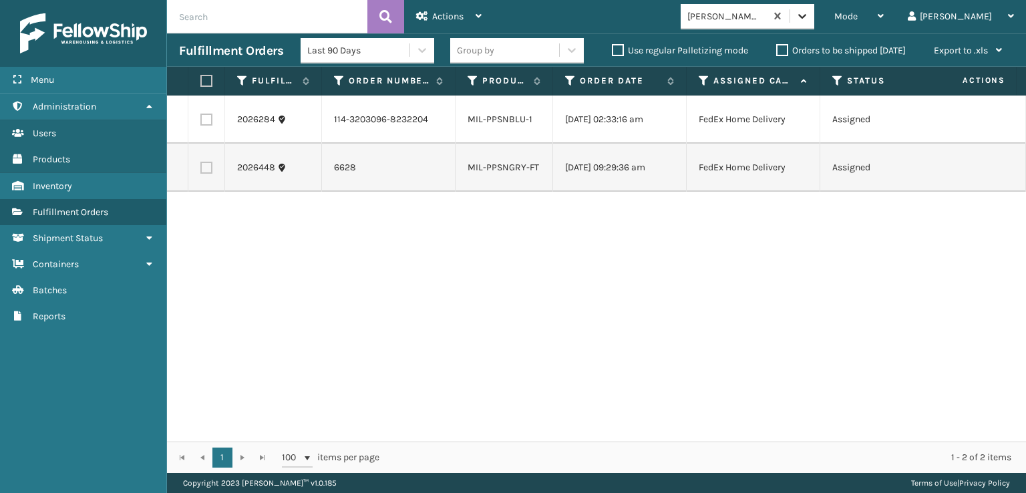
click at [809, 12] on icon at bounding box center [801, 15] width 13 height 13
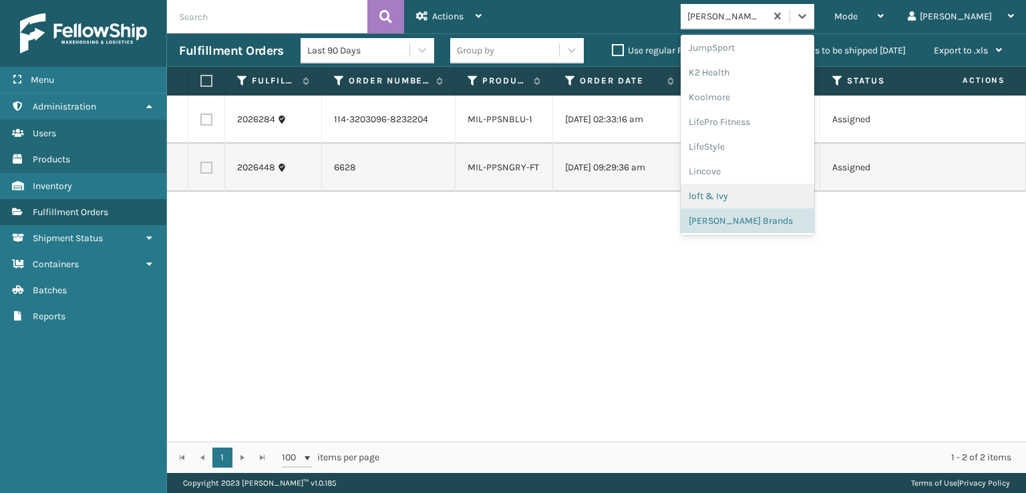
scroll to position [645, 0]
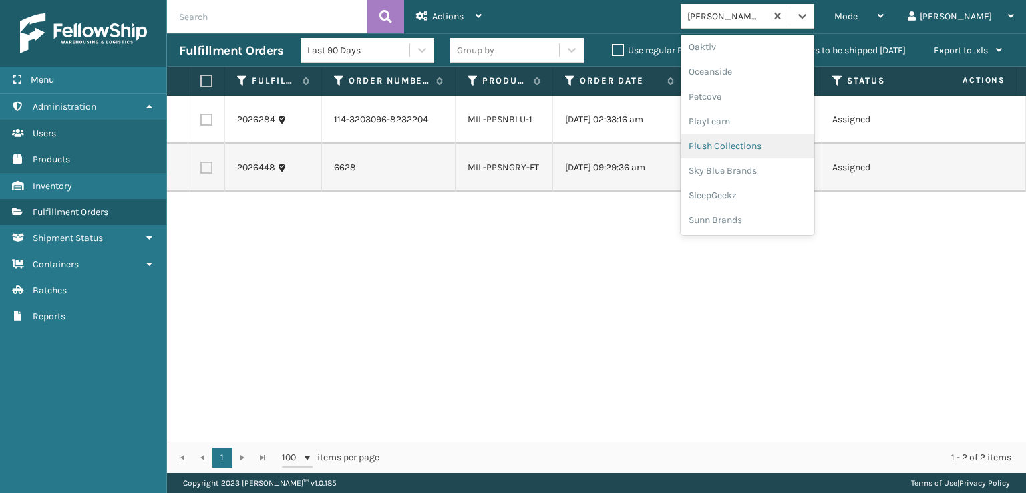
click at [763, 145] on div "Plush Collections" at bounding box center [747, 146] width 134 height 25
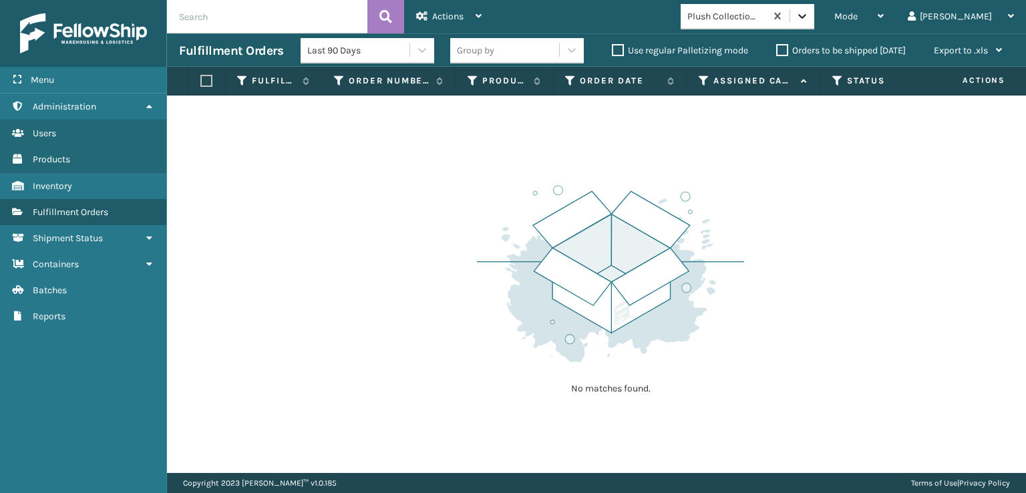
click at [809, 11] on icon at bounding box center [801, 15] width 13 height 13
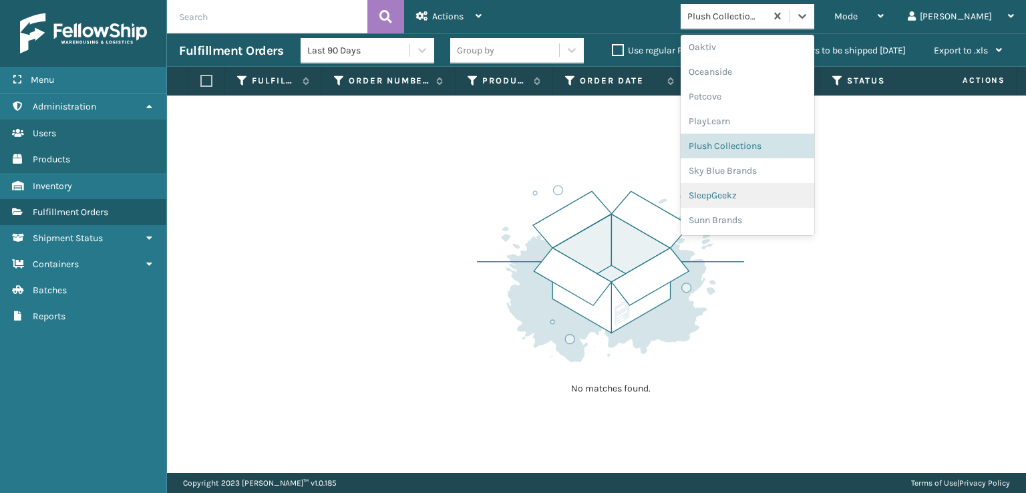
click at [764, 192] on div "SleepGeekz" at bounding box center [747, 195] width 134 height 25
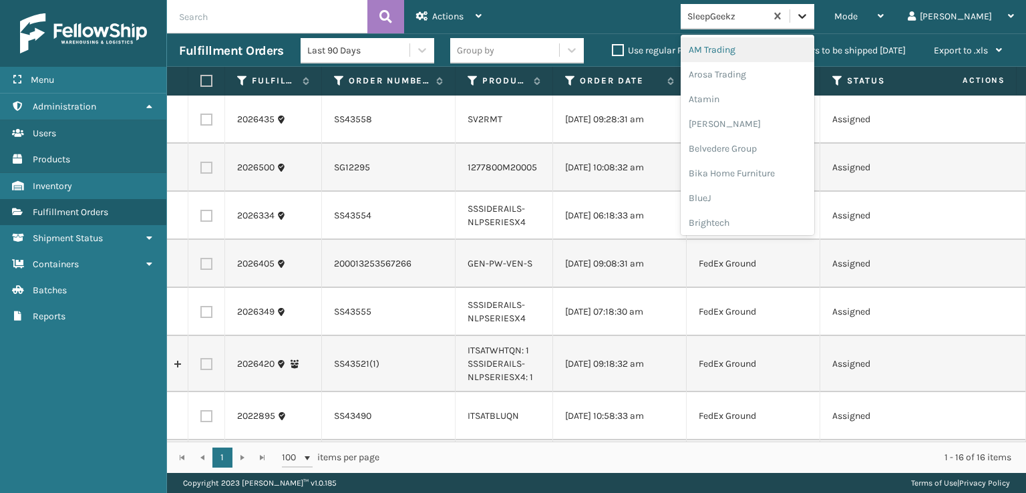
click at [809, 20] on icon at bounding box center [801, 15] width 13 height 13
click at [761, 196] on div "SleepGeekz" at bounding box center [747, 195] width 134 height 25
click at [809, 13] on icon at bounding box center [801, 15] width 13 height 13
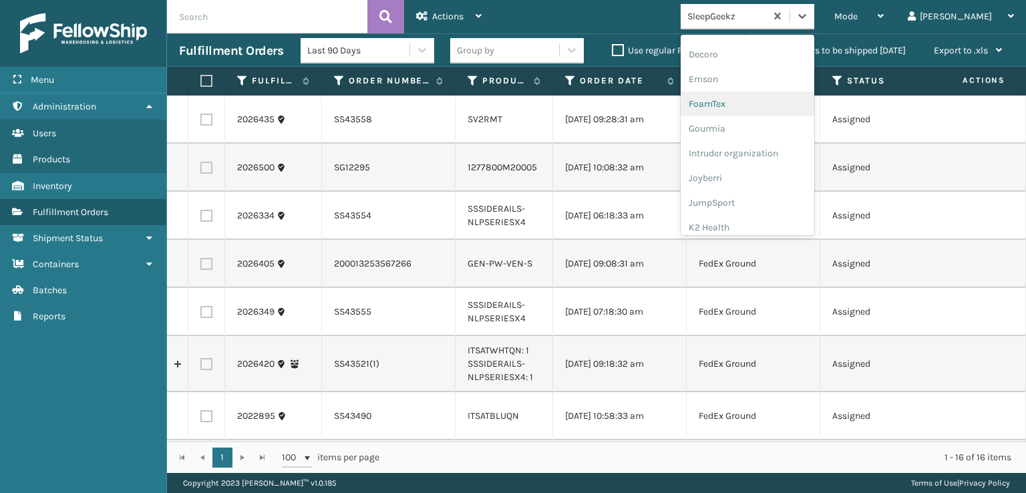
click at [762, 102] on div "FoamTex" at bounding box center [747, 103] width 134 height 25
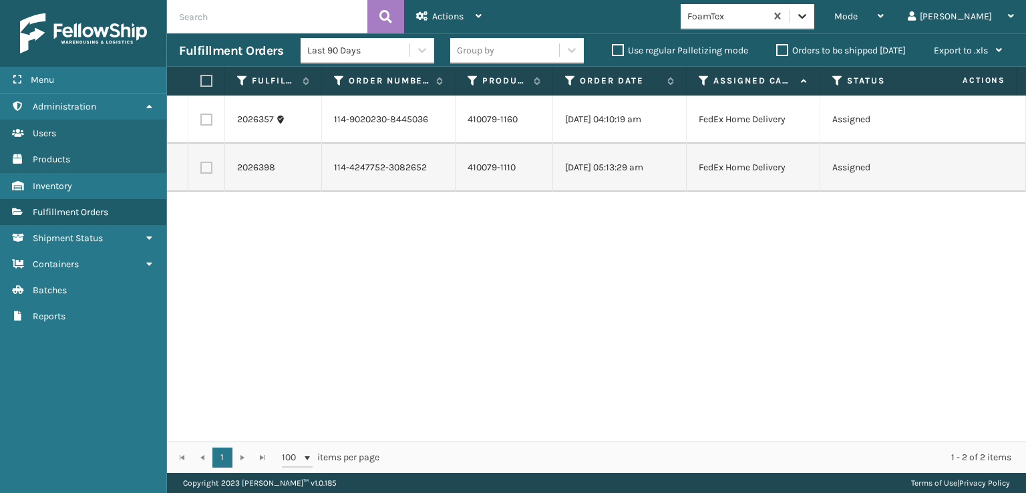
click at [809, 17] on icon at bounding box center [801, 15] width 13 height 13
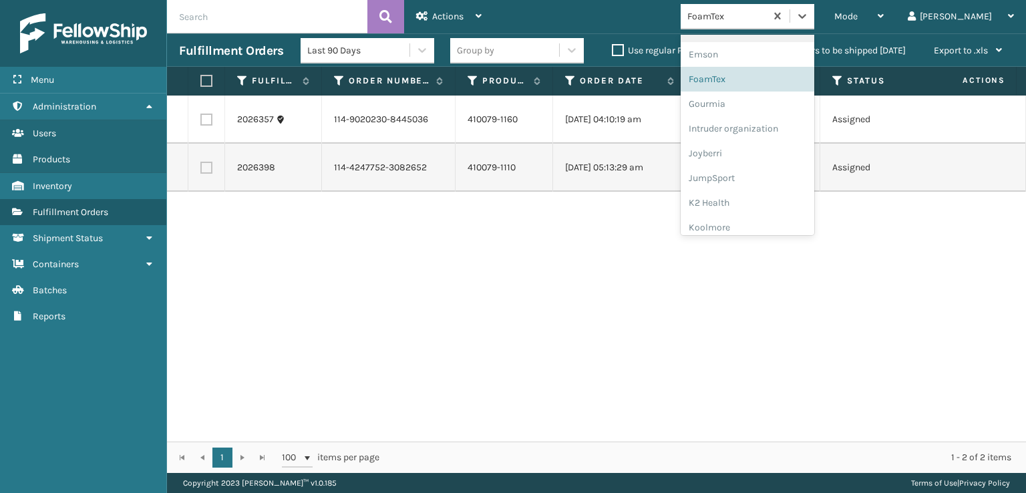
scroll to position [422, 0]
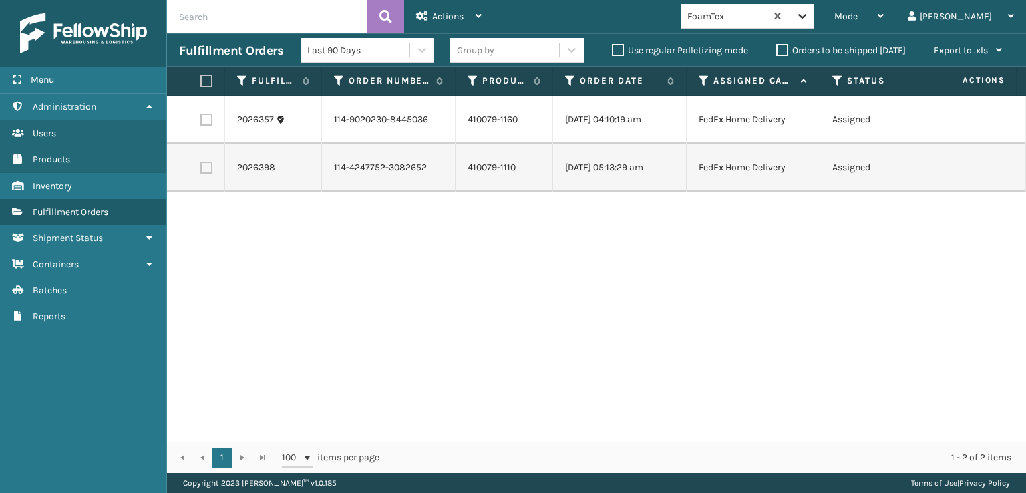
click at [809, 19] on icon at bounding box center [801, 15] width 13 height 13
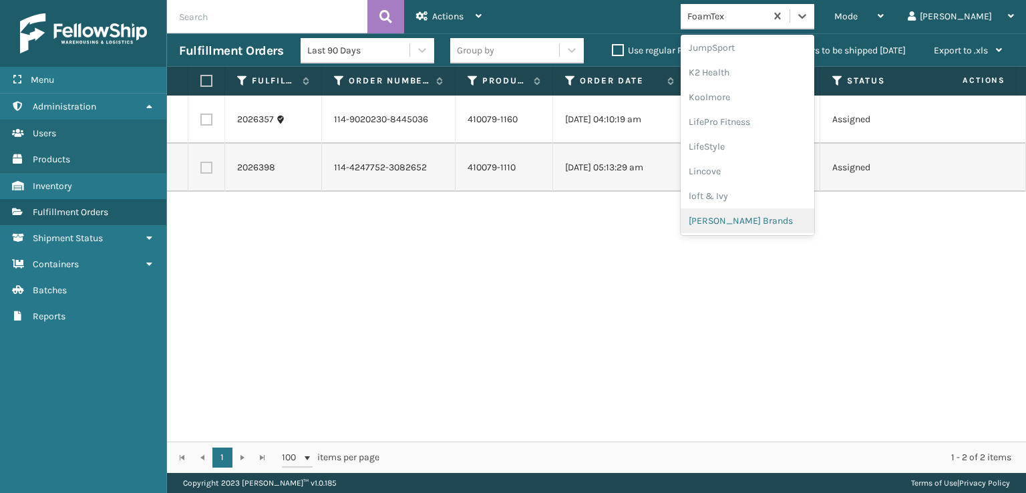
click at [767, 225] on div "[PERSON_NAME] Brands" at bounding box center [747, 220] width 134 height 25
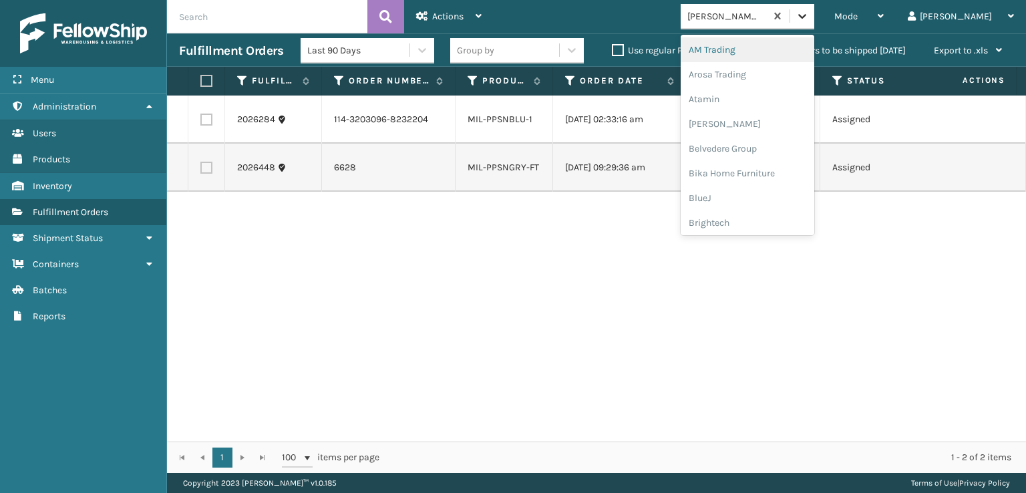
click at [806, 17] on icon at bounding box center [802, 16] width 8 height 5
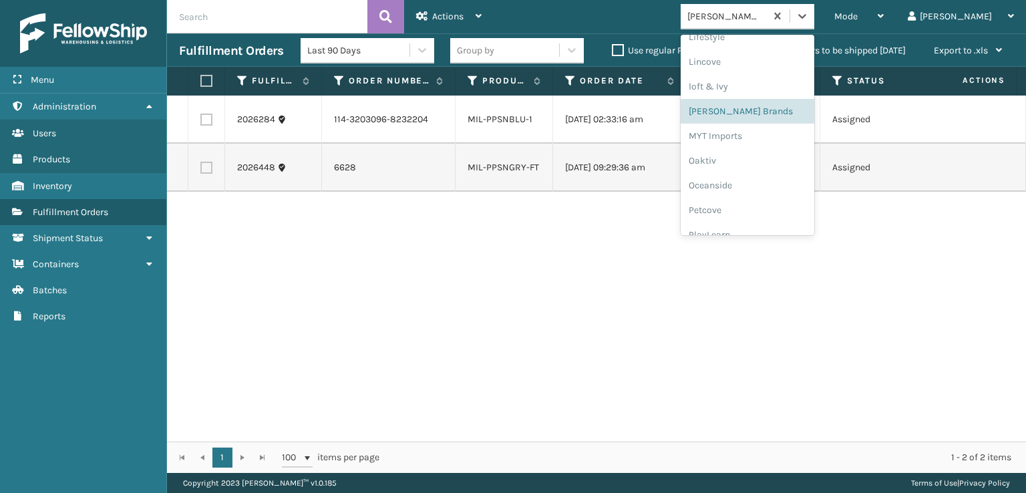
scroll to position [645, 0]
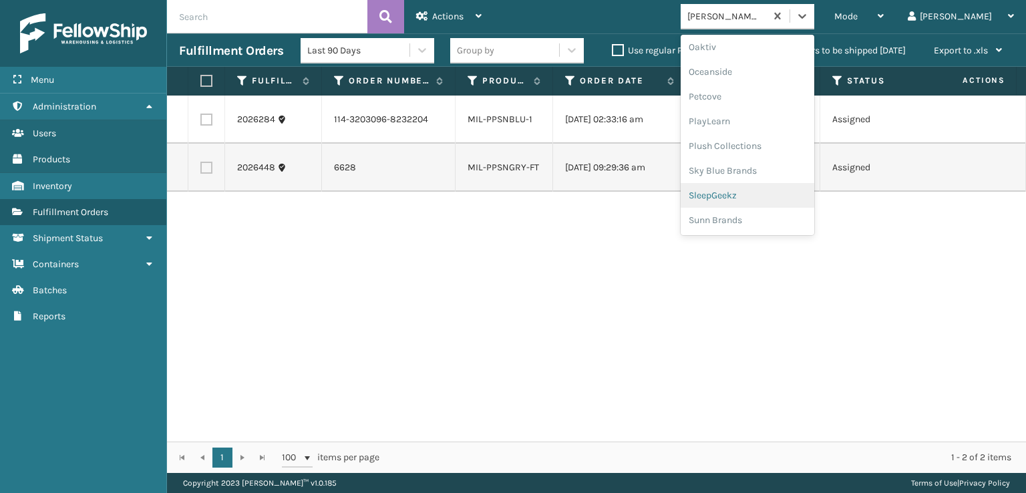
click at [765, 196] on div "SleepGeekz" at bounding box center [747, 195] width 134 height 25
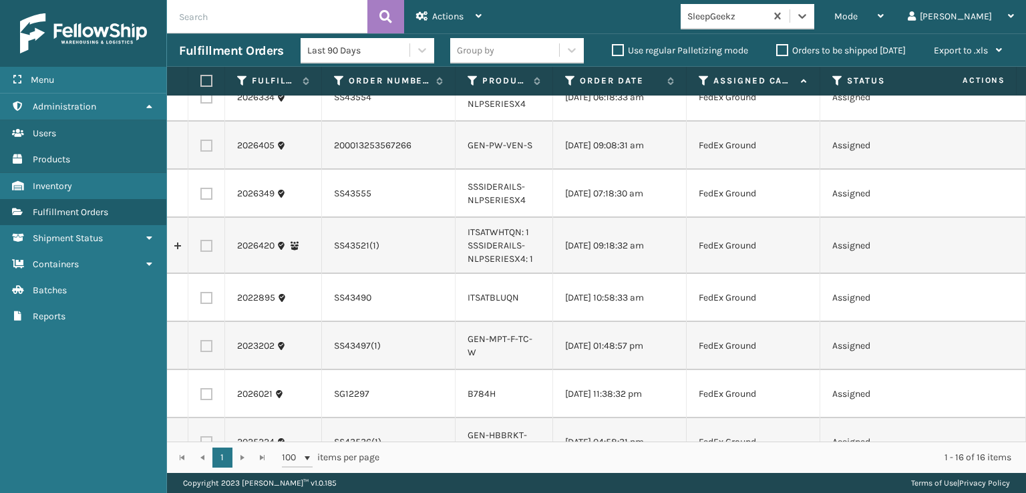
scroll to position [0, 0]
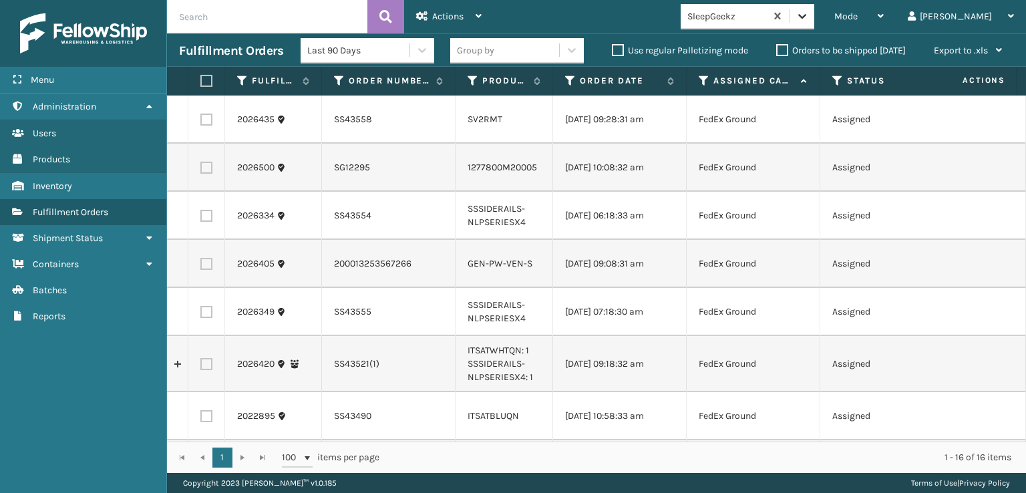
click at [809, 15] on icon at bounding box center [801, 15] width 13 height 13
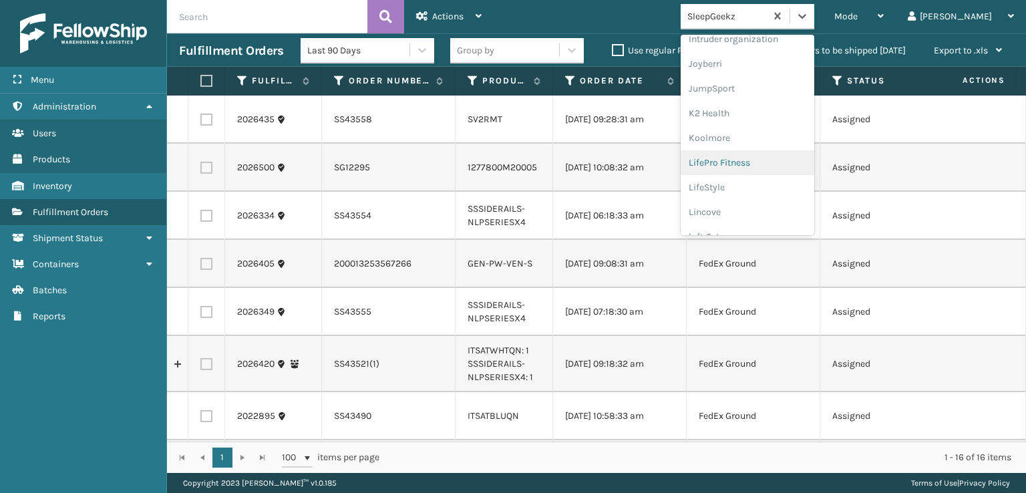
scroll to position [401, 0]
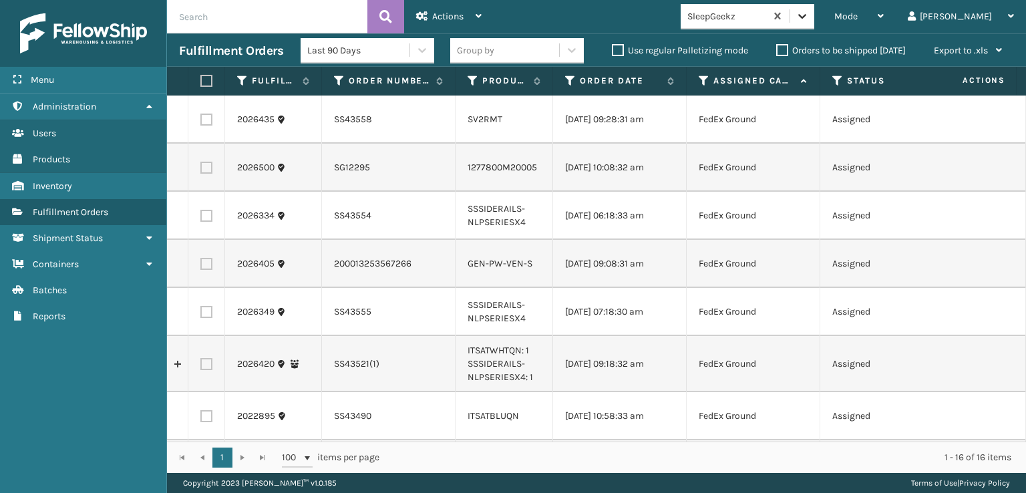
click at [809, 16] on icon at bounding box center [801, 15] width 13 height 13
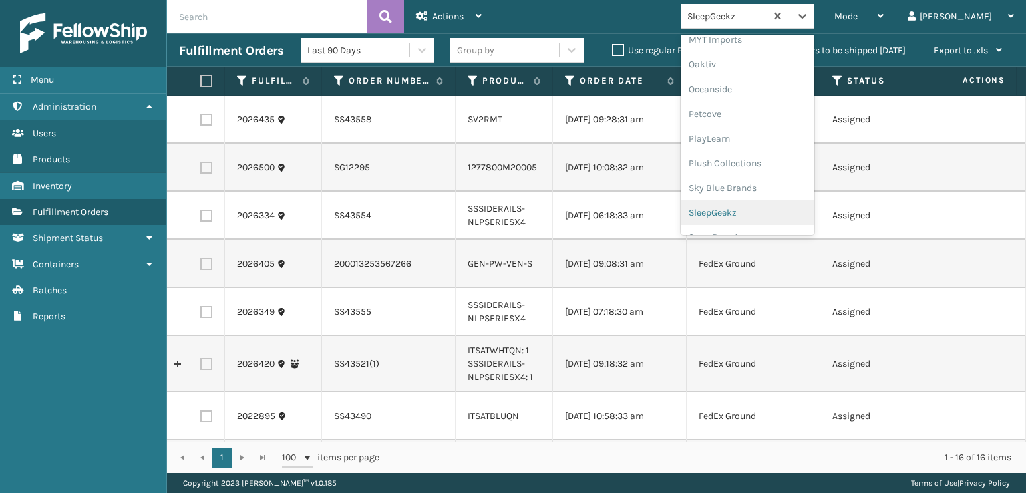
scroll to position [645, 0]
click at [759, 190] on div "SleepGeekz" at bounding box center [747, 195] width 134 height 25
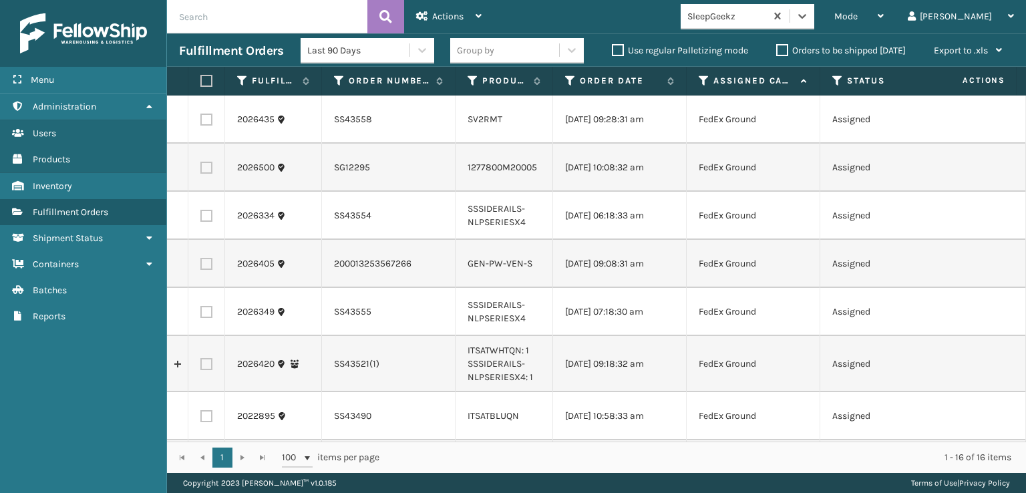
click at [208, 80] on label at bounding box center [204, 81] width 8 height 12
click at [201, 80] on input "checkbox" at bounding box center [200, 81] width 1 height 9
checkbox input "true"
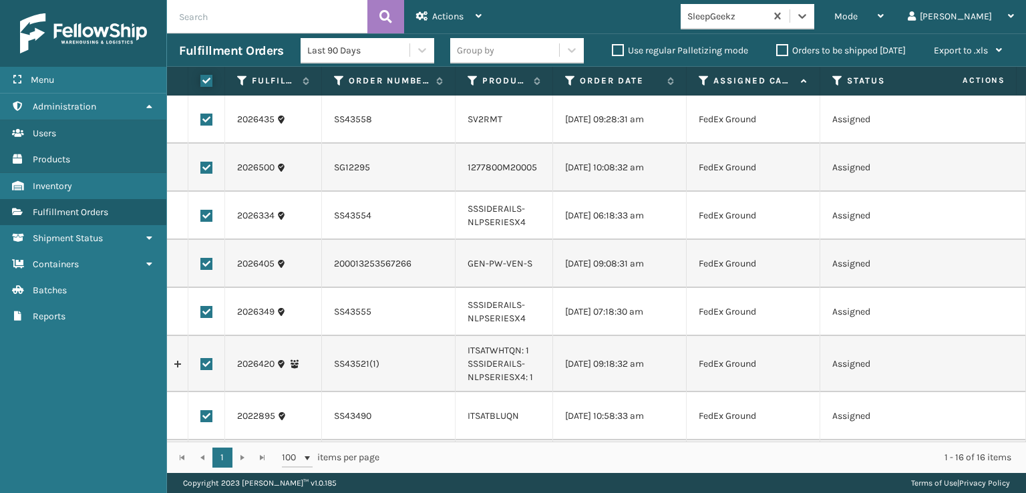
checkbox input "true"
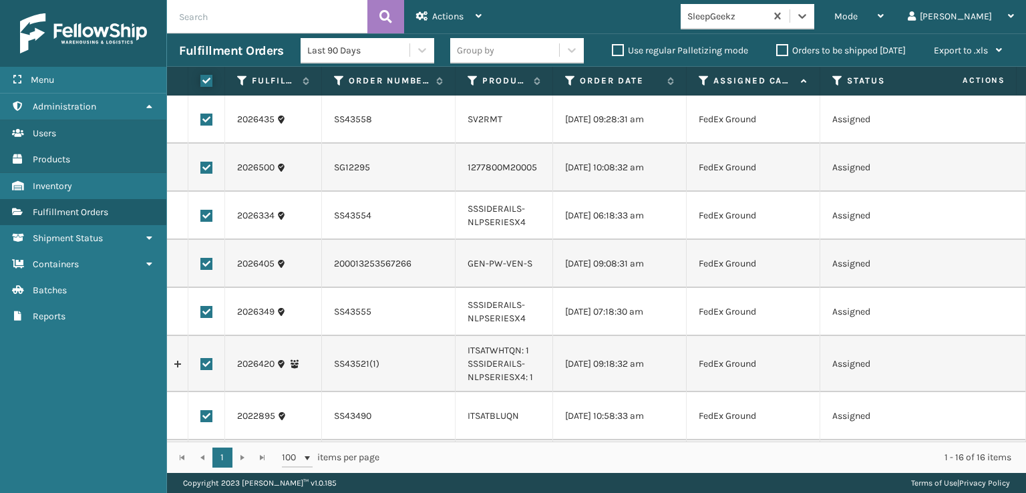
checkbox input "true"
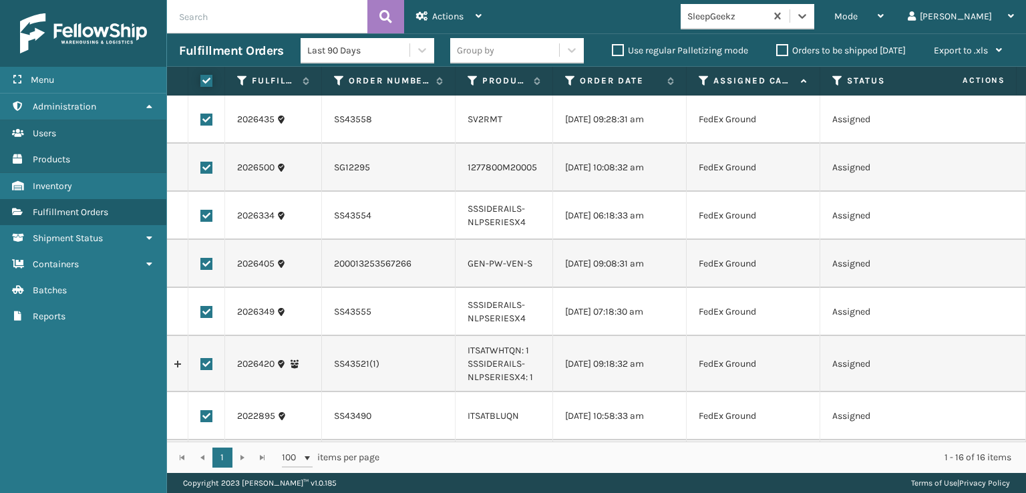
checkbox input "true"
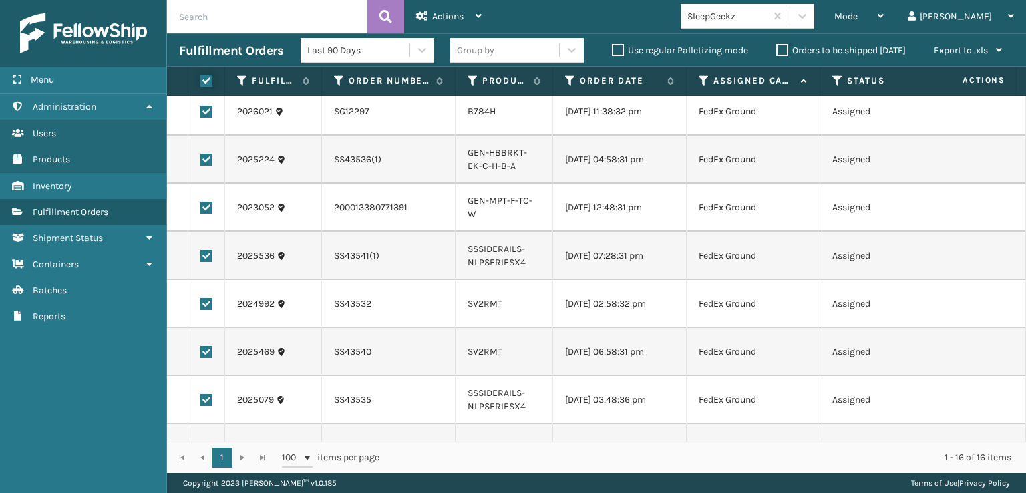
scroll to position [441, 0]
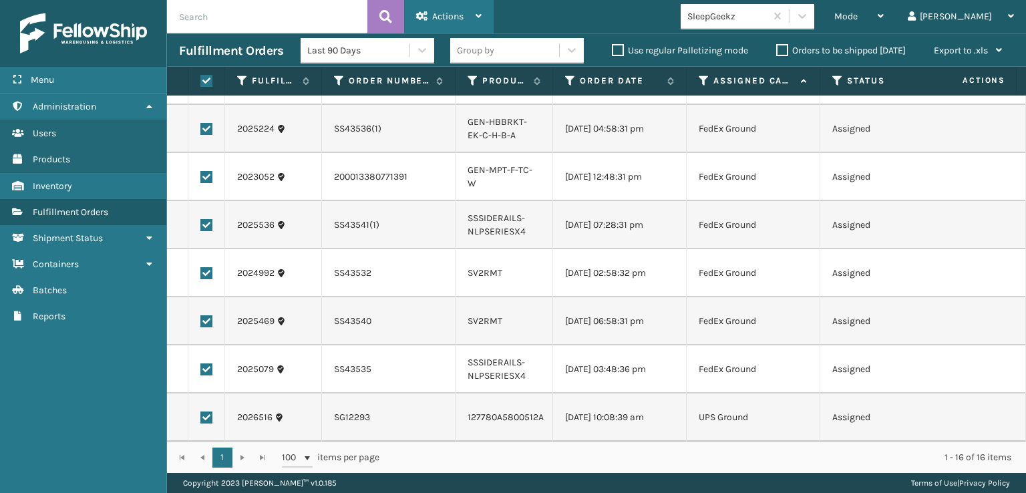
click at [443, 7] on div "Actions" at bounding box center [448, 16] width 65 height 33
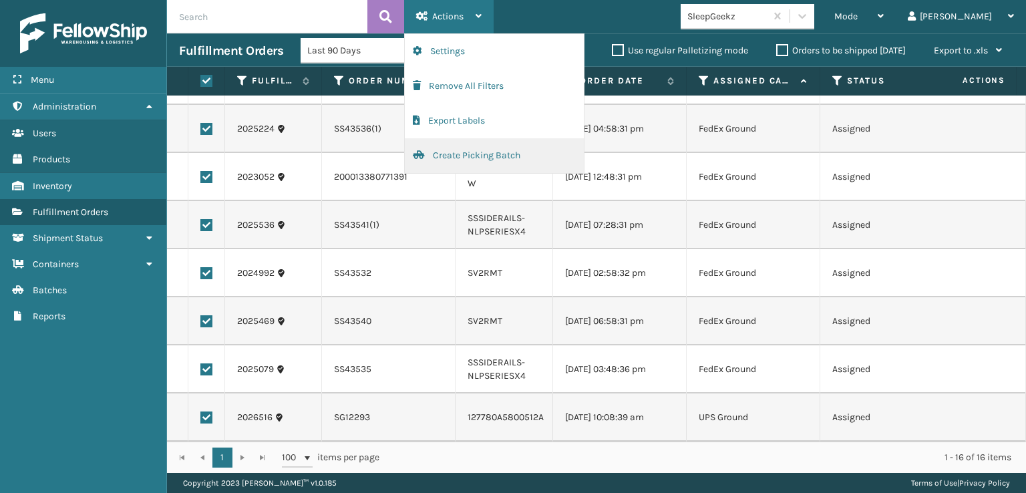
click at [459, 151] on button "Create Picking Batch" at bounding box center [494, 155] width 179 height 35
